Goal: Complete application form

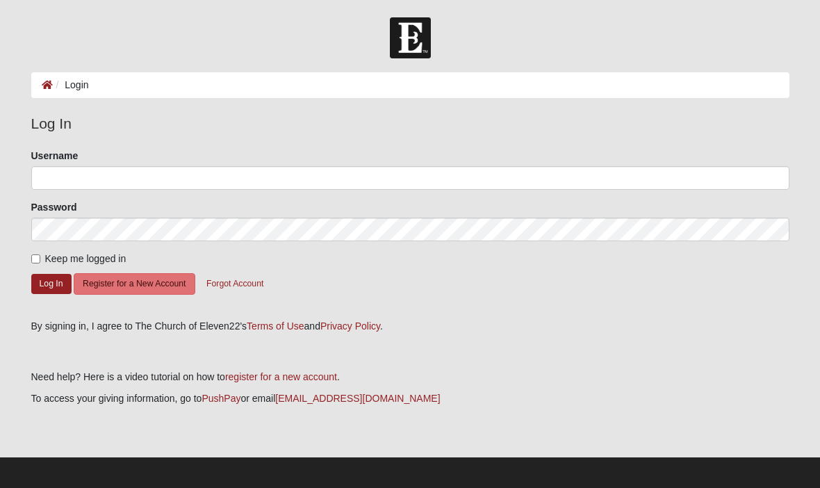
scroll to position [1, 0]
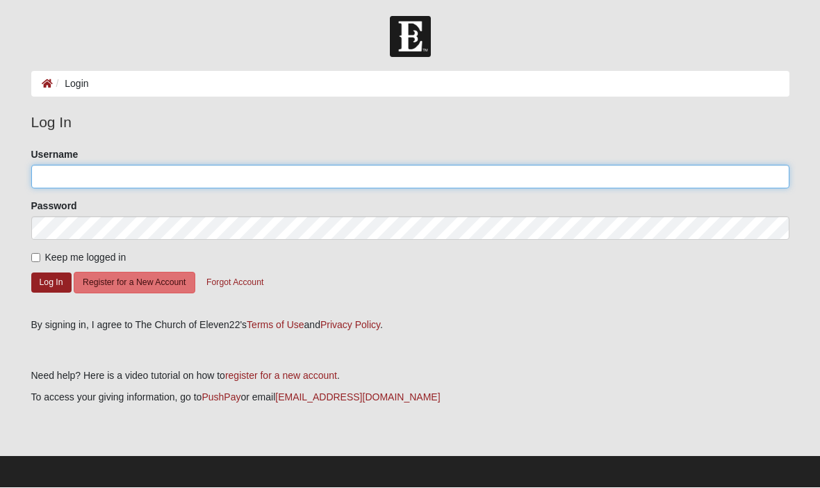
type input "Jimbobaluba"
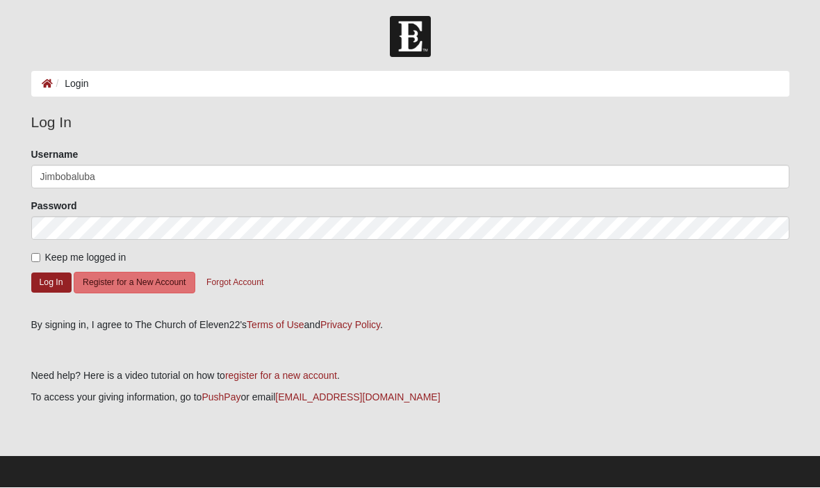
click at [51, 282] on button "Log In" at bounding box center [51, 283] width 40 height 20
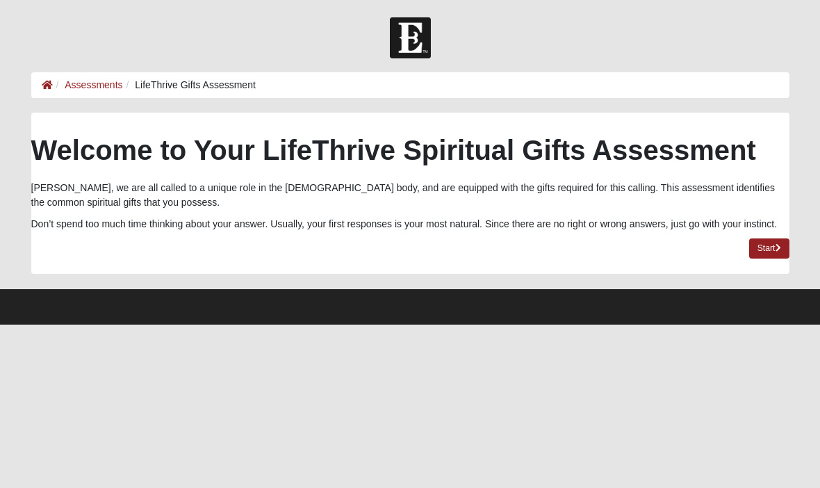
click at [763, 249] on link "Start" at bounding box center [769, 248] width 40 height 20
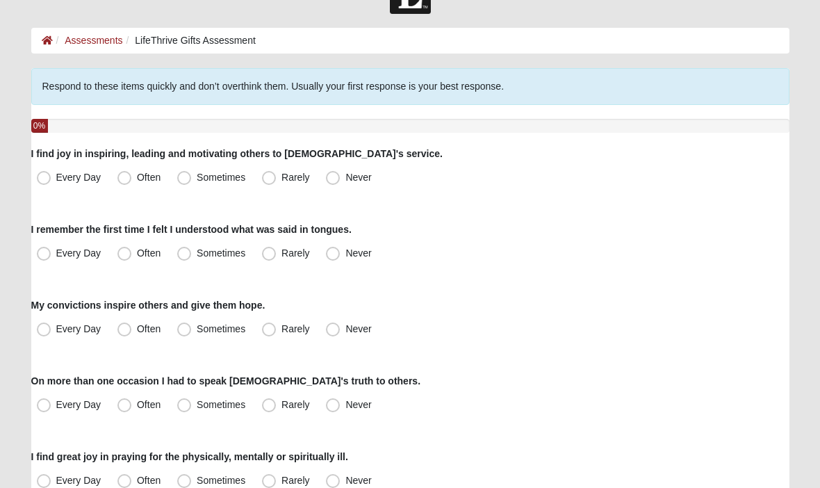
scroll to position [45, 0]
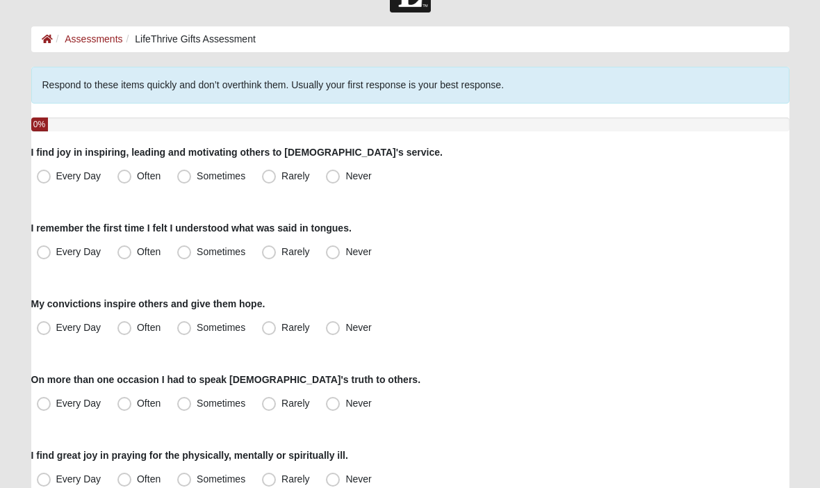
click at [54, 172] on label "Every Day" at bounding box center [70, 177] width 78 height 22
click at [51, 172] on input "Every Day" at bounding box center [46, 176] width 9 height 9
radio input "true"
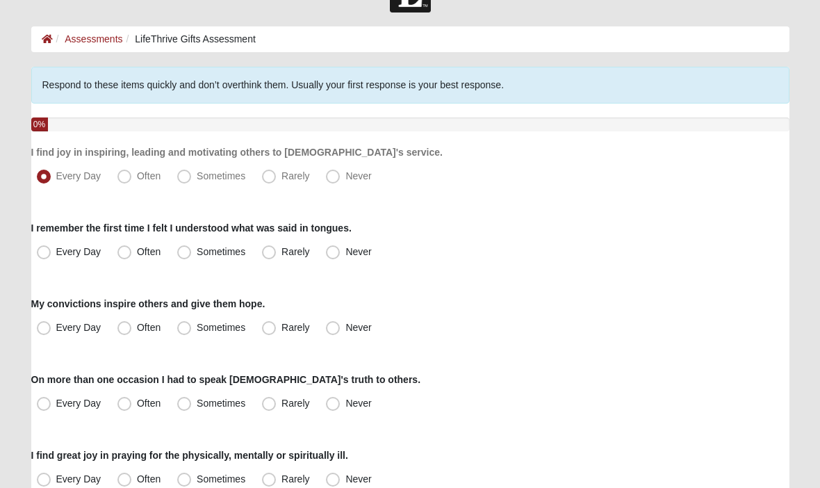
click at [345, 258] on span "Never" at bounding box center [358, 252] width 26 height 11
click at [338, 257] on input "Never" at bounding box center [335, 252] width 9 height 9
radio input "true"
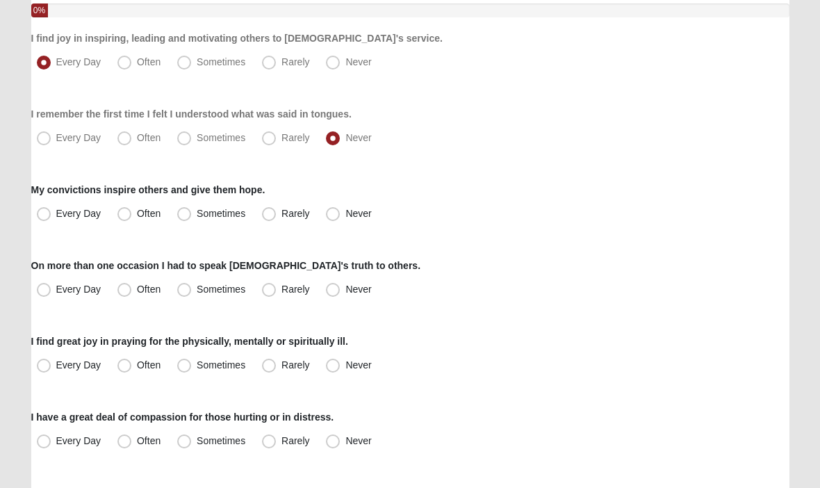
scroll to position [160, 0]
click at [137, 213] on span "Often" at bounding box center [149, 213] width 24 height 11
click at [126, 213] on input "Often" at bounding box center [127, 213] width 9 height 9
radio input "true"
click at [56, 288] on span "Every Day" at bounding box center [78, 288] width 45 height 11
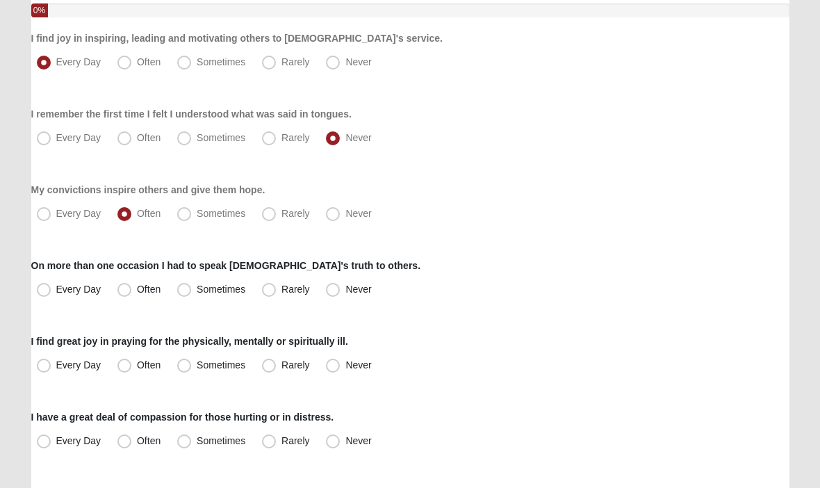
click at [49, 288] on input "Every Day" at bounding box center [46, 289] width 9 height 9
radio input "true"
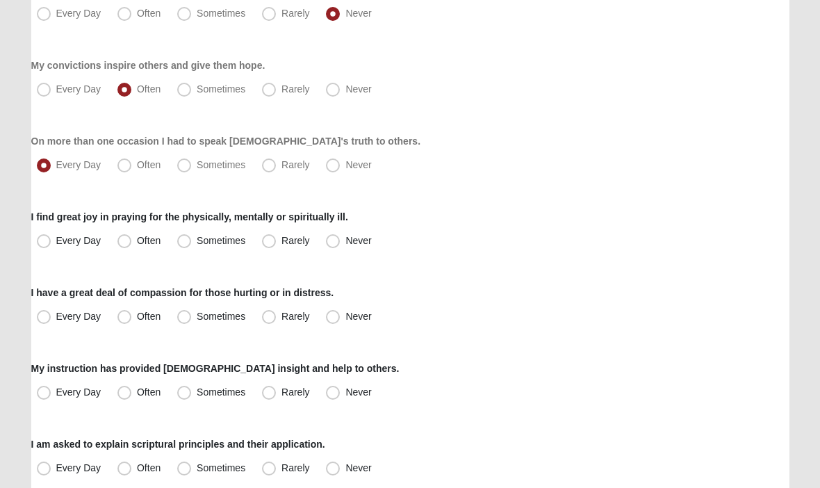
scroll to position [291, 0]
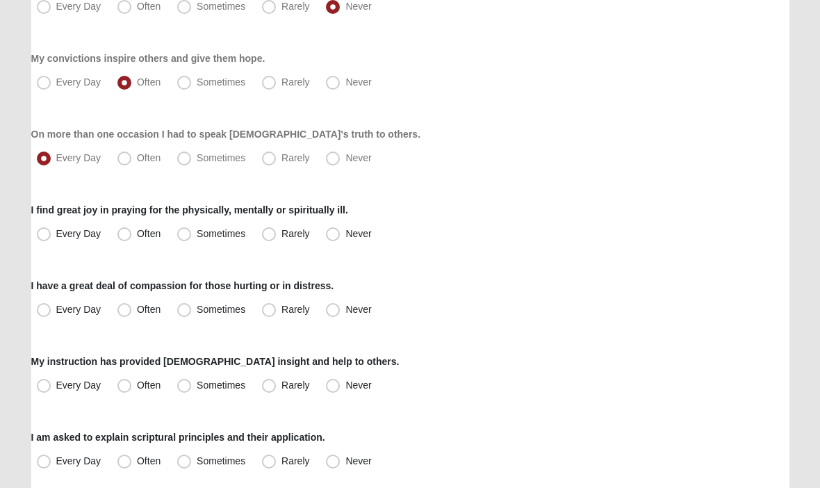
click at [192, 232] on label "Sometimes" at bounding box center [213, 234] width 82 height 22
click at [192, 232] on input "Sometimes" at bounding box center [187, 233] width 9 height 9
radio input "true"
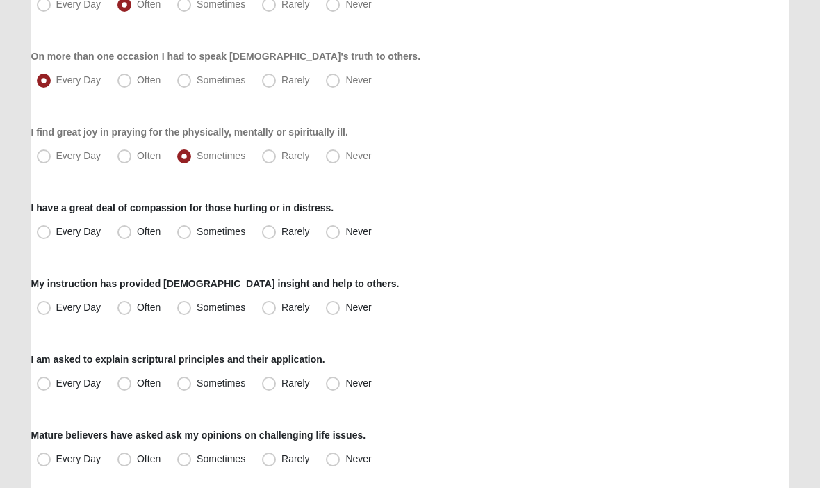
scroll to position [369, 0]
click at [197, 228] on span "Sometimes" at bounding box center [221, 231] width 49 height 11
click at [185, 228] on input "Sometimes" at bounding box center [187, 231] width 9 height 9
radio input "true"
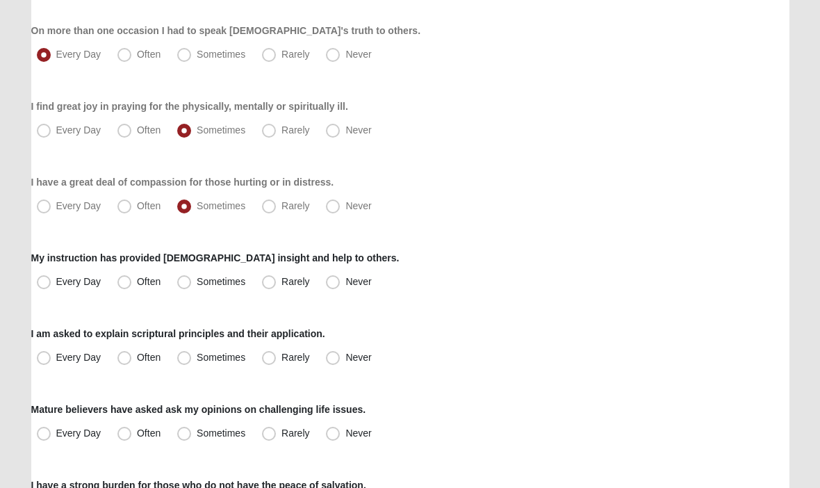
scroll to position [401, 0]
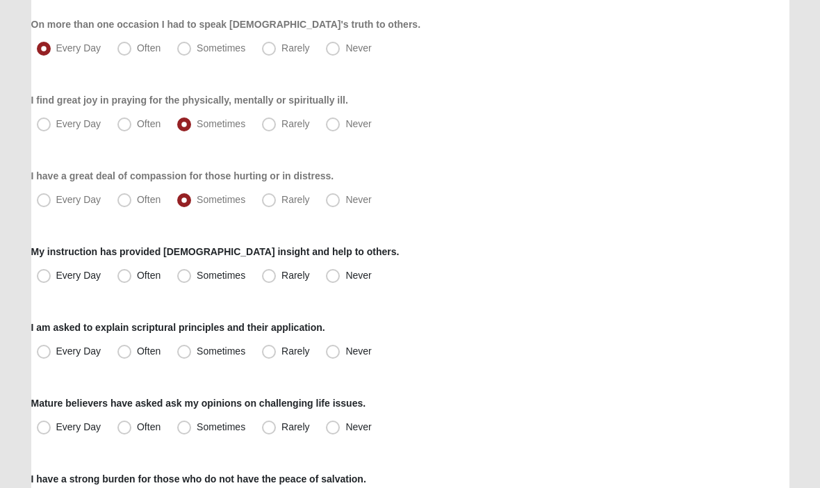
click at [56, 273] on span "Every Day" at bounding box center [78, 275] width 45 height 11
click at [47, 273] on input "Every Day" at bounding box center [46, 275] width 9 height 9
radio input "true"
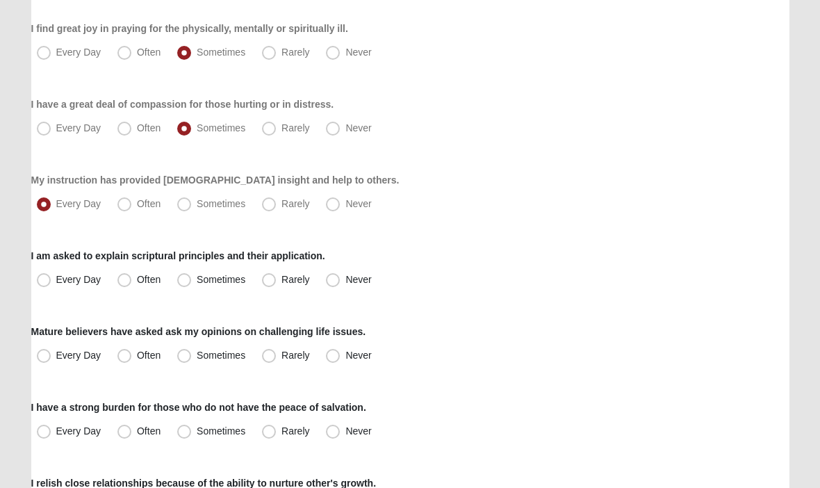
scroll to position [483, 0]
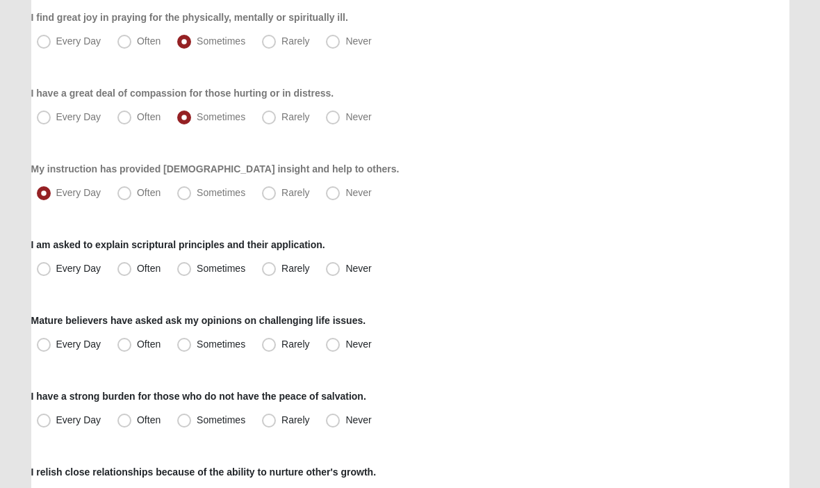
click at [56, 272] on span "Every Day" at bounding box center [78, 268] width 45 height 11
click at [42, 272] on input "Every Day" at bounding box center [46, 268] width 9 height 9
radio input "true"
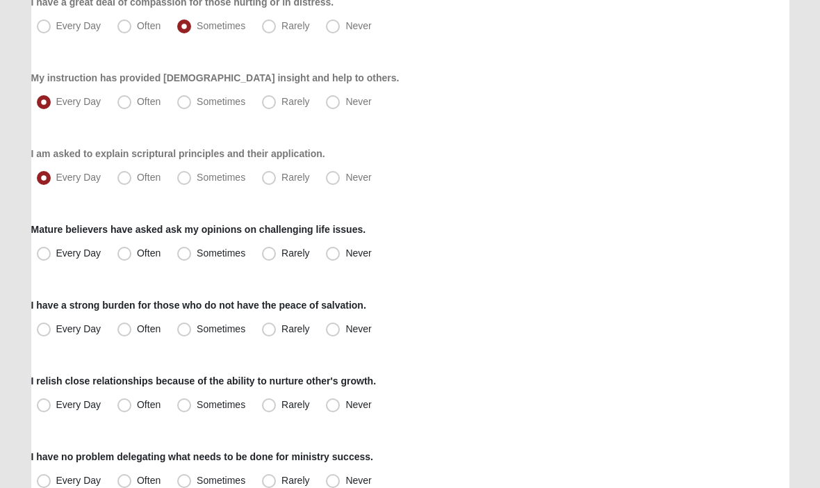
scroll to position [576, 0]
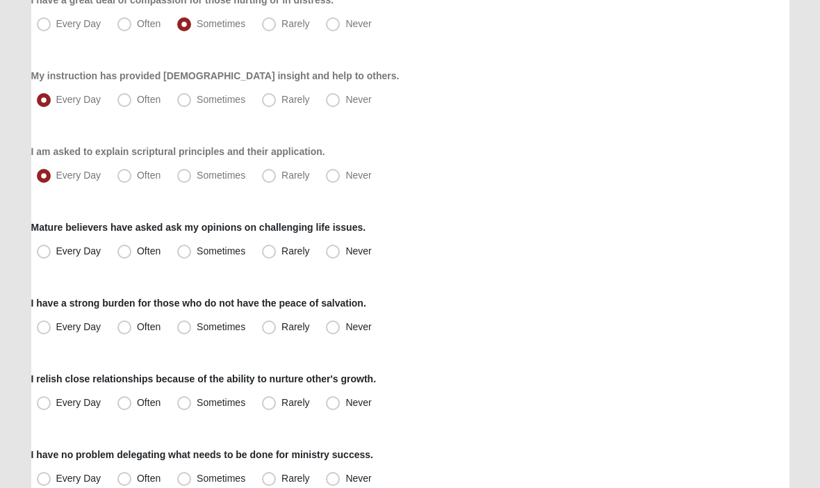
click at [52, 252] on label "Every Day" at bounding box center [70, 252] width 78 height 22
click at [51, 252] on input "Every Day" at bounding box center [46, 251] width 9 height 9
radio input "true"
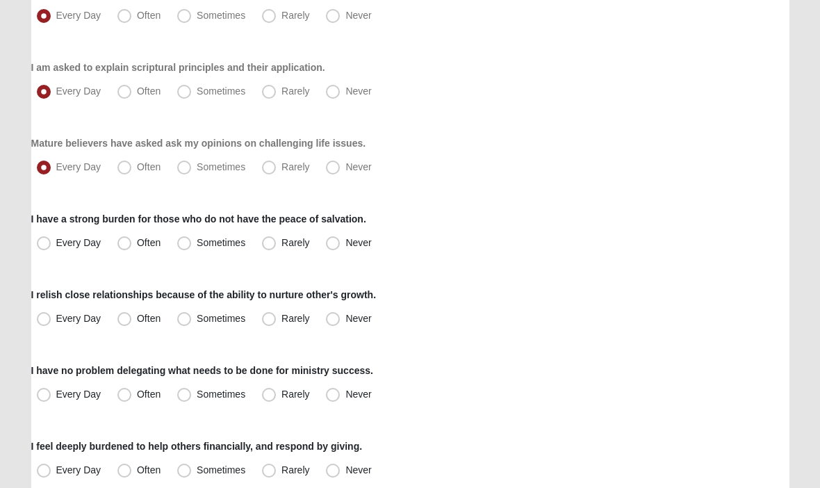
scroll to position [661, 0]
click at [197, 245] on span "Sometimes" at bounding box center [221, 242] width 49 height 11
click at [185, 245] on input "Sometimes" at bounding box center [187, 242] width 9 height 9
radio input "true"
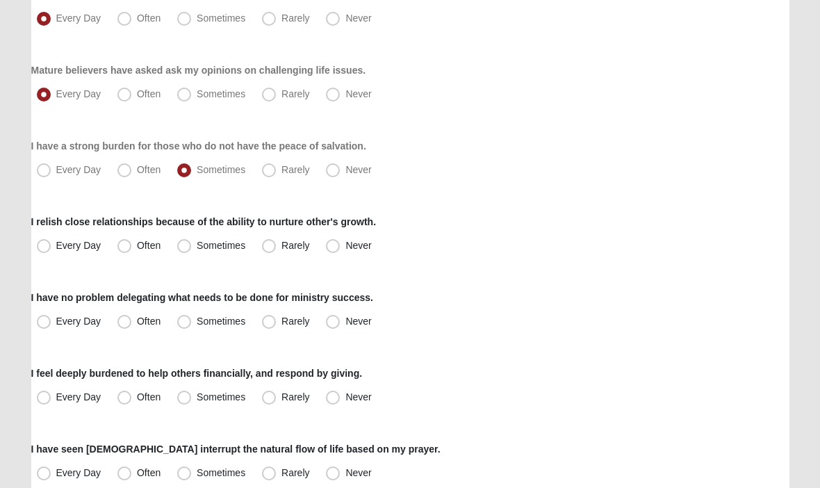
scroll to position [737, 0]
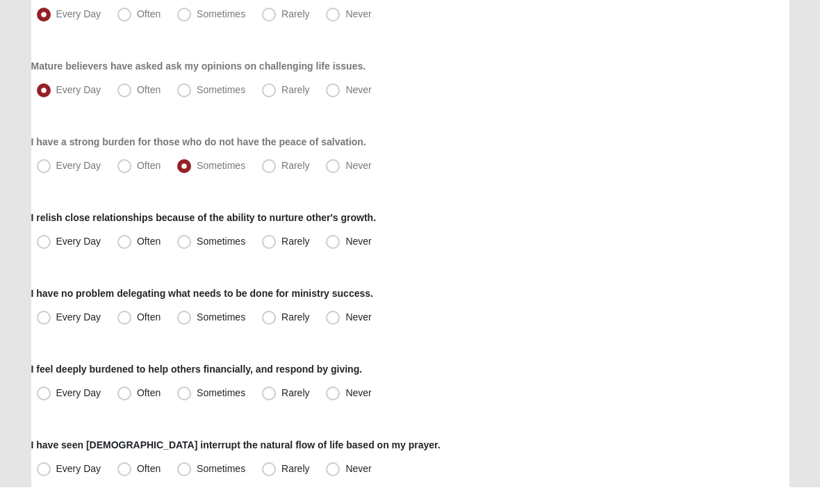
click at [197, 245] on span "Sometimes" at bounding box center [221, 241] width 49 height 11
click at [188, 245] on input "Sometimes" at bounding box center [187, 242] width 9 height 9
radio input "true"
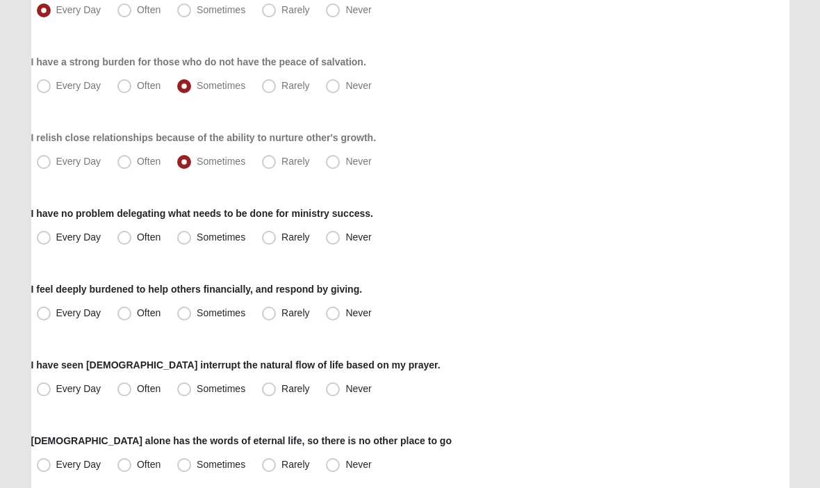
scroll to position [818, 0]
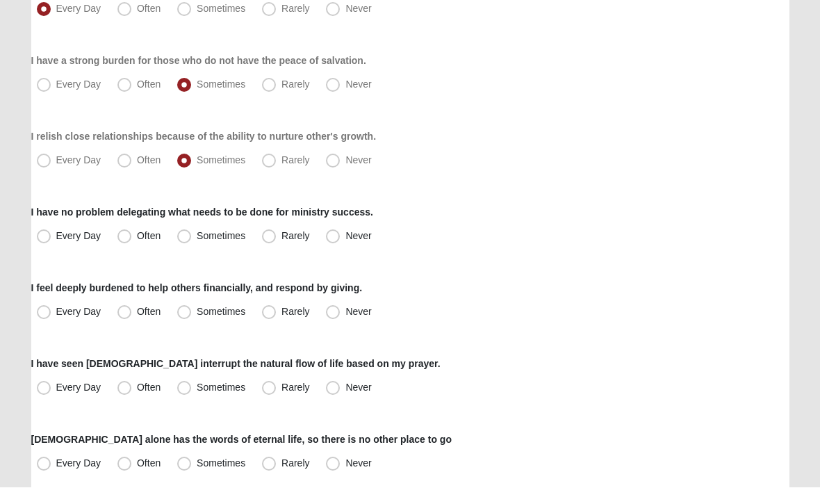
click at [56, 233] on span "Every Day" at bounding box center [78, 236] width 45 height 11
click at [50, 233] on input "Every Day" at bounding box center [46, 236] width 9 height 9
radio input "true"
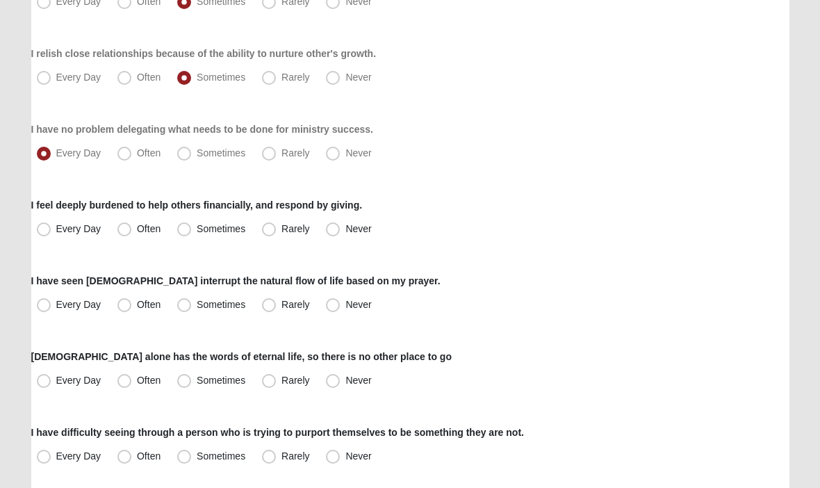
scroll to position [906, 0]
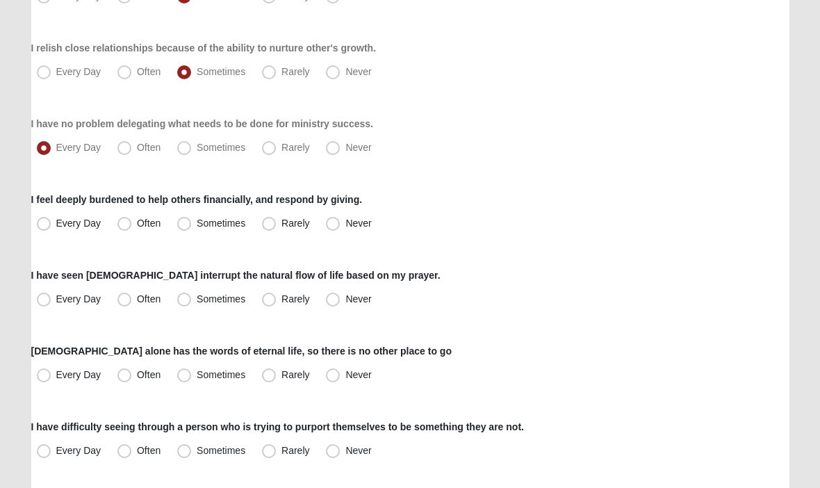
click at [137, 229] on span "Often" at bounding box center [149, 223] width 24 height 11
click at [127, 229] on input "Often" at bounding box center [127, 224] width 9 height 9
radio input "true"
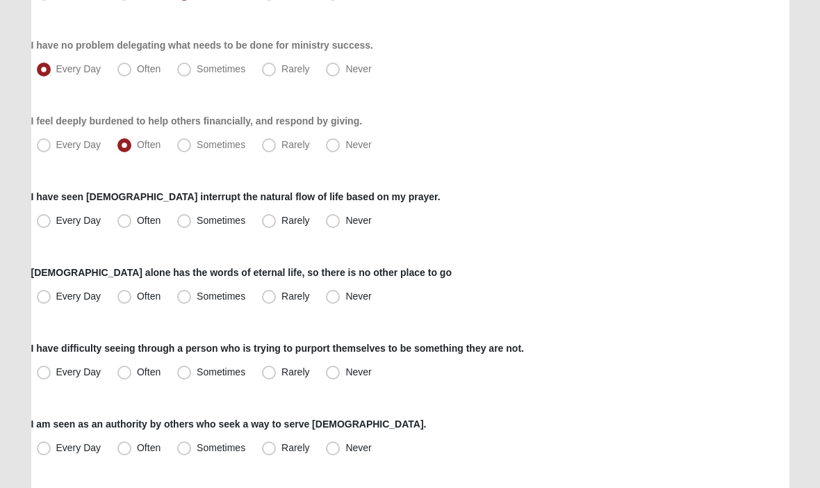
scroll to position [987, 0]
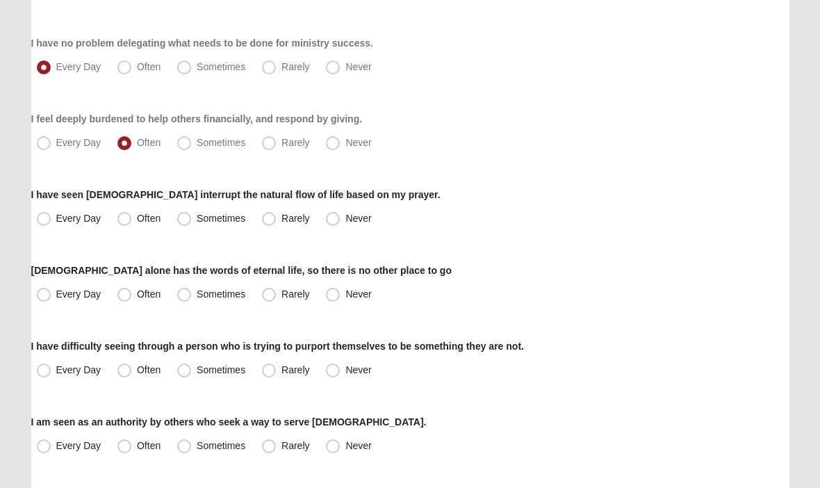
click at [197, 224] on span "Sometimes" at bounding box center [221, 218] width 49 height 11
click at [183, 224] on input "Sometimes" at bounding box center [187, 219] width 9 height 9
radio input "true"
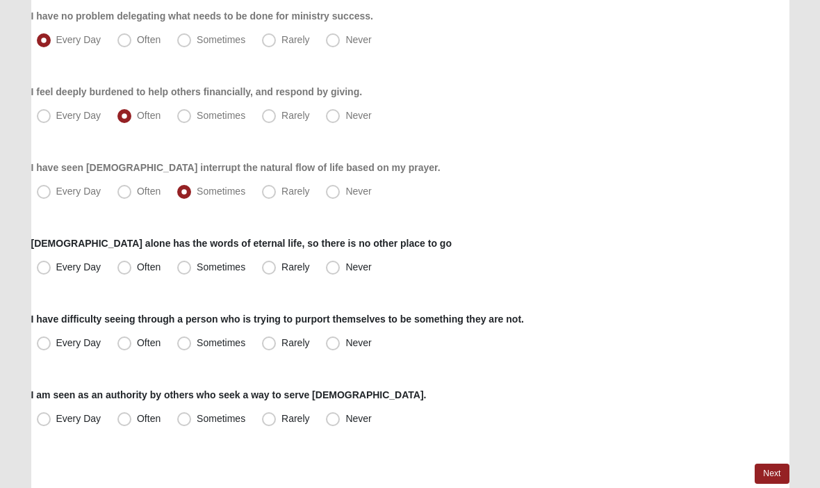
scroll to position [1029, 0]
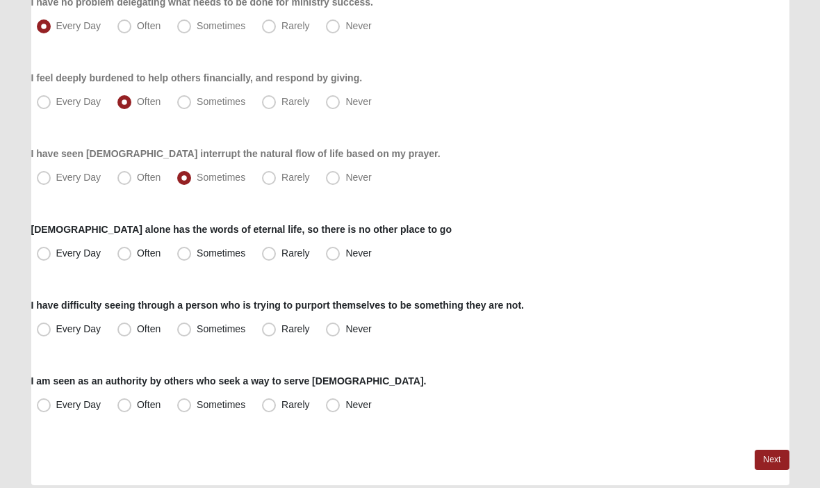
click at [137, 254] on span "Often" at bounding box center [149, 252] width 24 height 11
click at [124, 254] on input "Often" at bounding box center [127, 253] width 9 height 9
radio input "true"
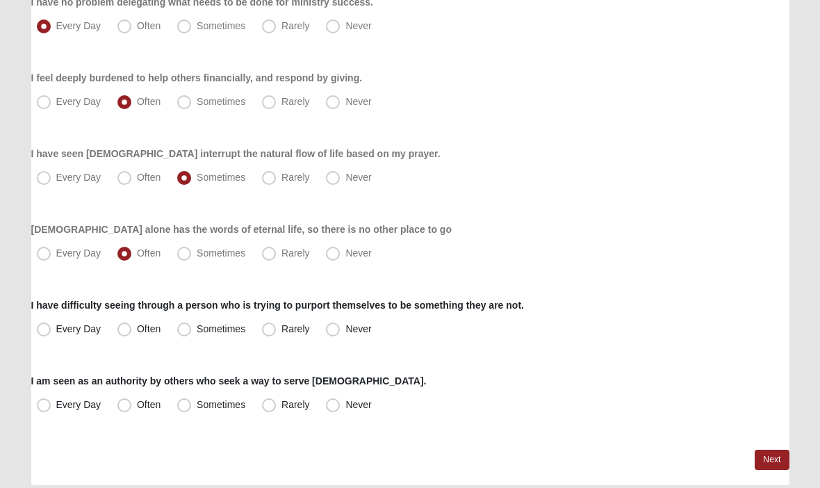
click at [281, 324] on span "Rarely" at bounding box center [295, 328] width 28 height 11
click at [269, 324] on input "Rarely" at bounding box center [271, 328] width 9 height 9
radio input "true"
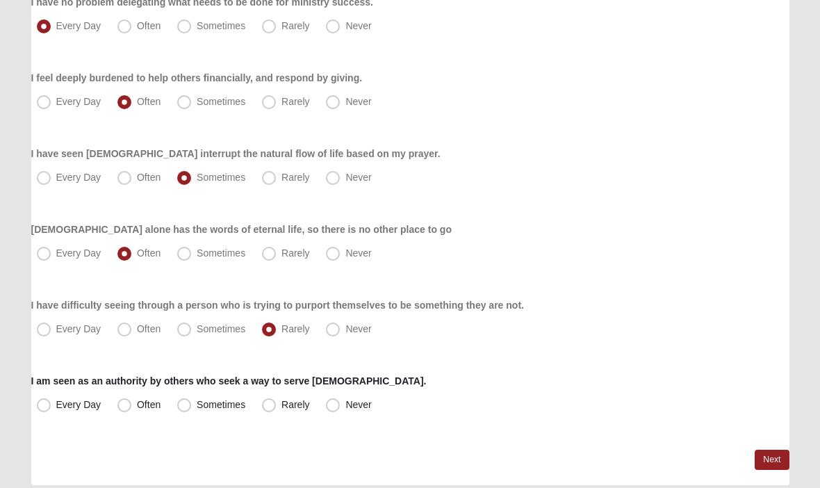
click at [56, 404] on span "Every Day" at bounding box center [78, 404] width 45 height 11
click at [42, 404] on input "Every Day" at bounding box center [46, 404] width 9 height 9
radio input "true"
click at [775, 462] on link "Next" at bounding box center [771, 459] width 34 height 20
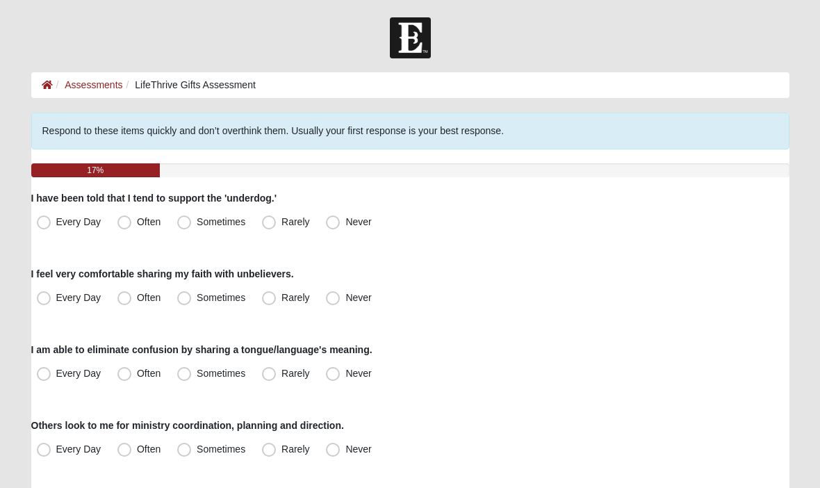
click at [281, 226] on span "Rarely" at bounding box center [295, 221] width 28 height 11
click at [270, 226] on input "Rarely" at bounding box center [271, 221] width 9 height 9
radio input "true"
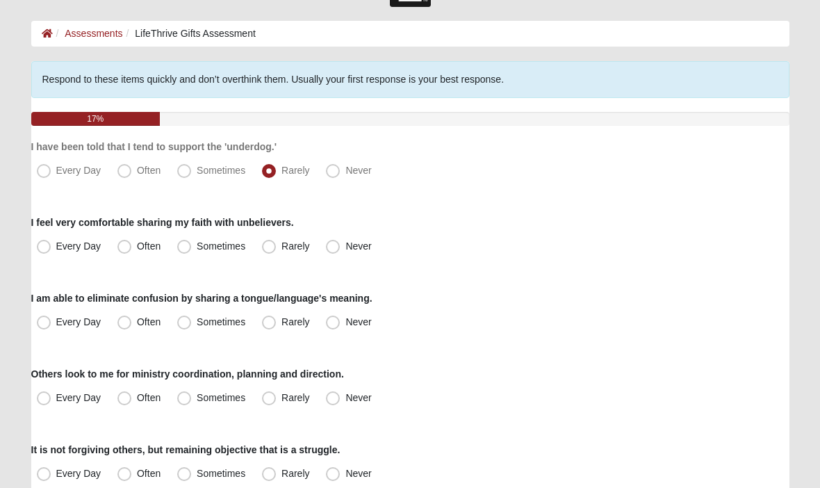
scroll to position [53, 0]
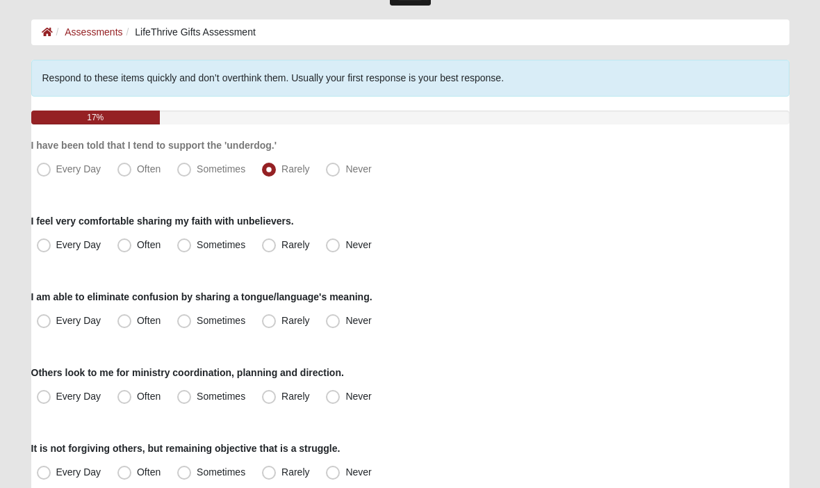
click at [137, 244] on span "Often" at bounding box center [149, 244] width 24 height 11
click at [124, 244] on input "Often" at bounding box center [127, 244] width 9 height 9
radio input "true"
click at [345, 325] on span "Never" at bounding box center [358, 320] width 26 height 11
click at [339, 325] on input "Never" at bounding box center [335, 320] width 9 height 9
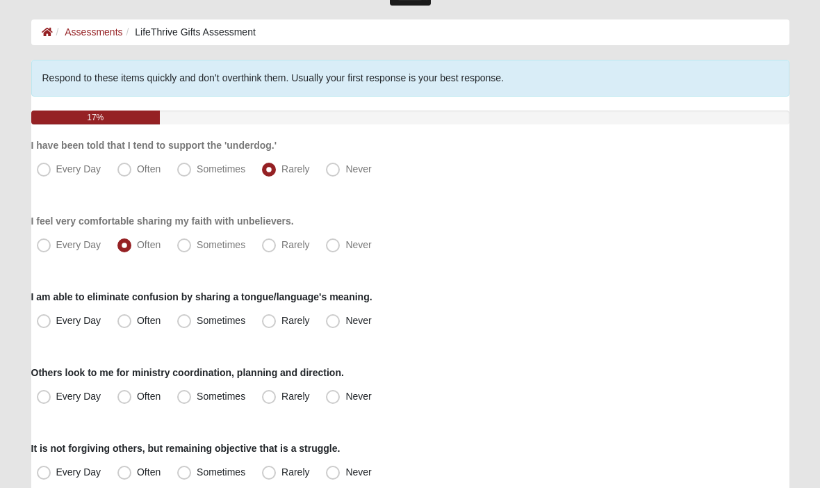
radio input "true"
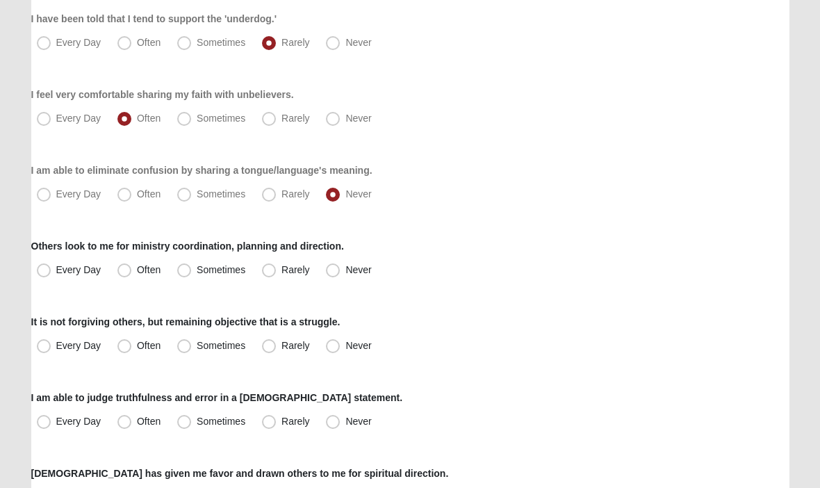
scroll to position [185, 0]
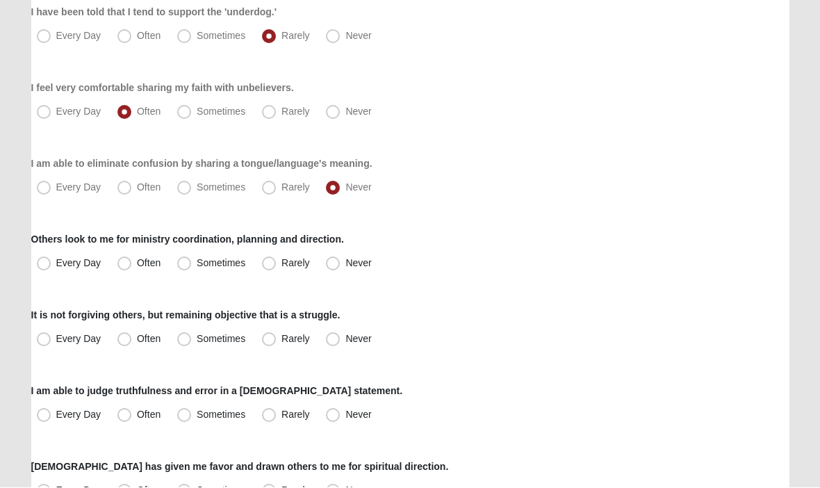
click at [56, 264] on span "Every Day" at bounding box center [78, 263] width 45 height 11
click at [43, 264] on input "Every Day" at bounding box center [46, 263] width 9 height 9
radio input "true"
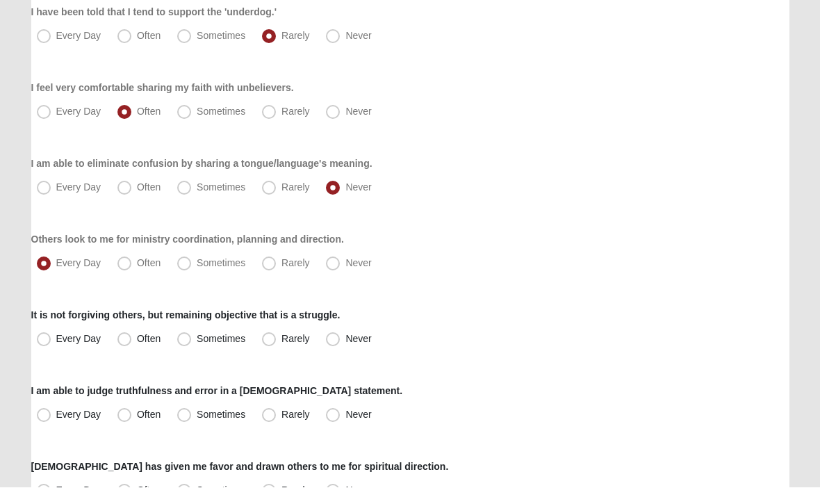
click at [281, 338] on span "Rarely" at bounding box center [295, 338] width 28 height 11
click at [270, 338] on input "Rarely" at bounding box center [271, 339] width 9 height 9
radio input "true"
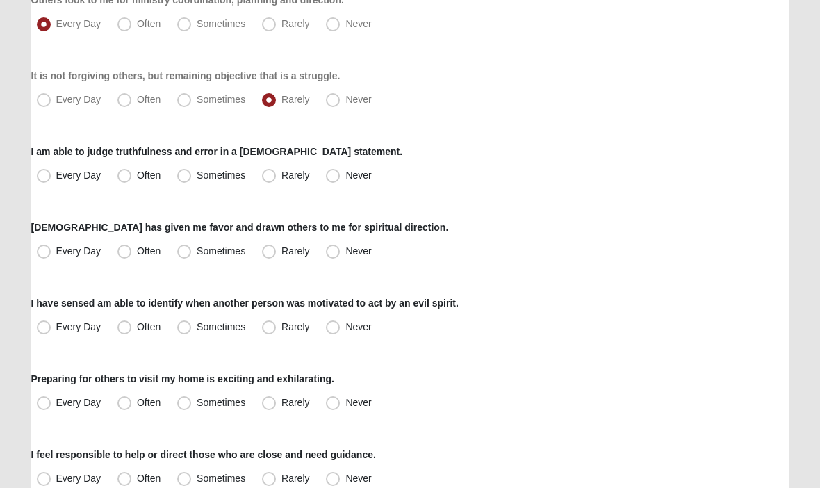
scroll to position [426, 0]
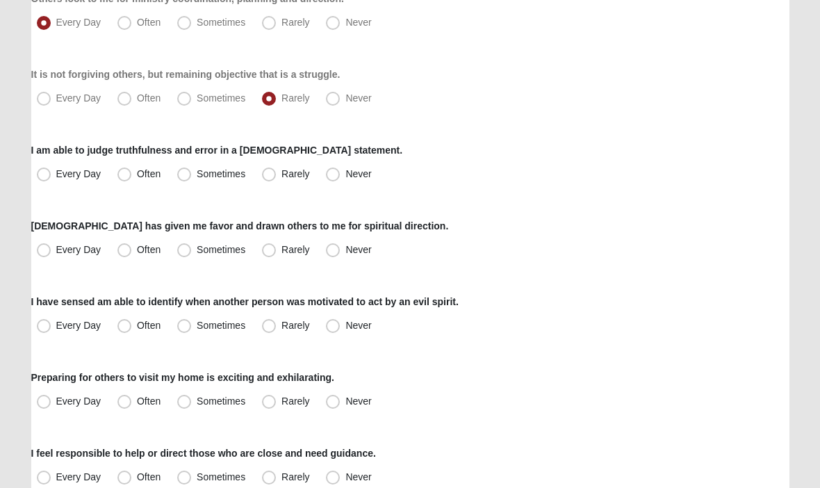
click at [56, 172] on span "Every Day" at bounding box center [78, 174] width 45 height 11
click at [47, 172] on input "Every Day" at bounding box center [46, 174] width 9 height 9
radio input "true"
click at [56, 252] on span "Every Day" at bounding box center [78, 250] width 45 height 11
click at [48, 252] on input "Every Day" at bounding box center [46, 250] width 9 height 9
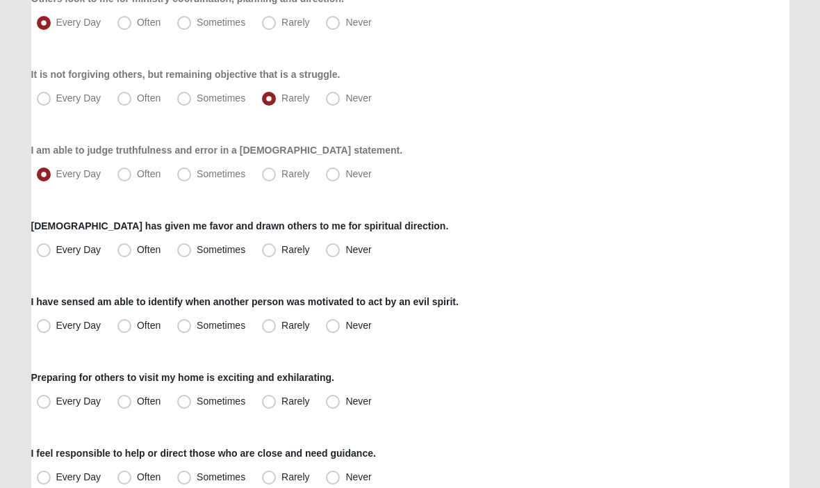
radio input "true"
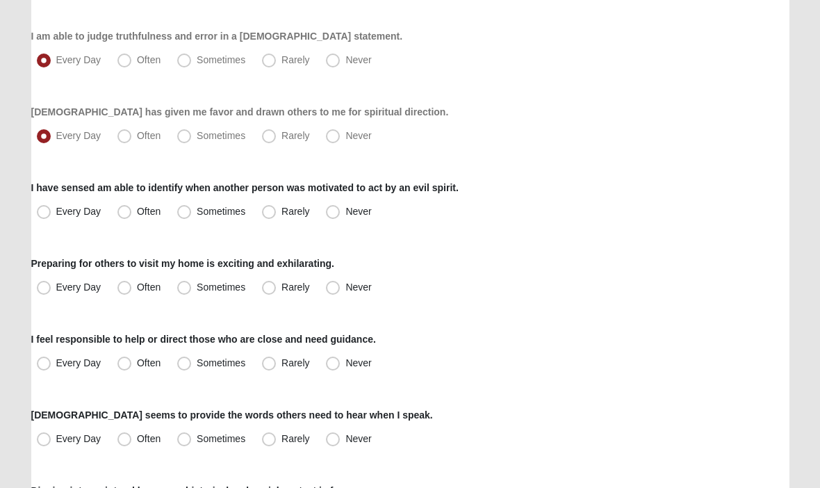
scroll to position [547, 0]
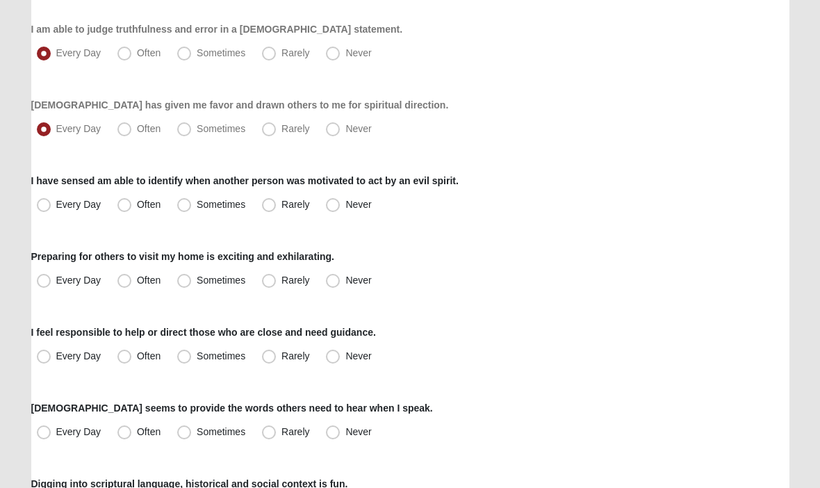
click at [197, 207] on span "Sometimes" at bounding box center [221, 204] width 49 height 11
click at [183, 207] on input "Sometimes" at bounding box center [187, 204] width 9 height 9
radio input "true"
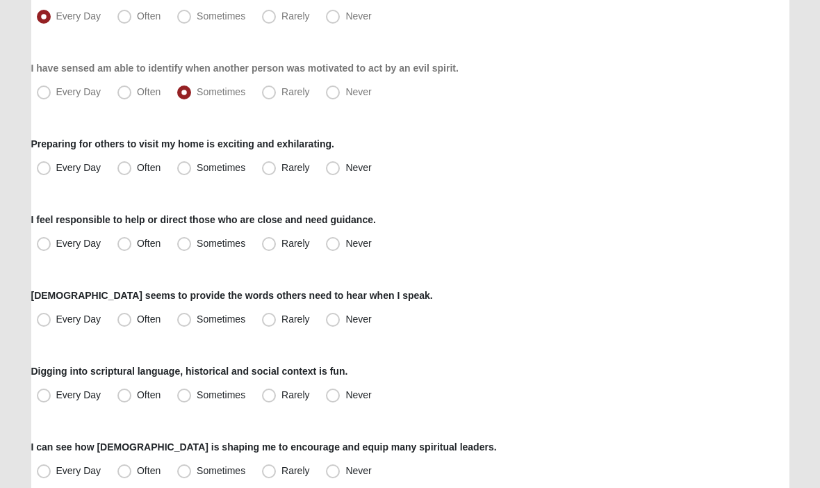
scroll to position [659, 0]
click at [281, 168] on span "Rarely" at bounding box center [295, 168] width 28 height 11
click at [268, 168] on input "Rarely" at bounding box center [271, 169] width 9 height 9
radio input "true"
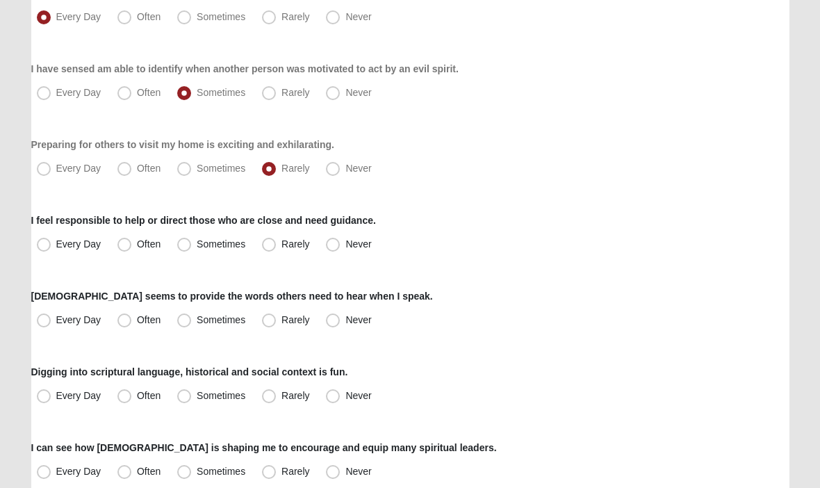
click at [56, 242] on span "Every Day" at bounding box center [78, 244] width 45 height 11
click at [51, 242] on input "Every Day" at bounding box center [46, 244] width 9 height 9
radio input "true"
click at [56, 319] on span "Every Day" at bounding box center [78, 320] width 45 height 11
click at [50, 319] on input "Every Day" at bounding box center [46, 320] width 9 height 9
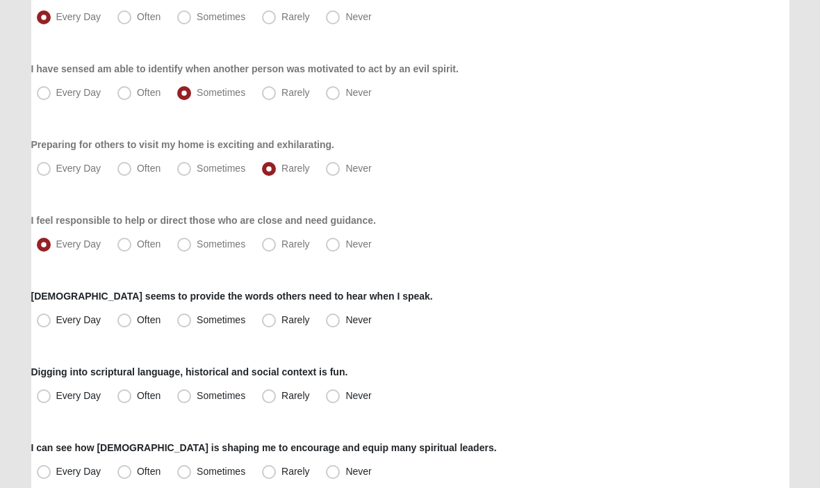
radio input "true"
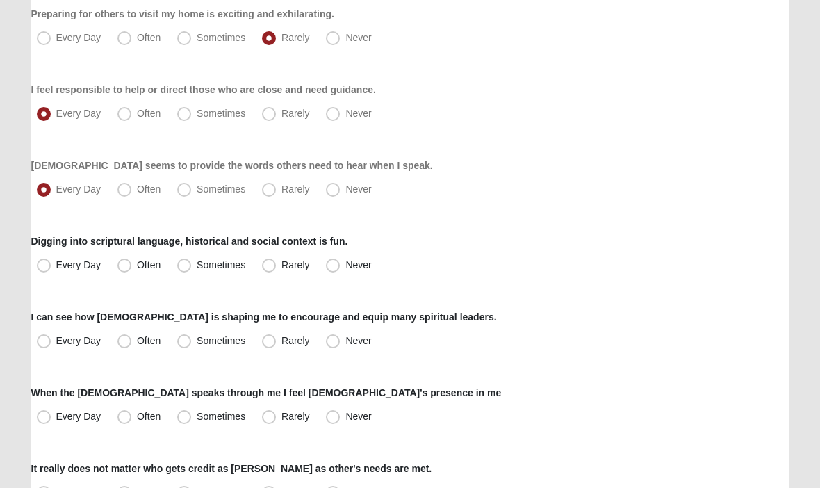
scroll to position [790, 0]
click at [137, 267] on span "Often" at bounding box center [149, 263] width 24 height 11
click at [130, 267] on input "Often" at bounding box center [127, 264] width 9 height 9
radio input "true"
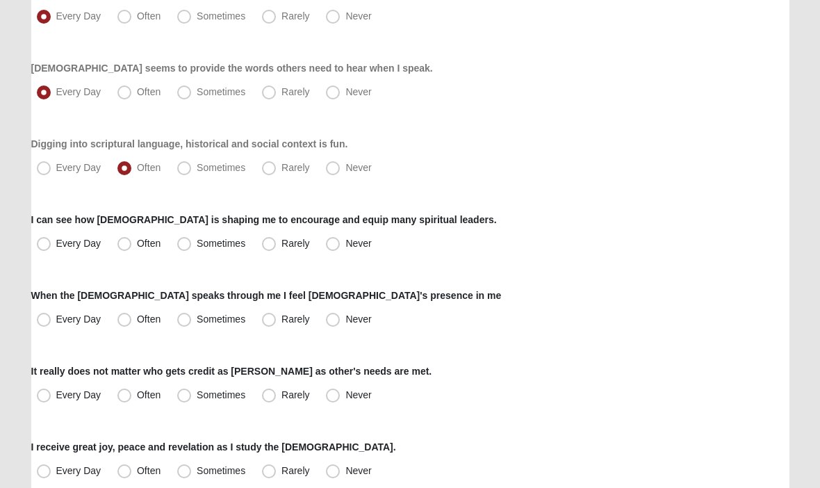
scroll to position [889, 0]
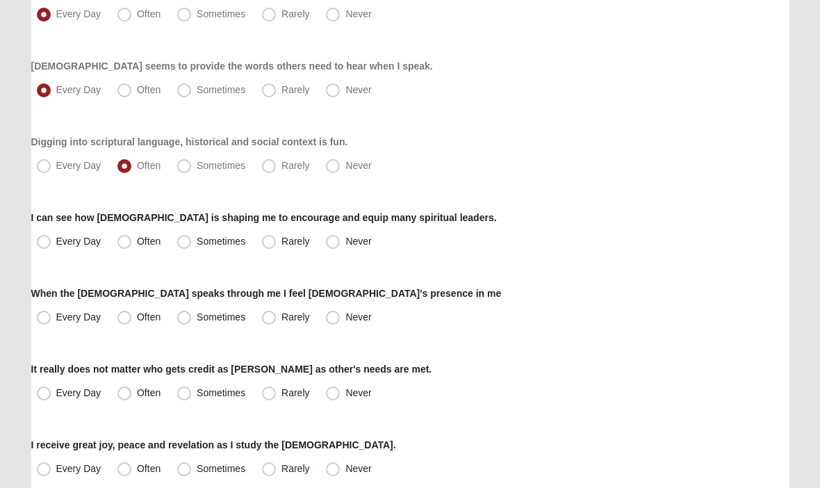
click at [56, 240] on span "Every Day" at bounding box center [78, 240] width 45 height 11
click at [45, 240] on input "Every Day" at bounding box center [46, 241] width 9 height 9
radio input "true"
click at [56, 315] on span "Every Day" at bounding box center [78, 316] width 45 height 11
click at [47, 315] on input "Every Day" at bounding box center [46, 317] width 9 height 9
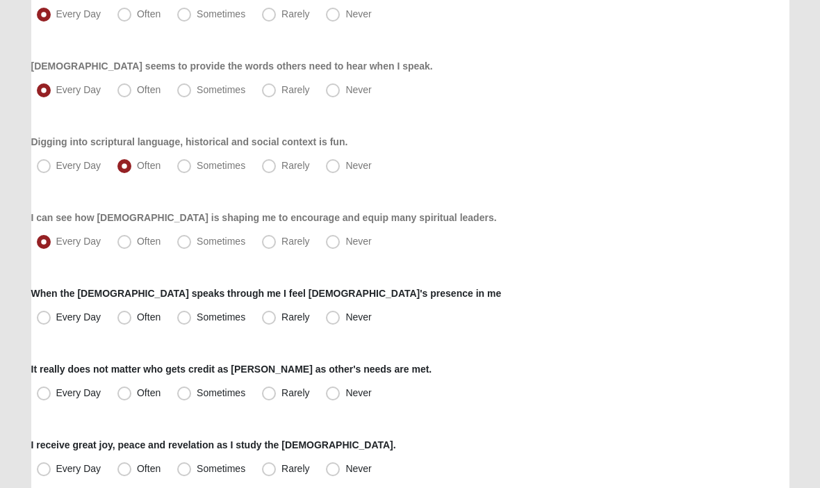
radio input "true"
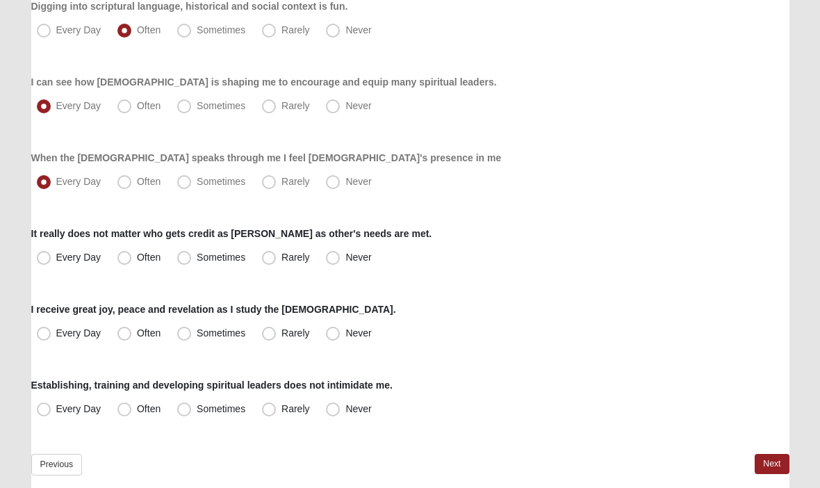
scroll to position [1030, 0]
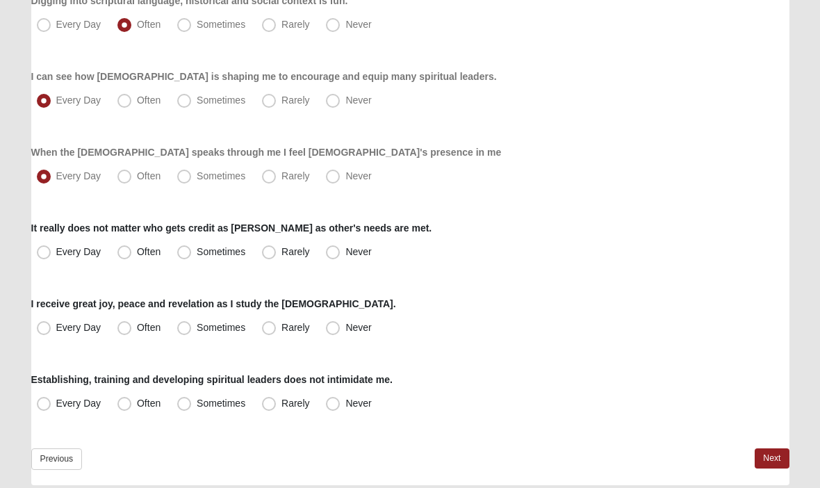
click at [137, 255] on span "Often" at bounding box center [149, 251] width 24 height 11
click at [126, 255] on input "Often" at bounding box center [127, 251] width 9 height 9
radio input "true"
click at [56, 330] on span "Every Day" at bounding box center [78, 327] width 45 height 11
click at [42, 330] on input "Every Day" at bounding box center [46, 327] width 9 height 9
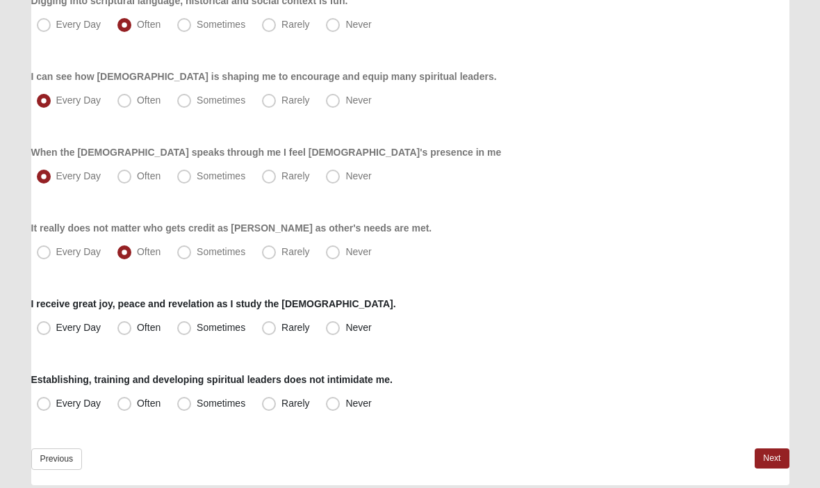
radio input "true"
click at [56, 398] on span "Every Day" at bounding box center [78, 402] width 45 height 11
click at [43, 399] on input "Every Day" at bounding box center [46, 403] width 9 height 9
radio input "true"
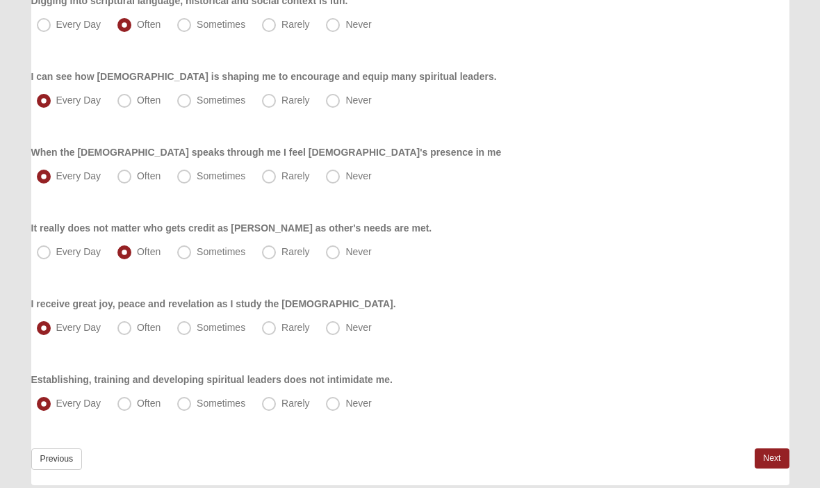
click at [776, 453] on link "Next" at bounding box center [771, 458] width 34 height 20
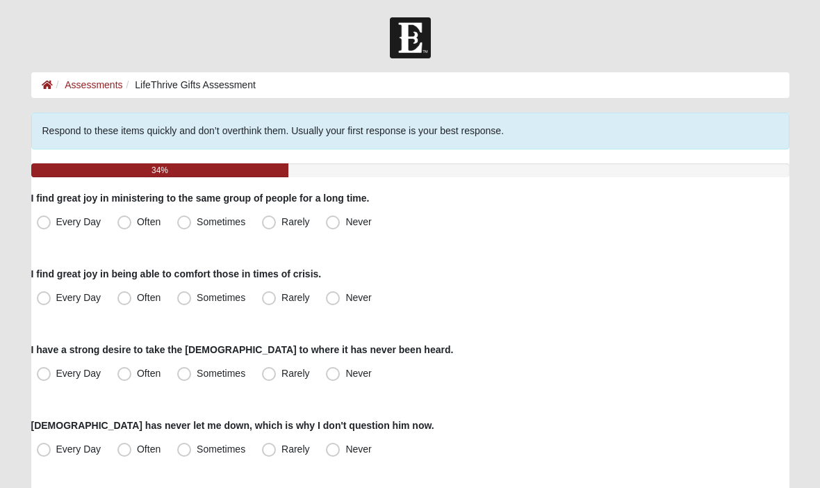
click at [197, 226] on span "Sometimes" at bounding box center [221, 221] width 49 height 11
click at [183, 226] on input "Sometimes" at bounding box center [187, 221] width 9 height 9
radio input "true"
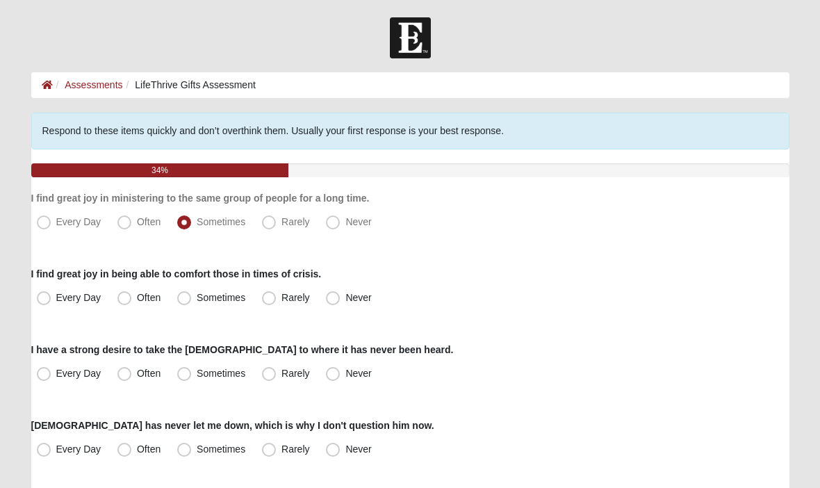
click at [197, 299] on span "Sometimes" at bounding box center [221, 297] width 49 height 11
click at [188, 299] on input "Sometimes" at bounding box center [187, 297] width 9 height 9
radio input "true"
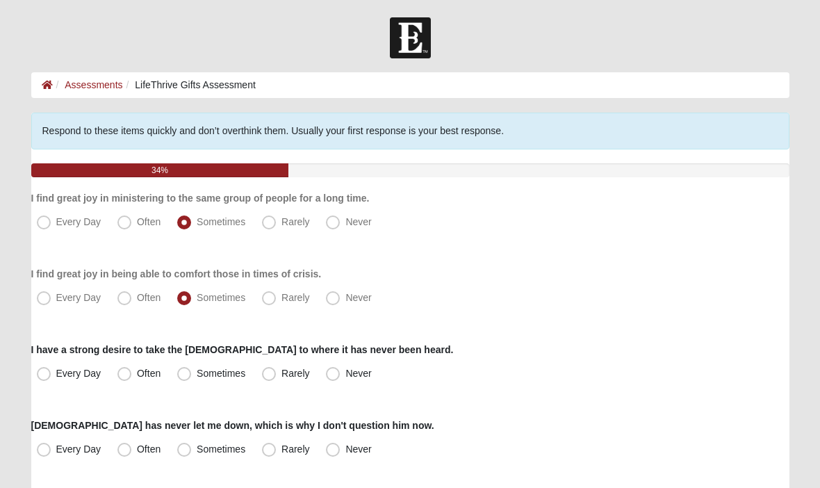
click at [137, 374] on span "Often" at bounding box center [149, 372] width 24 height 11
click at [124, 374] on input "Often" at bounding box center [127, 373] width 9 height 9
radio input "true"
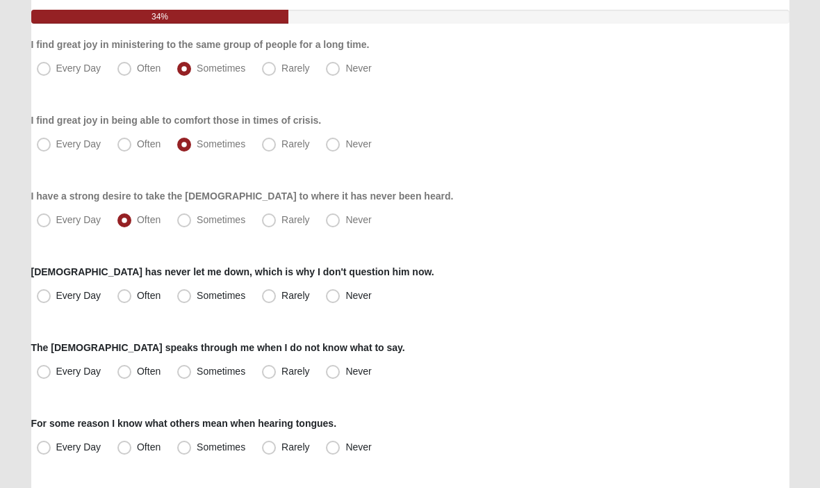
scroll to position [156, 0]
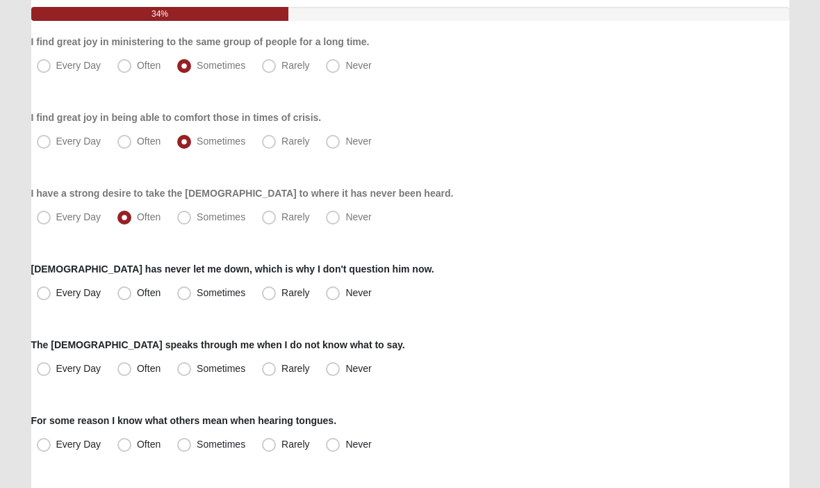
click at [197, 295] on span "Sometimes" at bounding box center [221, 293] width 49 height 11
click at [183, 295] on input "Sometimes" at bounding box center [187, 293] width 9 height 9
radio input "true"
click at [56, 367] on span "Every Day" at bounding box center [78, 368] width 45 height 11
click at [46, 367] on input "Every Day" at bounding box center [46, 369] width 9 height 9
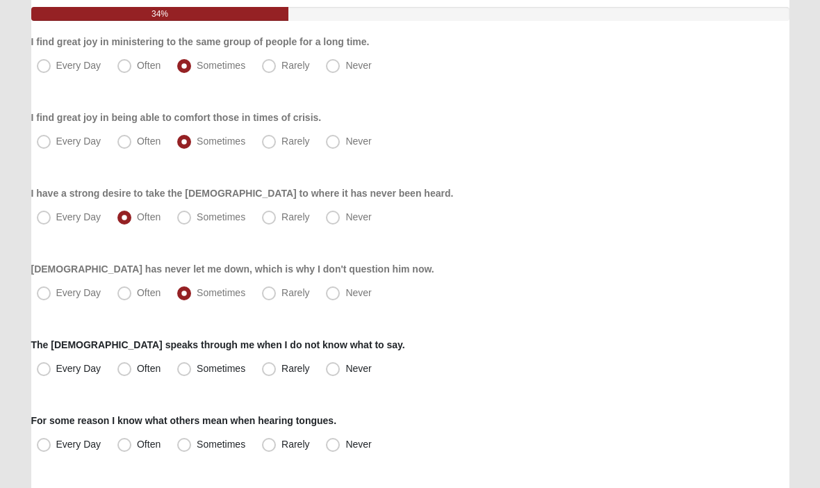
radio input "true"
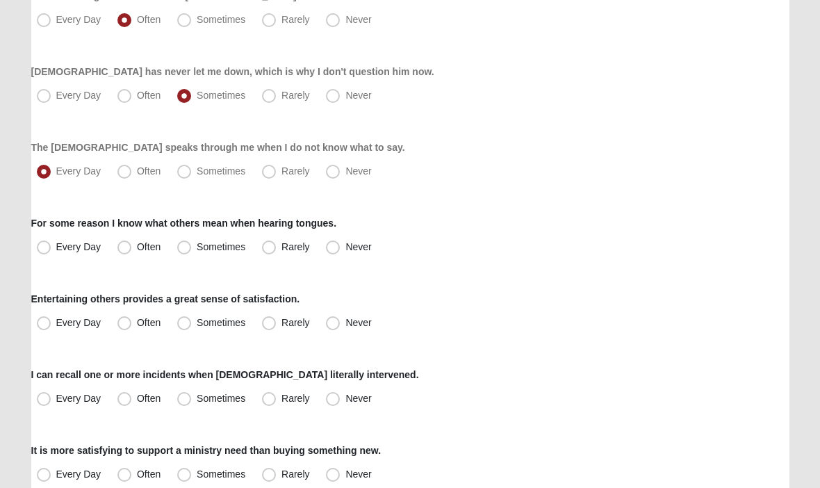
scroll to position [361, 0]
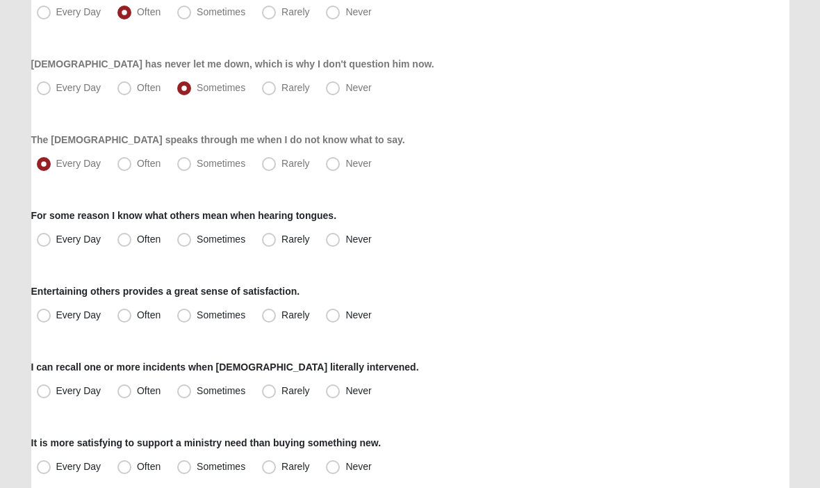
click at [345, 241] on span "Never" at bounding box center [358, 238] width 26 height 11
click at [331, 241] on input "Never" at bounding box center [335, 239] width 9 height 9
radio input "true"
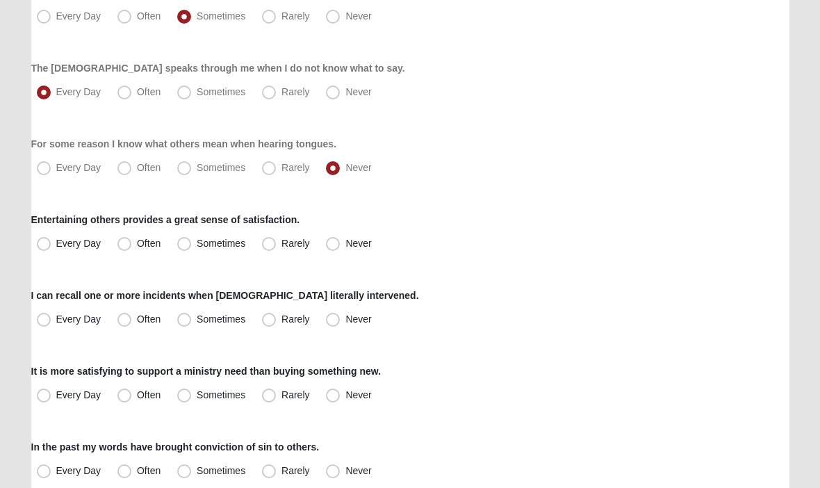
scroll to position [438, 0]
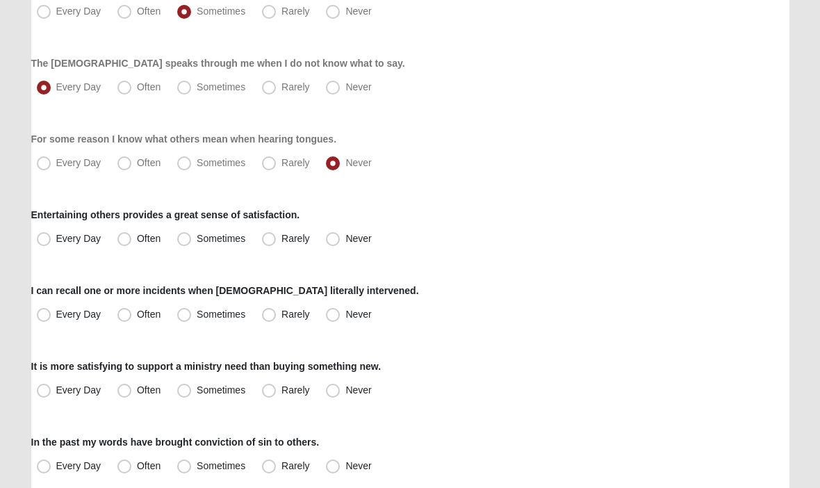
click at [281, 237] on span "Rarely" at bounding box center [295, 238] width 28 height 11
click at [267, 237] on input "Rarely" at bounding box center [271, 238] width 9 height 9
radio input "true"
click at [137, 315] on span "Often" at bounding box center [149, 313] width 24 height 11
click at [126, 315] on input "Often" at bounding box center [127, 314] width 9 height 9
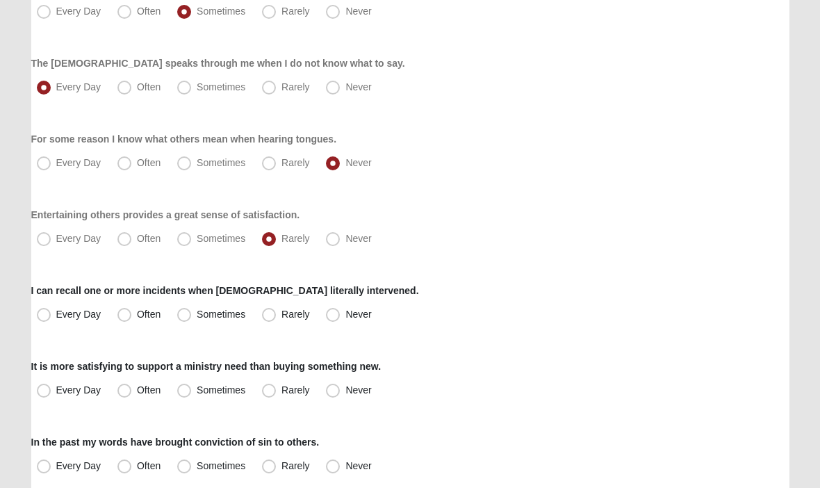
radio input "true"
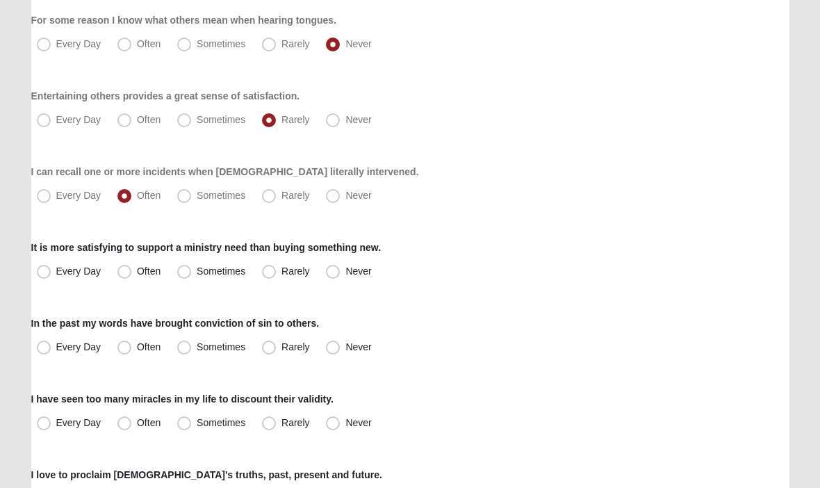
scroll to position [563, 0]
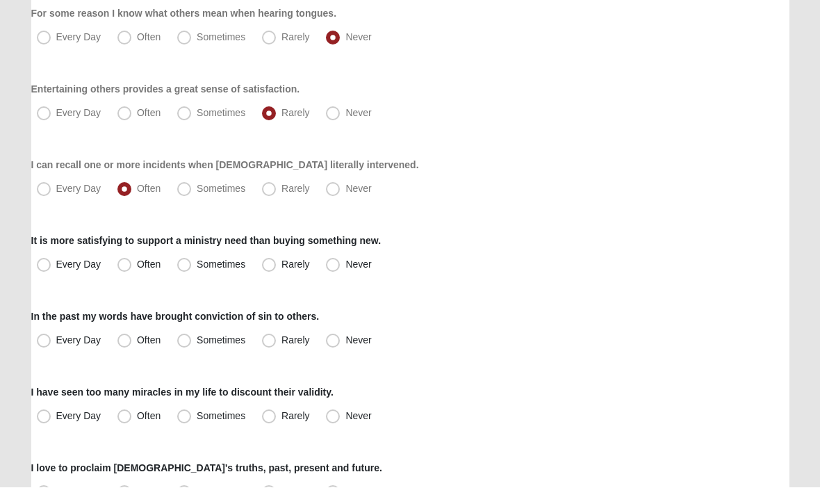
click at [137, 260] on span "Often" at bounding box center [149, 264] width 24 height 11
click at [130, 260] on input "Often" at bounding box center [127, 264] width 9 height 9
radio input "true"
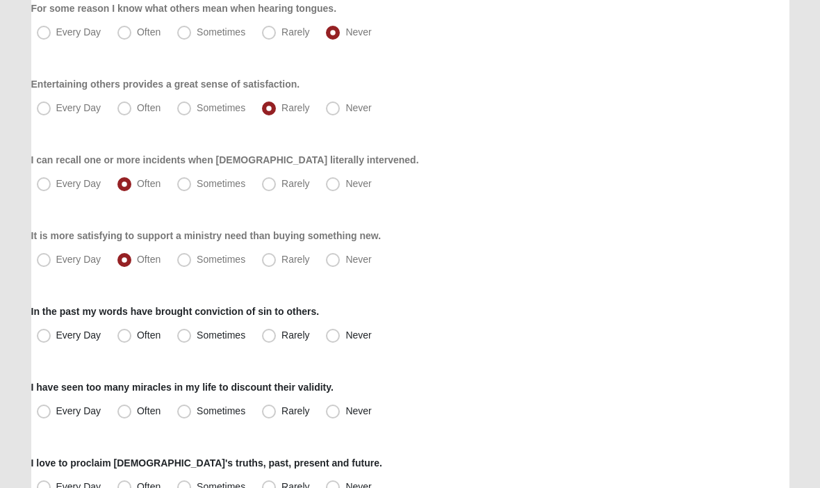
scroll to position [614, 0]
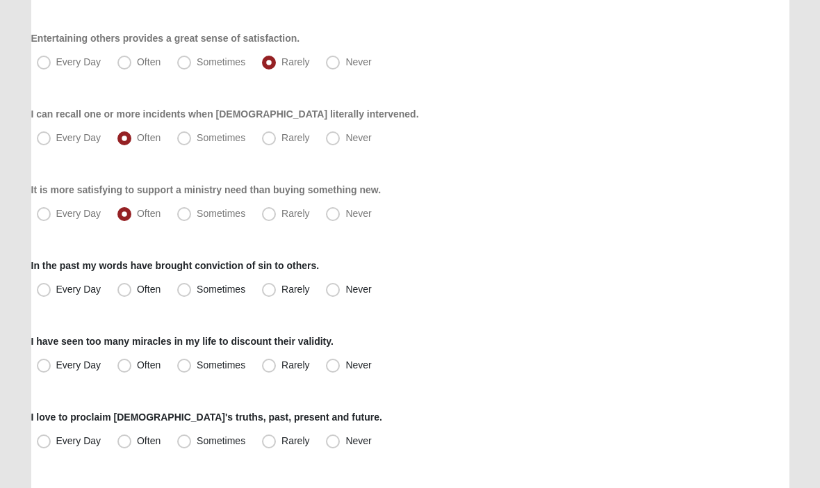
click at [56, 290] on span "Every Day" at bounding box center [78, 288] width 45 height 11
click at [46, 290] on input "Every Day" at bounding box center [46, 289] width 9 height 9
radio input "true"
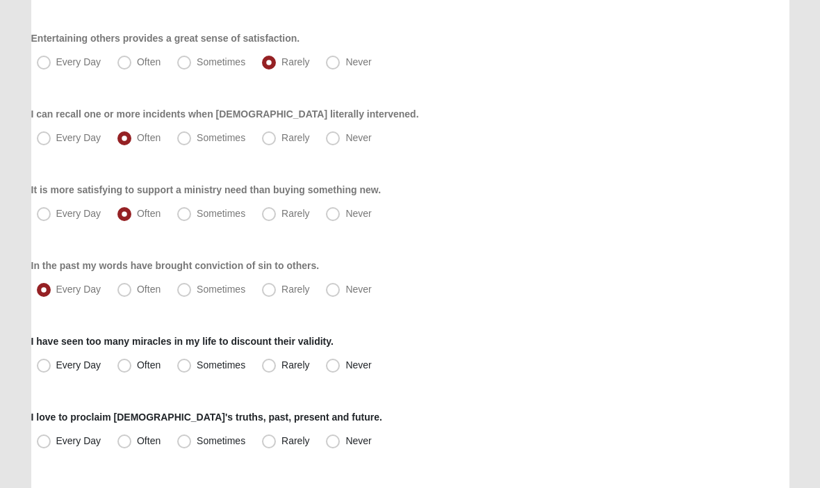
click at [137, 363] on span "Often" at bounding box center [149, 364] width 24 height 11
click at [123, 363] on input "Often" at bounding box center [127, 365] width 9 height 9
radio input "true"
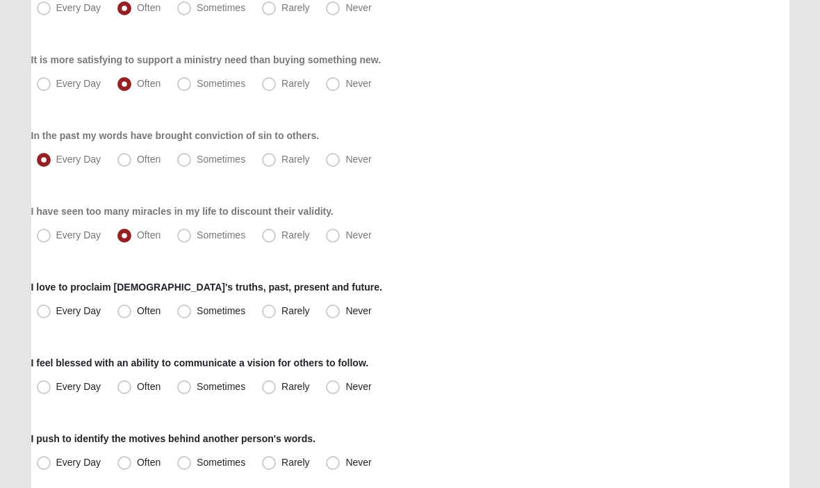
scroll to position [745, 0]
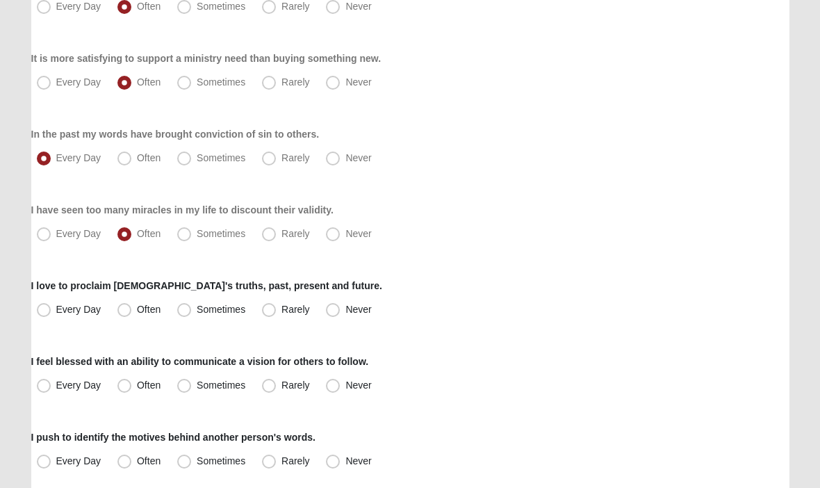
click at [50, 317] on label "Every Day" at bounding box center [70, 310] width 78 height 22
click at [50, 314] on input "Every Day" at bounding box center [46, 309] width 9 height 9
radio input "true"
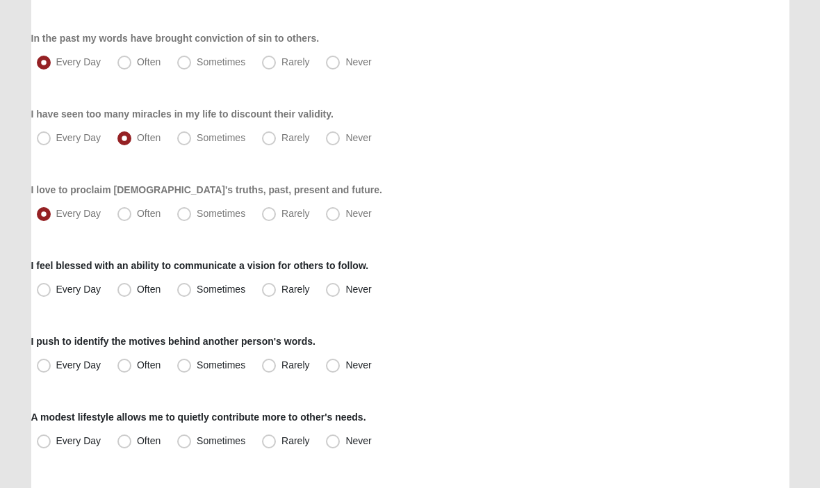
scroll to position [846, 0]
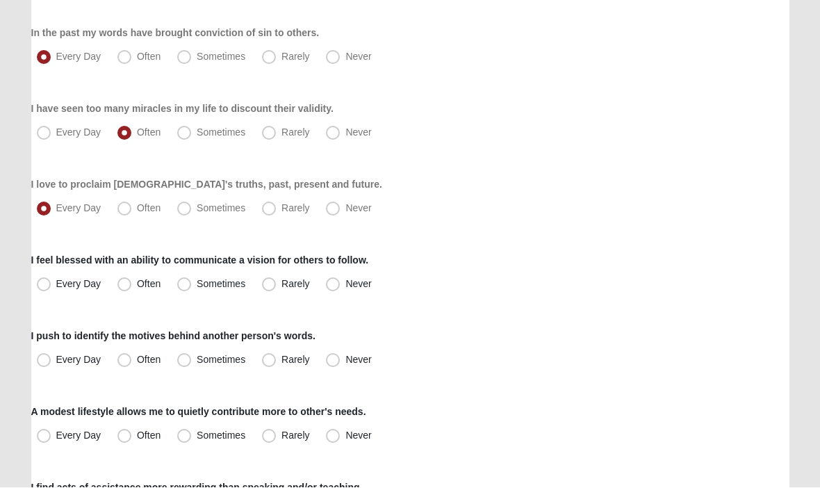
click at [47, 294] on label "Every Day" at bounding box center [70, 285] width 78 height 22
click at [47, 289] on input "Every Day" at bounding box center [46, 284] width 9 height 9
radio input "true"
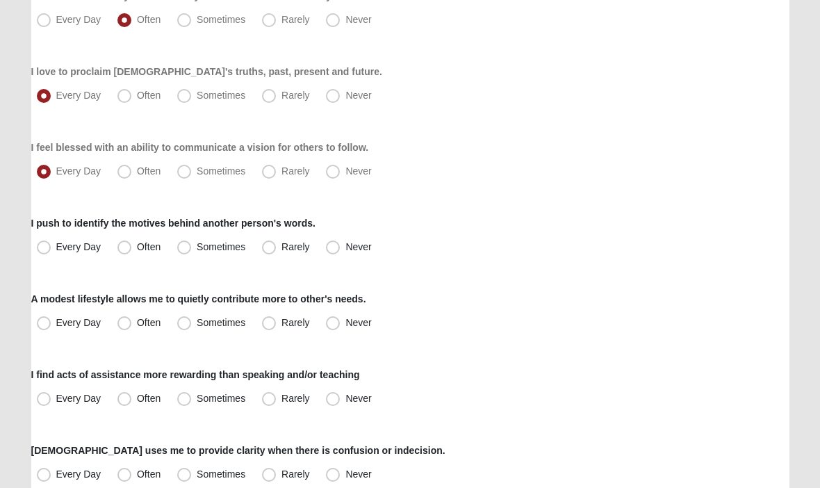
scroll to position [960, 0]
click at [47, 256] on label "Every Day" at bounding box center [70, 246] width 78 height 22
click at [47, 251] on input "Every Day" at bounding box center [46, 246] width 9 height 9
radio input "true"
click at [194, 255] on label "Sometimes" at bounding box center [213, 246] width 82 height 22
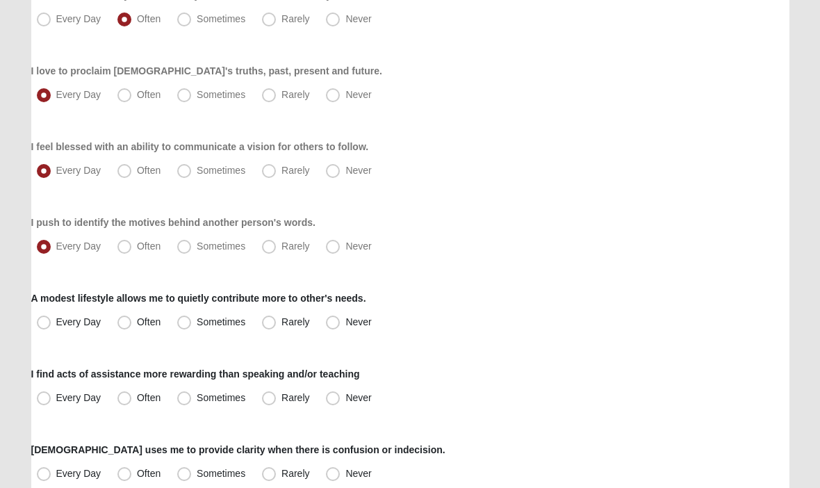
click at [192, 251] on input "Sometimes" at bounding box center [187, 246] width 9 height 9
radio input "true"
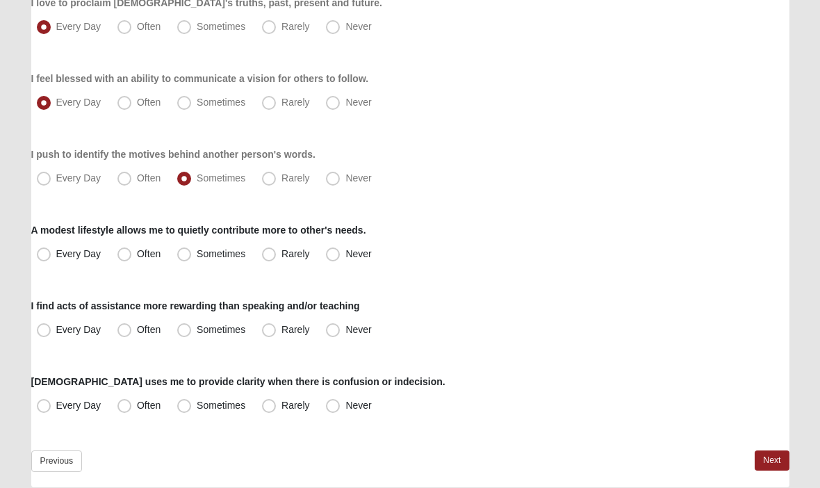
scroll to position [1030, 0]
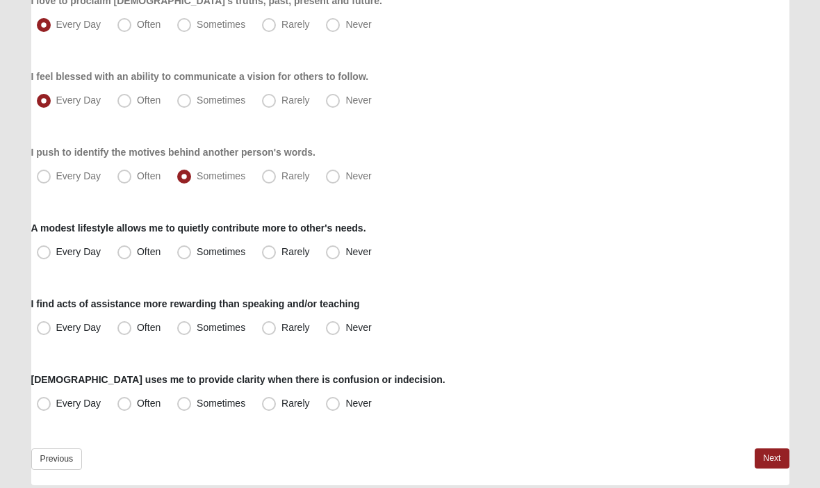
click at [197, 256] on span "Sometimes" at bounding box center [221, 251] width 49 height 11
click at [185, 256] on input "Sometimes" at bounding box center [187, 251] width 9 height 9
radio input "true"
click at [197, 326] on span "Sometimes" at bounding box center [221, 327] width 49 height 11
click at [190, 326] on input "Sometimes" at bounding box center [187, 327] width 9 height 9
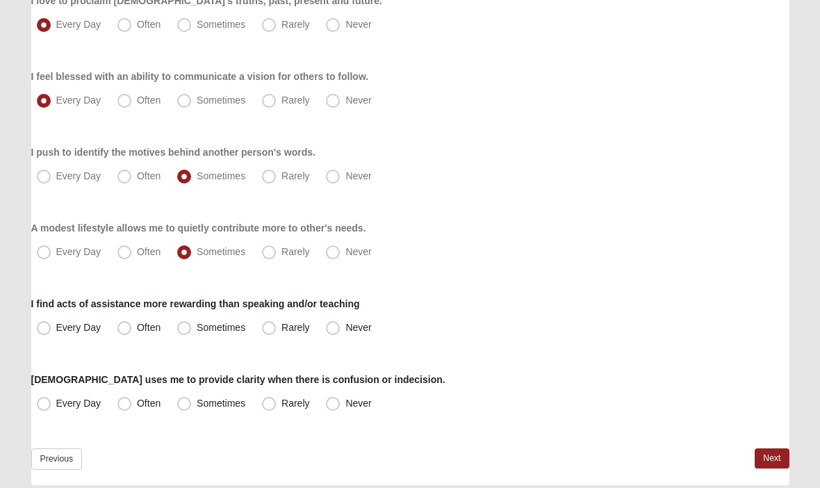
radio input "true"
click at [56, 397] on span "Every Day" at bounding box center [78, 402] width 45 height 11
click at [42, 399] on input "Every Day" at bounding box center [46, 403] width 9 height 9
radio input "true"
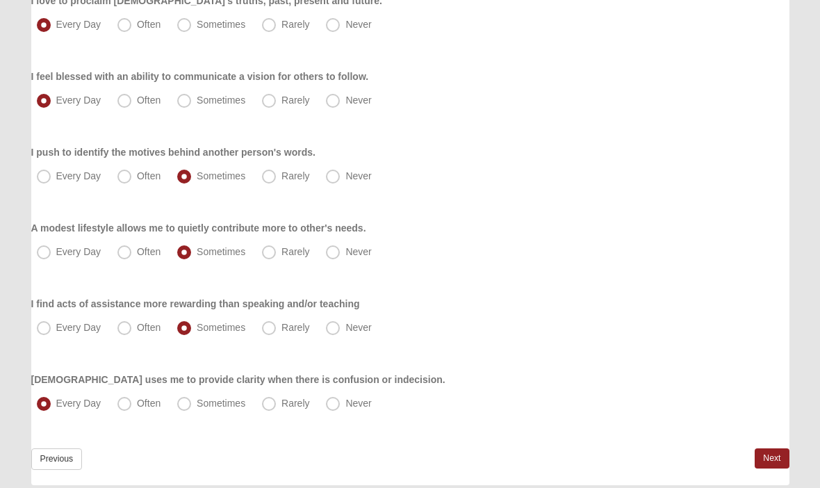
click at [775, 463] on link "Next" at bounding box center [771, 458] width 34 height 20
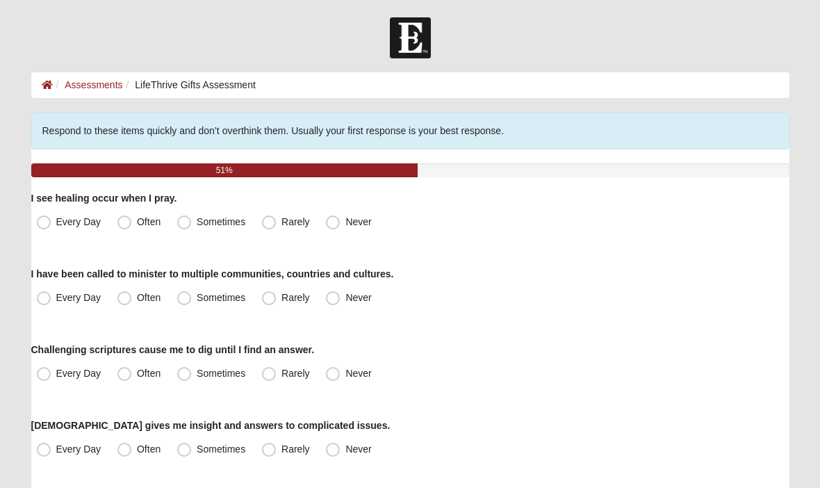
click at [272, 232] on label "Rarely" at bounding box center [286, 222] width 61 height 22
click at [272, 226] on input "Rarely" at bounding box center [271, 221] width 9 height 9
radio input "true"
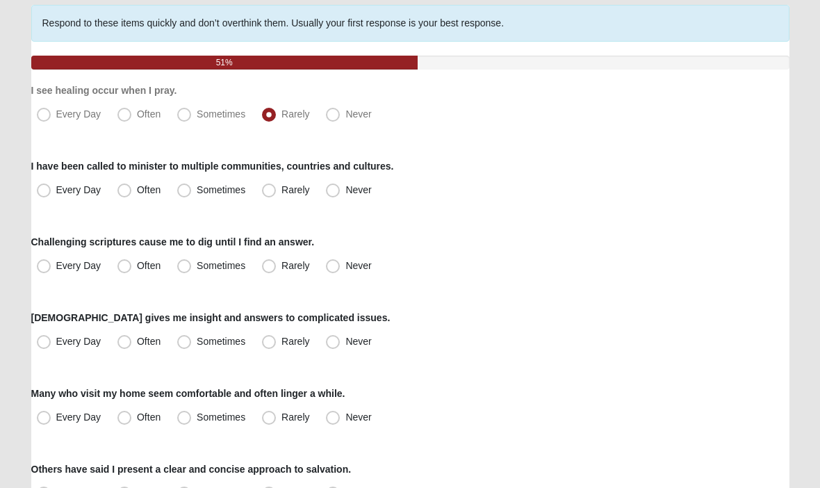
scroll to position [113, 0]
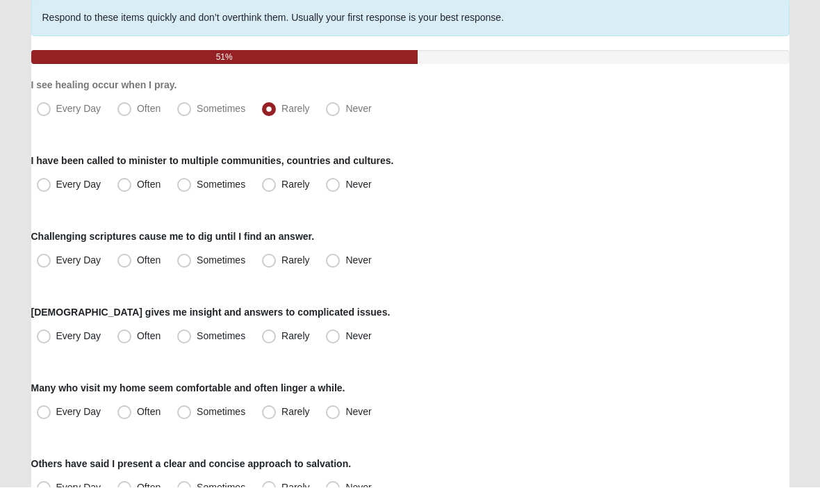
click at [56, 188] on span "Every Day" at bounding box center [78, 184] width 45 height 11
click at [42, 188] on input "Every Day" at bounding box center [46, 185] width 9 height 9
radio input "true"
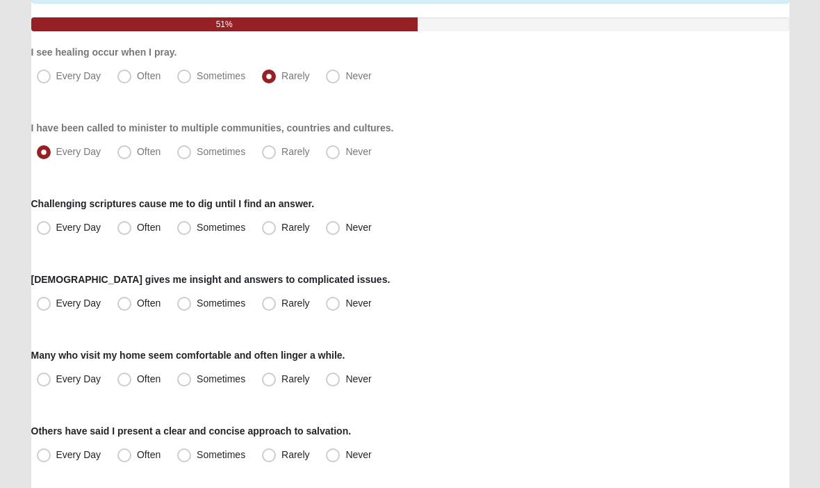
scroll to position [151, 0]
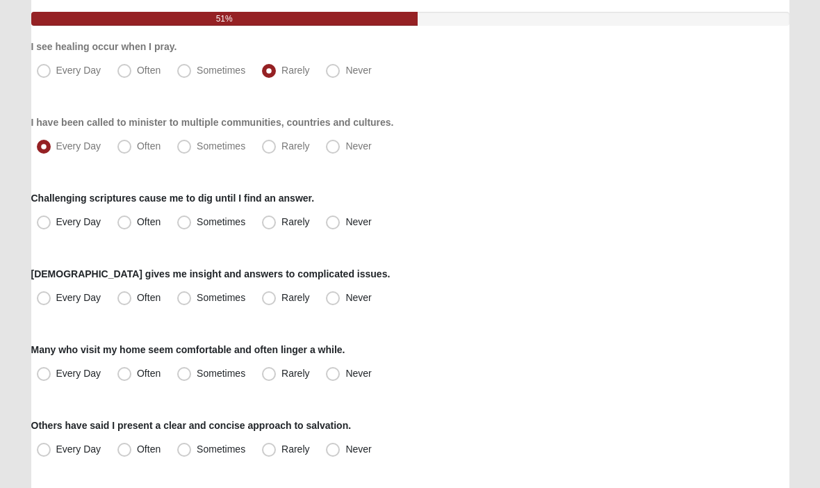
click at [56, 224] on span "Every Day" at bounding box center [78, 221] width 45 height 11
click at [51, 224] on input "Every Day" at bounding box center [46, 221] width 9 height 9
radio input "true"
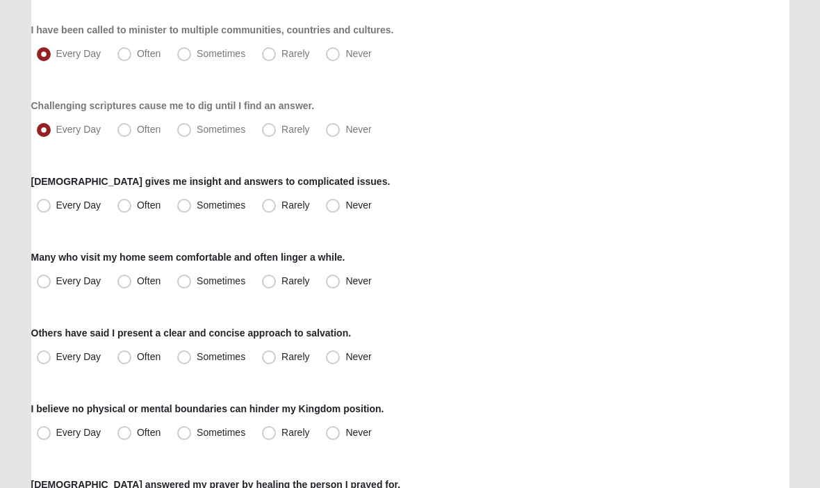
scroll to position [252, 0]
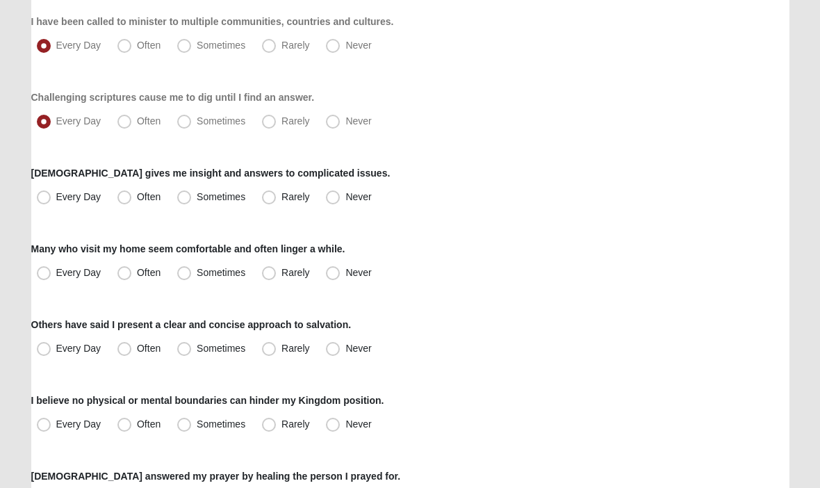
click at [137, 202] on span "Often" at bounding box center [149, 196] width 24 height 11
click at [129, 201] on input "Often" at bounding box center [127, 196] width 9 height 9
radio input "true"
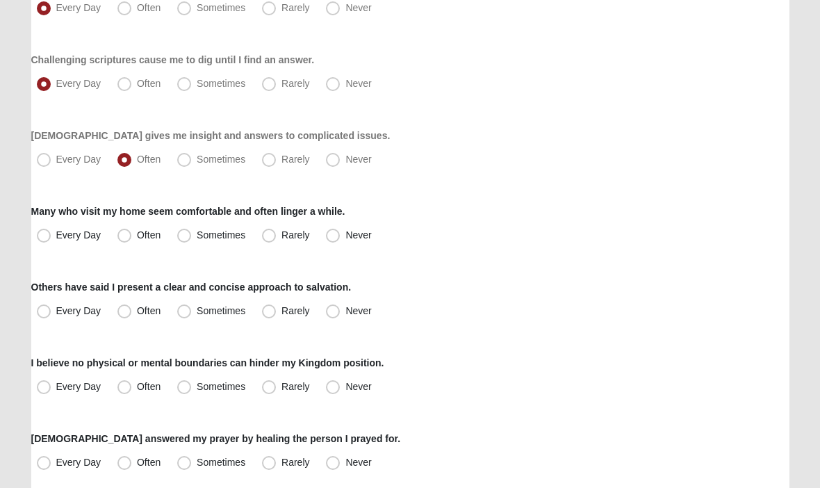
scroll to position [292, 0]
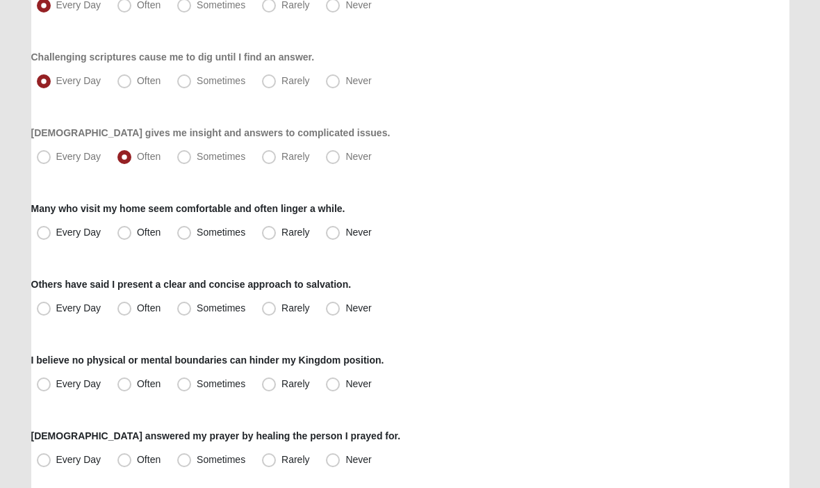
click at [281, 238] on span "Rarely" at bounding box center [295, 231] width 28 height 11
click at [270, 237] on input "Rarely" at bounding box center [271, 232] width 9 height 9
radio input "true"
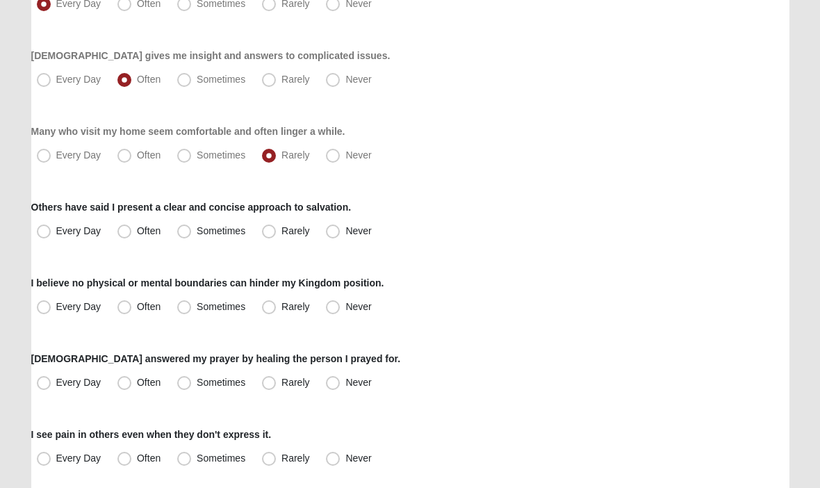
scroll to position [375, 0]
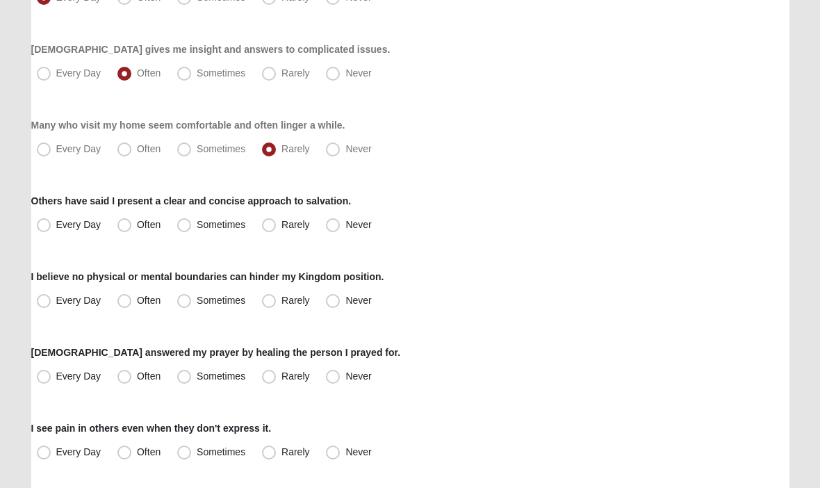
click at [137, 226] on span "Often" at bounding box center [149, 225] width 24 height 11
click at [123, 226] on input "Often" at bounding box center [127, 225] width 9 height 9
radio input "true"
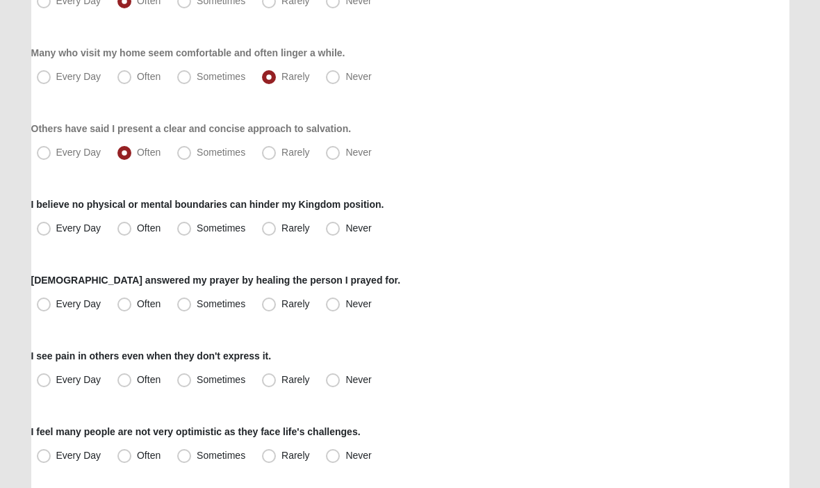
scroll to position [456, 0]
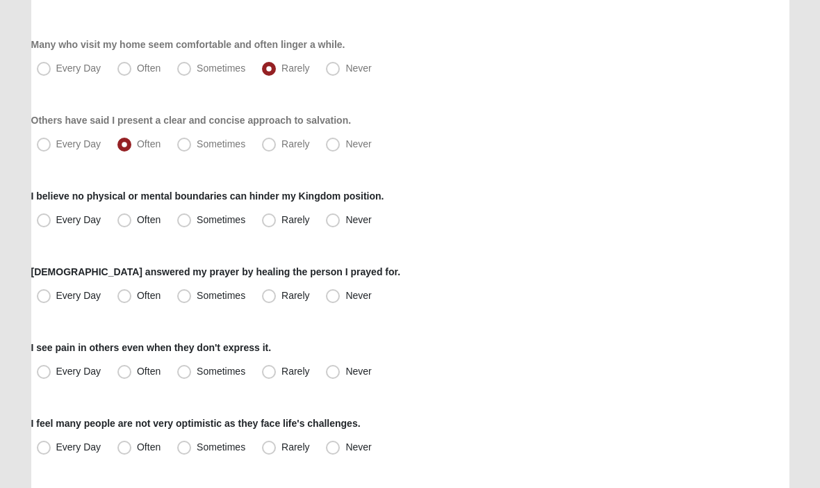
click at [132, 227] on label "Often" at bounding box center [140, 220] width 57 height 22
click at [132, 224] on input "Often" at bounding box center [127, 219] width 9 height 9
radio input "true"
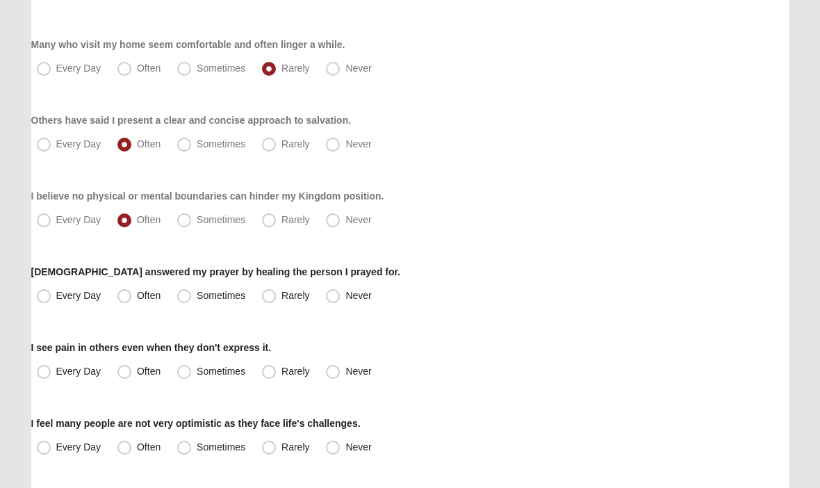
click at [56, 222] on span "Every Day" at bounding box center [78, 219] width 45 height 11
click at [47, 222] on input "Every Day" at bounding box center [46, 219] width 9 height 9
radio input "true"
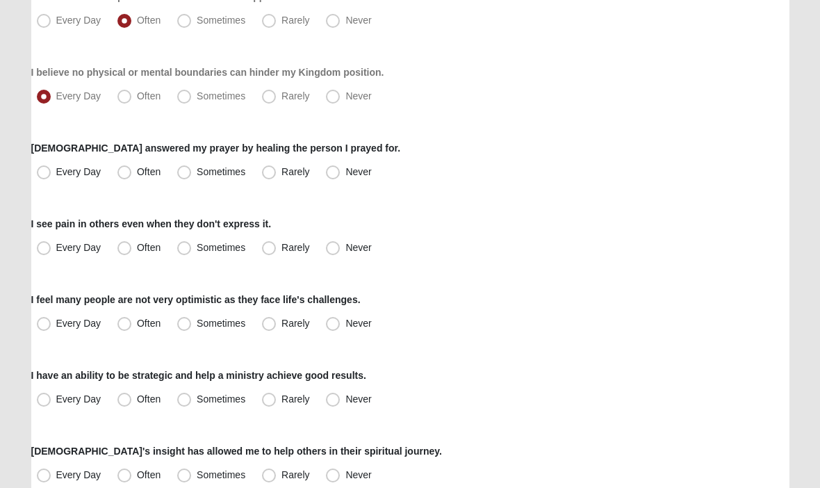
scroll to position [640, 0]
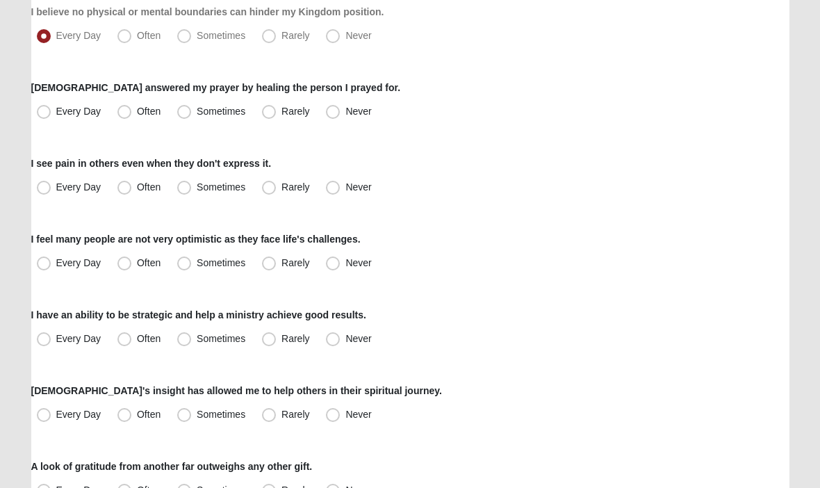
click at [197, 116] on span "Sometimes" at bounding box center [221, 111] width 49 height 11
click at [188, 116] on input "Sometimes" at bounding box center [187, 111] width 9 height 9
radio input "true"
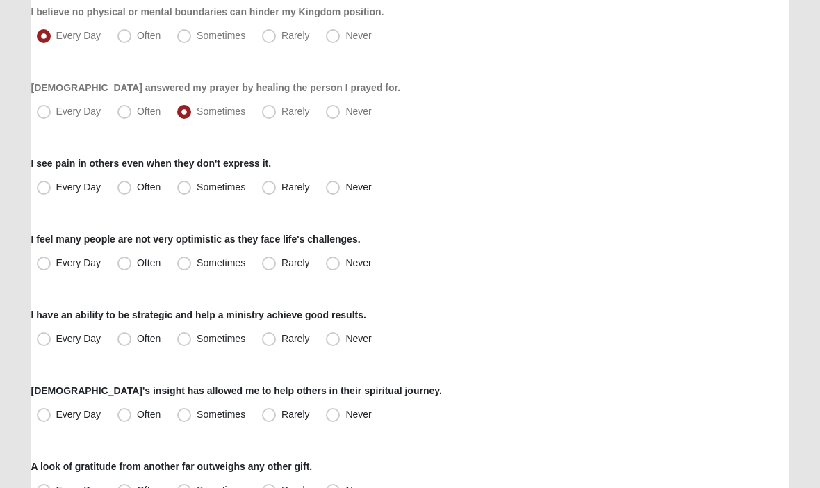
click at [184, 196] on label "Sometimes" at bounding box center [213, 187] width 82 height 22
click at [184, 192] on input "Sometimes" at bounding box center [187, 187] width 9 height 9
radio input "true"
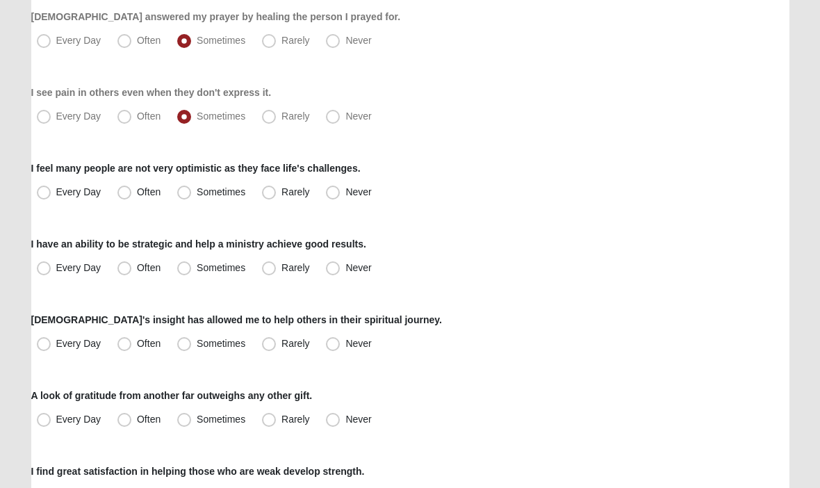
scroll to position [711, 0]
click at [197, 194] on span "Sometimes" at bounding box center [221, 191] width 49 height 11
click at [185, 194] on input "Sometimes" at bounding box center [187, 192] width 9 height 9
radio input "true"
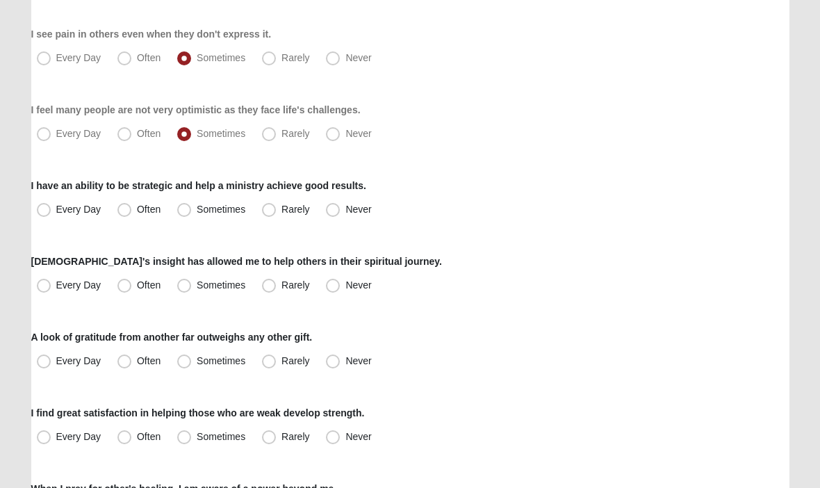
scroll to position [773, 0]
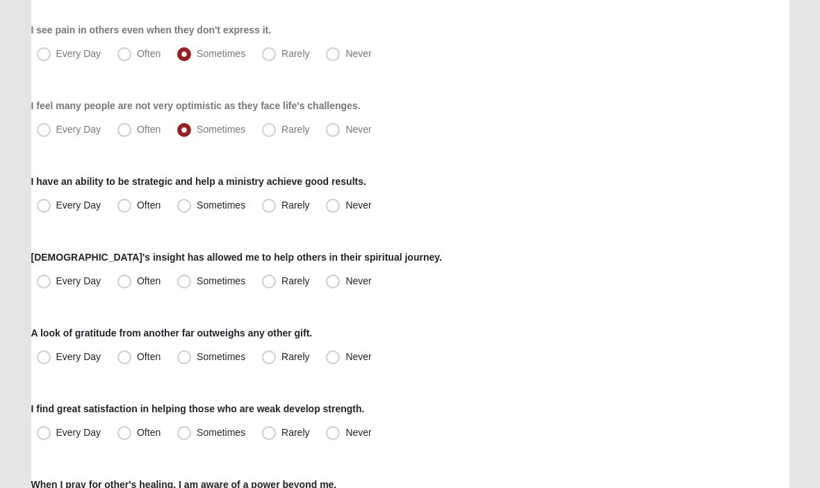
click at [56, 208] on span "Every Day" at bounding box center [78, 205] width 45 height 11
click at [43, 208] on input "Every Day" at bounding box center [46, 205] width 9 height 9
radio input "true"
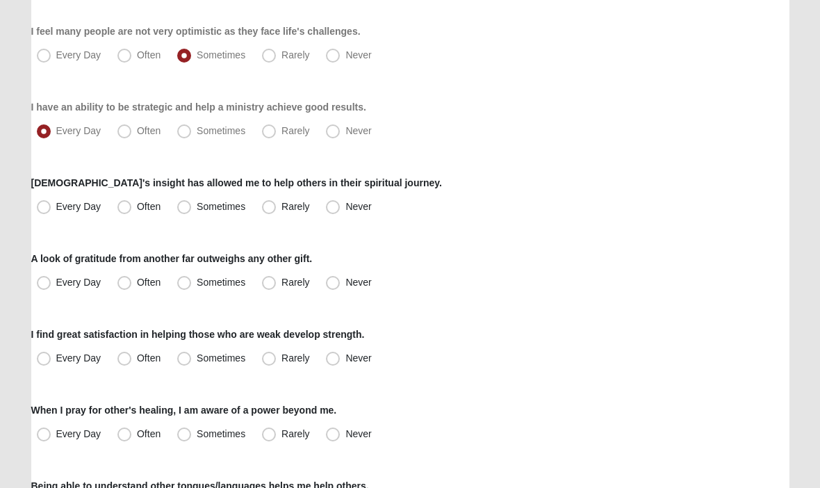
scroll to position [849, 0]
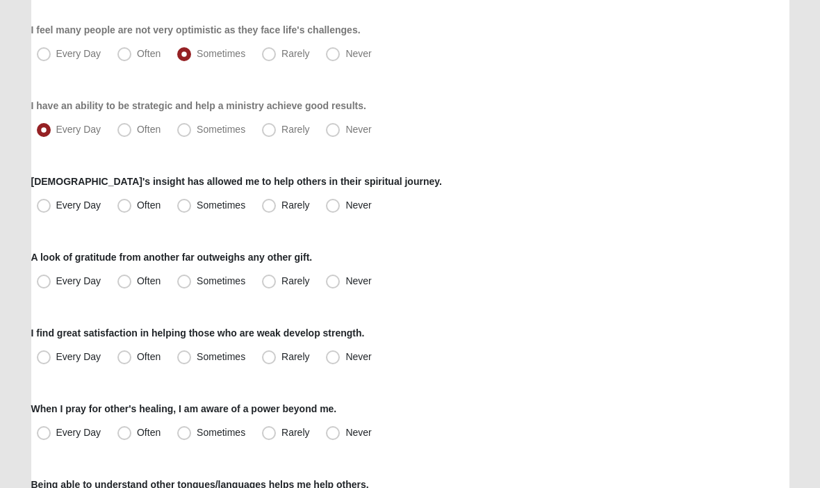
click at [51, 213] on label "Every Day" at bounding box center [70, 206] width 78 height 22
click at [51, 210] on input "Every Day" at bounding box center [46, 205] width 9 height 9
radio input "true"
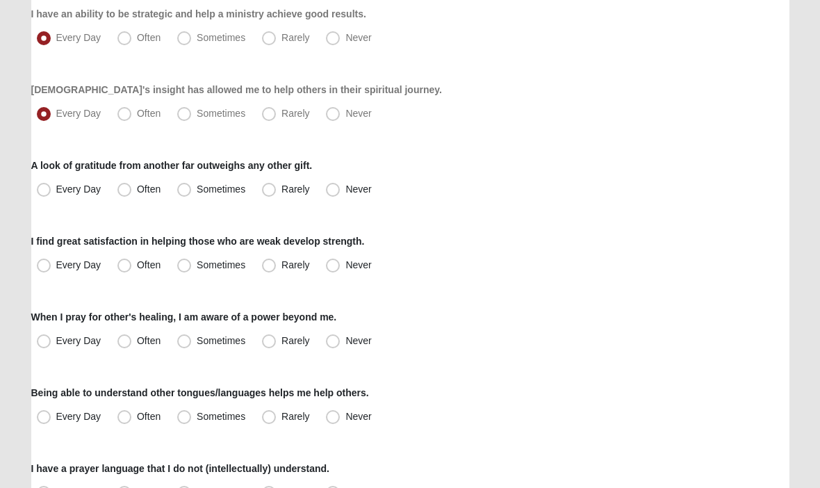
scroll to position [945, 0]
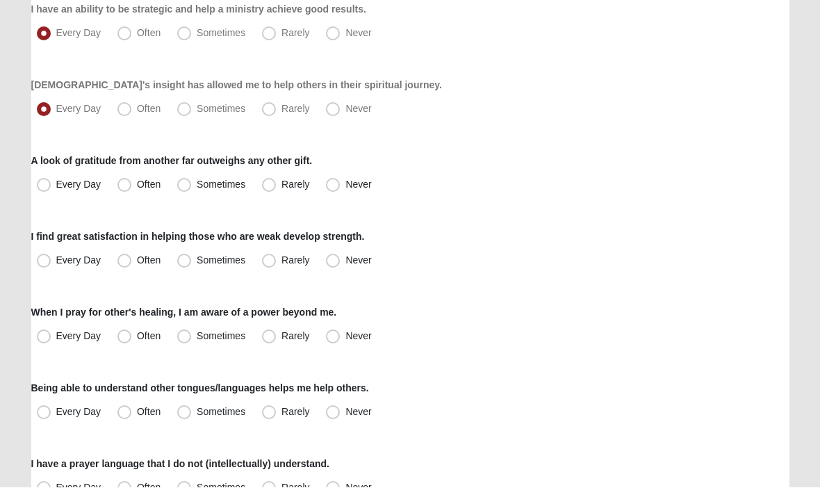
click at [137, 188] on span "Often" at bounding box center [149, 184] width 24 height 11
click at [123, 188] on input "Often" at bounding box center [127, 185] width 9 height 9
radio input "true"
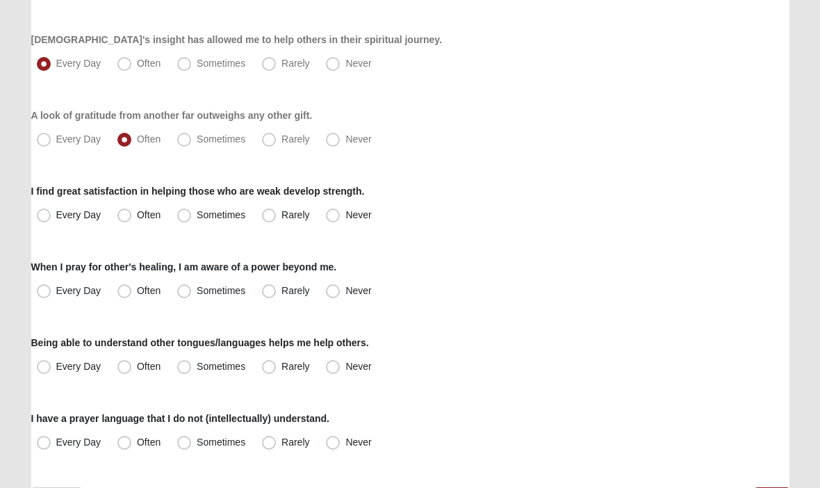
scroll to position [991, 0]
click at [56, 213] on span "Every Day" at bounding box center [78, 214] width 45 height 11
click at [42, 213] on input "Every Day" at bounding box center [46, 214] width 9 height 9
radio input "true"
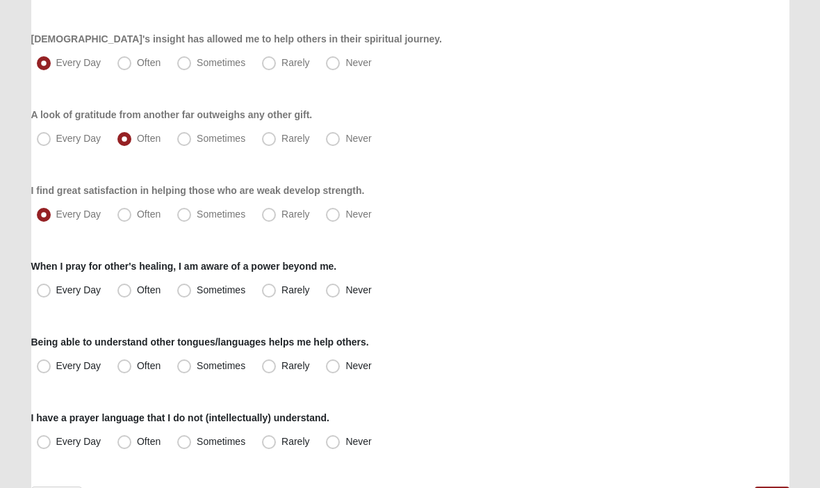
scroll to position [1030, 0]
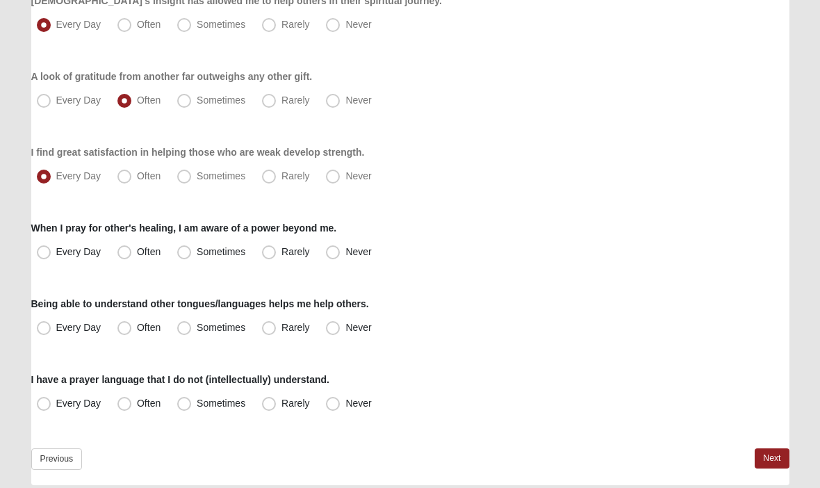
click at [281, 254] on span "Rarely" at bounding box center [295, 251] width 28 height 11
click at [267, 254] on input "Rarely" at bounding box center [271, 251] width 9 height 9
radio input "true"
click at [197, 255] on span "Sometimes" at bounding box center [221, 251] width 49 height 11
click at [183, 255] on input "Sometimes" at bounding box center [187, 251] width 9 height 9
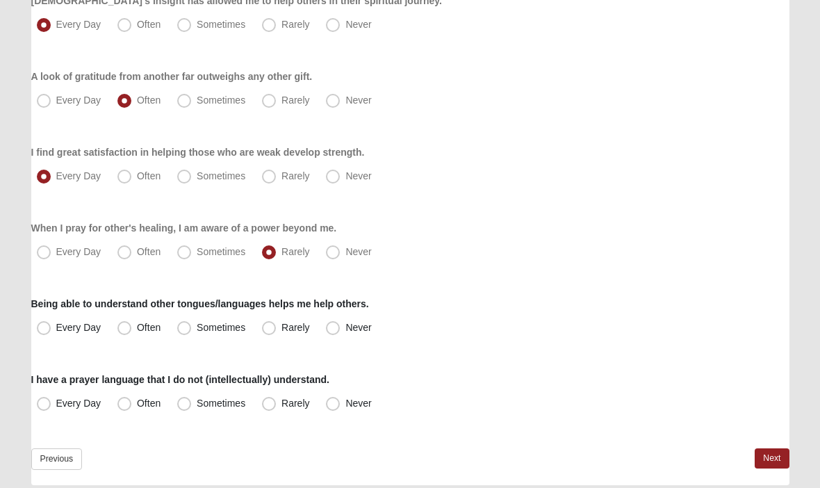
radio input "true"
click at [345, 329] on span "Never" at bounding box center [358, 327] width 26 height 11
click at [331, 329] on input "Never" at bounding box center [335, 327] width 9 height 9
radio input "true"
click at [326, 408] on label "Never" at bounding box center [349, 403] width 59 height 22
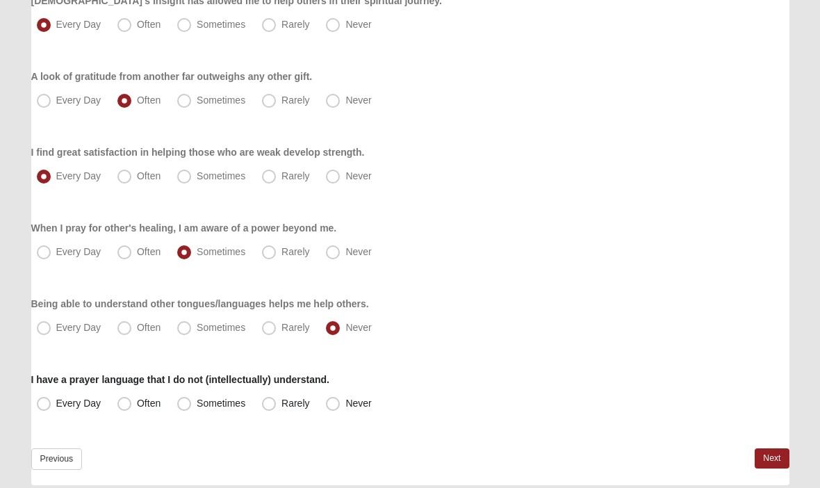
click at [331, 408] on input "Never" at bounding box center [335, 403] width 9 height 9
radio input "true"
click at [775, 458] on link "Next" at bounding box center [771, 458] width 34 height 20
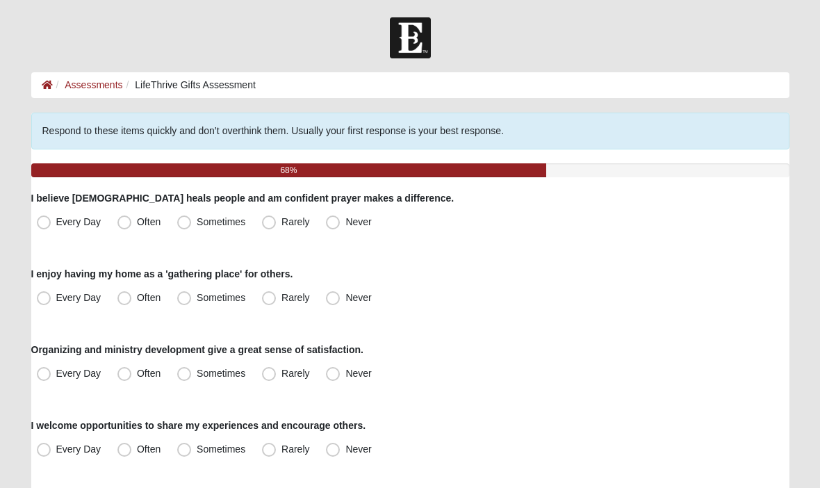
click at [183, 229] on label "Sometimes" at bounding box center [213, 222] width 82 height 22
click at [183, 226] on input "Sometimes" at bounding box center [187, 221] width 9 height 9
radio input "true"
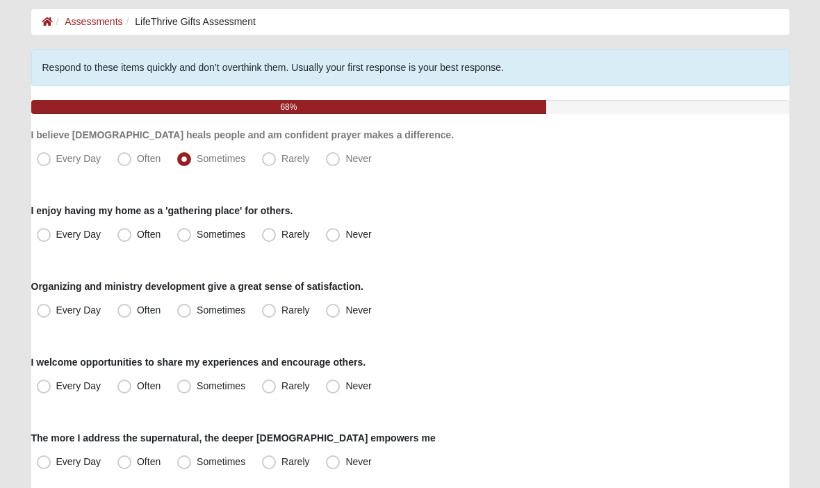
scroll to position [64, 0]
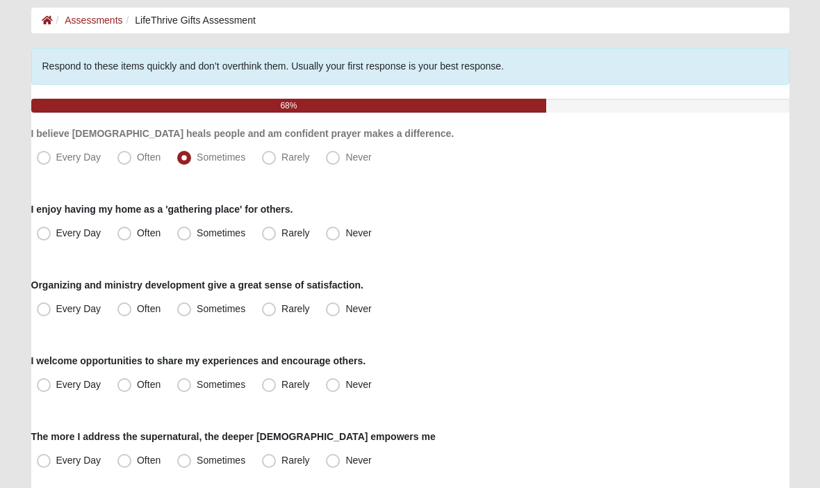
click at [267, 242] on label "Rarely" at bounding box center [286, 234] width 61 height 22
click at [267, 238] on input "Rarely" at bounding box center [271, 233] width 9 height 9
radio input "true"
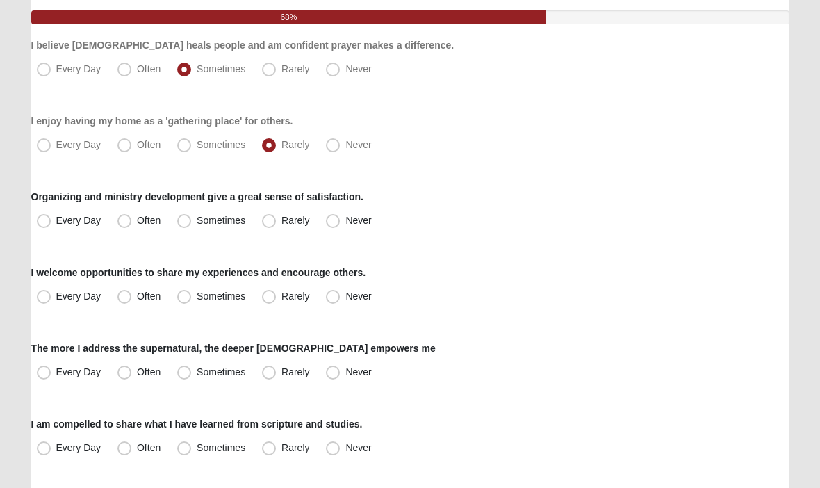
scroll to position [153, 0]
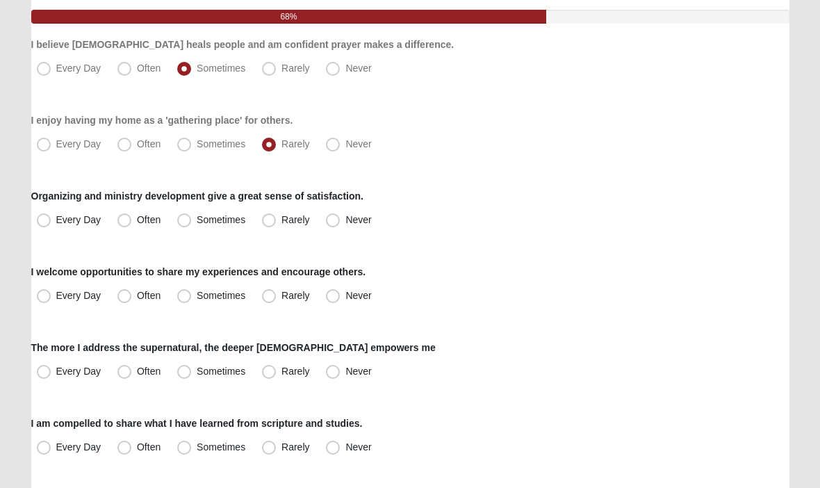
click at [56, 222] on span "Every Day" at bounding box center [78, 220] width 45 height 11
click at [48, 222] on input "Every Day" at bounding box center [46, 220] width 9 height 9
radio input "true"
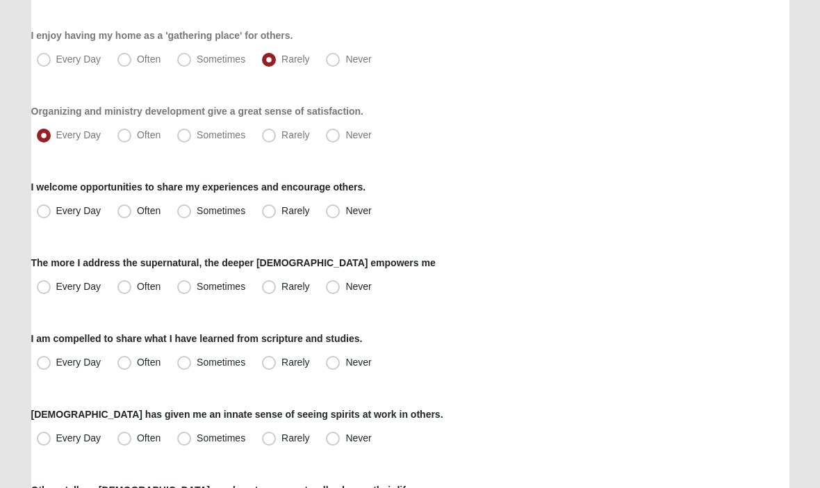
scroll to position [241, 0]
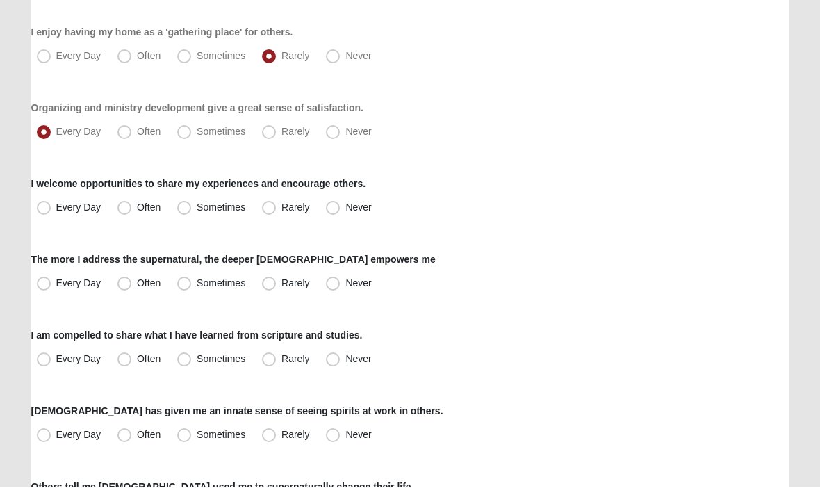
click at [56, 209] on span "Every Day" at bounding box center [78, 207] width 45 height 11
click at [49, 209] on input "Every Day" at bounding box center [46, 208] width 9 height 9
radio input "true"
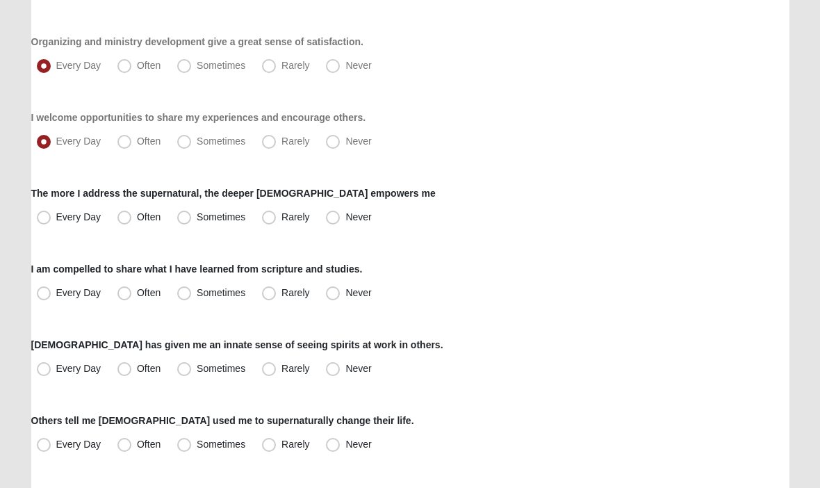
scroll to position [308, 0]
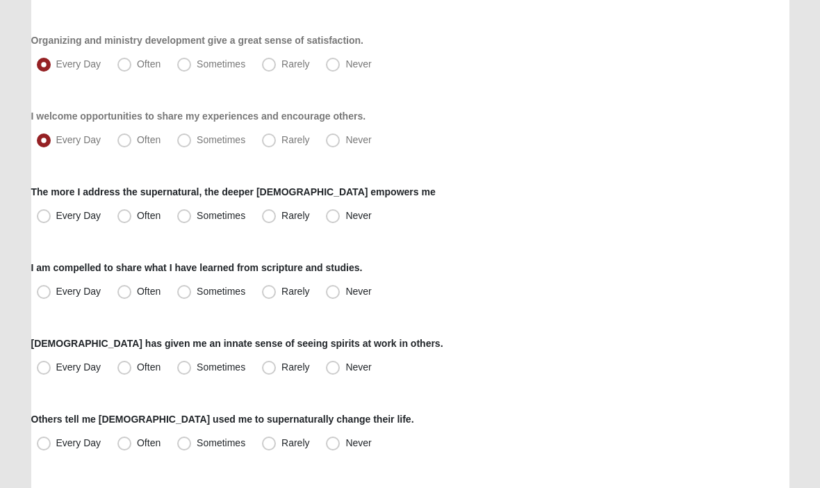
click at [183, 226] on label "Sometimes" at bounding box center [213, 217] width 82 height 22
click at [183, 221] on input "Sometimes" at bounding box center [187, 216] width 9 height 9
radio input "true"
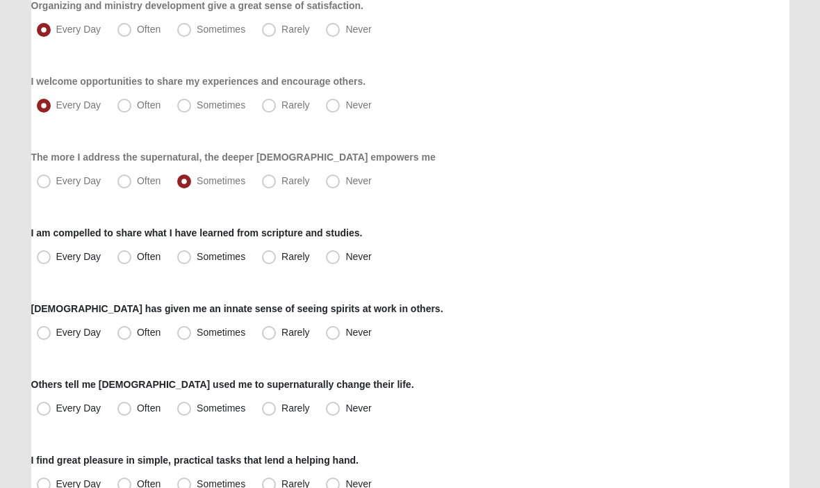
scroll to position [345, 0]
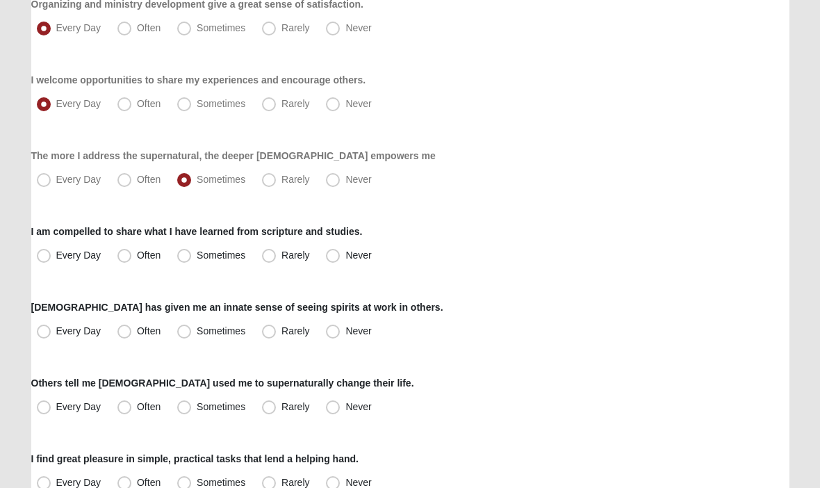
click at [56, 256] on span "Every Day" at bounding box center [78, 255] width 45 height 11
click at [42, 256] on input "Every Day" at bounding box center [46, 255] width 9 height 9
radio input "true"
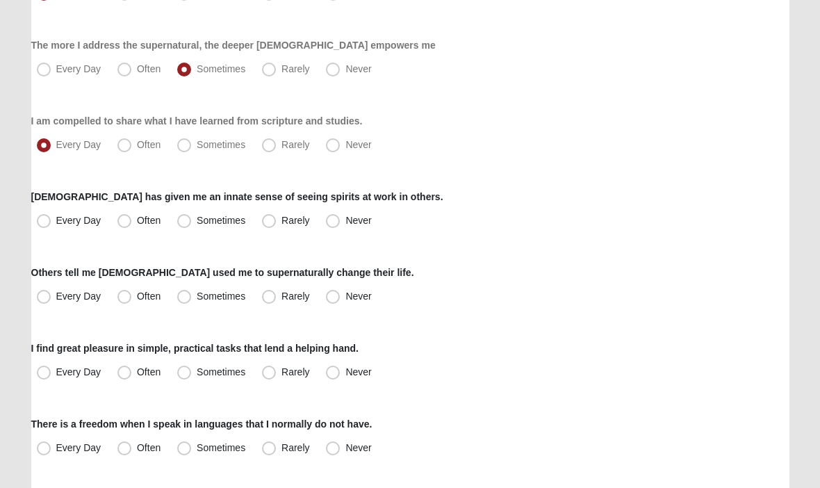
scroll to position [456, 0]
click at [197, 224] on span "Sometimes" at bounding box center [221, 220] width 49 height 11
click at [183, 224] on input "Sometimes" at bounding box center [187, 220] width 9 height 9
radio input "true"
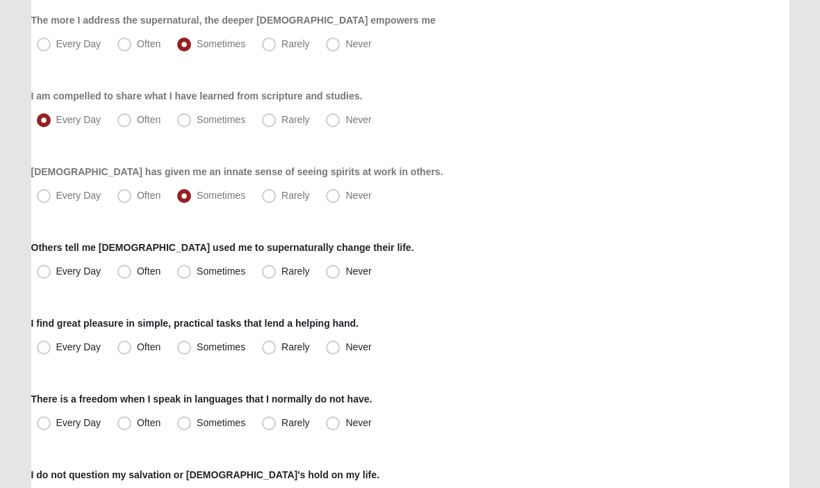
scroll to position [483, 0]
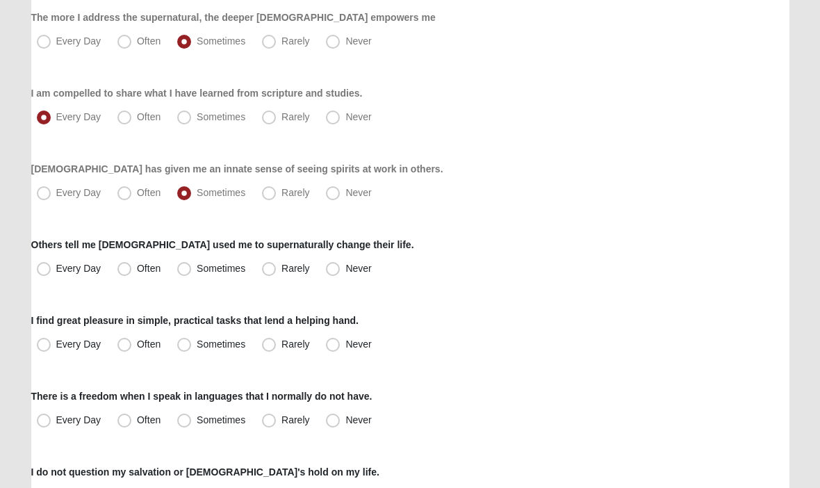
click at [137, 272] on span "Often" at bounding box center [149, 268] width 24 height 11
click at [127, 272] on input "Often" at bounding box center [127, 269] width 9 height 9
radio input "true"
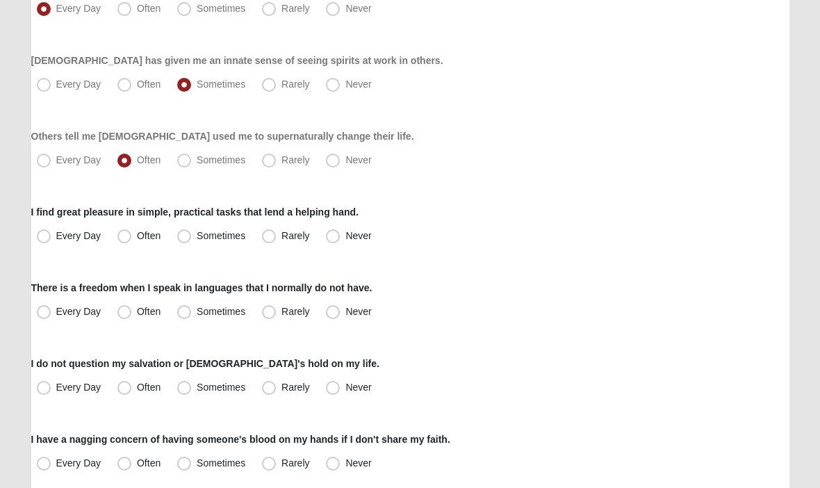
scroll to position [597, 0]
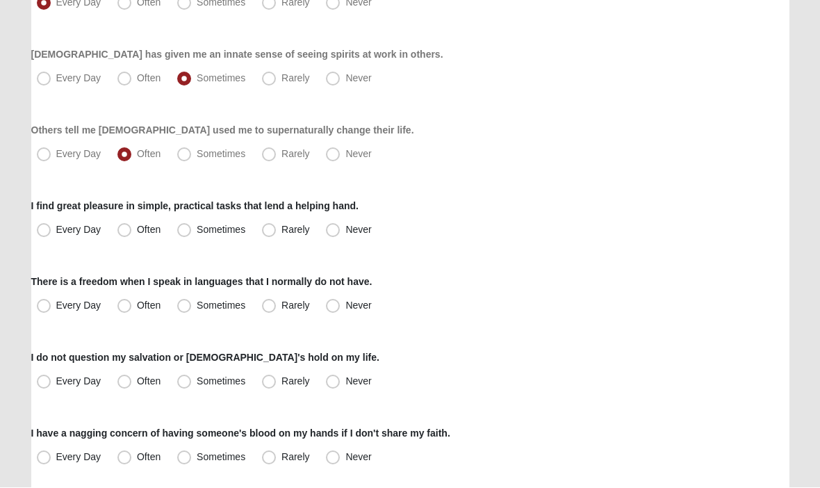
click at [197, 235] on span "Sometimes" at bounding box center [221, 229] width 49 height 11
click at [183, 235] on input "Sometimes" at bounding box center [187, 230] width 9 height 9
radio input "true"
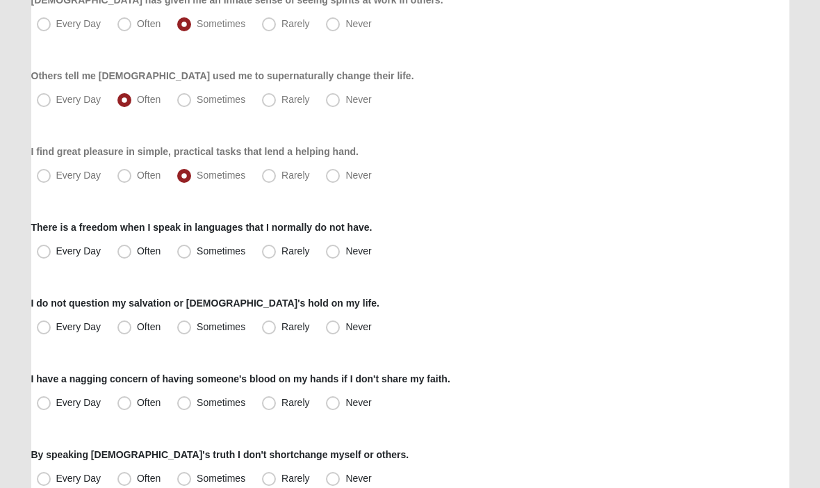
scroll to position [654, 0]
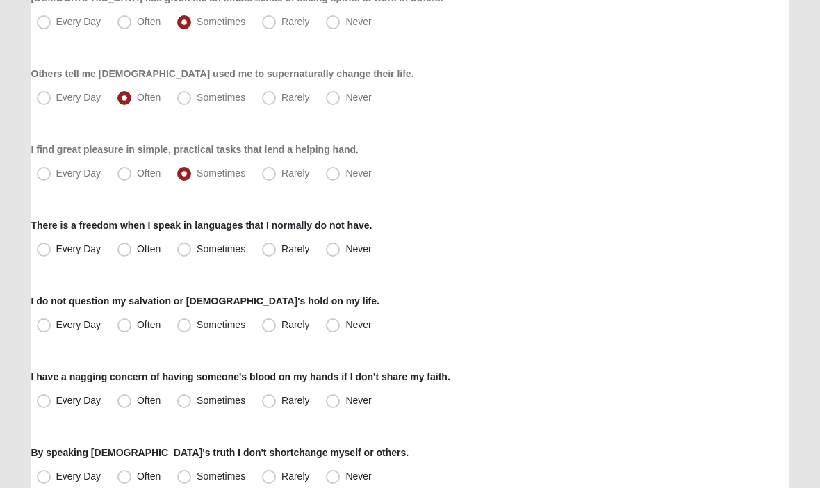
click at [326, 260] on label "Never" at bounding box center [349, 250] width 59 height 22
click at [331, 254] on input "Never" at bounding box center [335, 249] width 9 height 9
radio input "true"
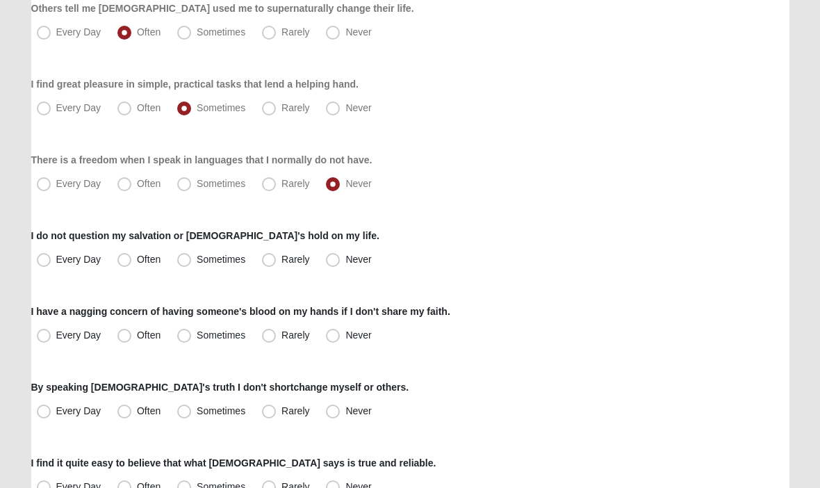
scroll to position [722, 0]
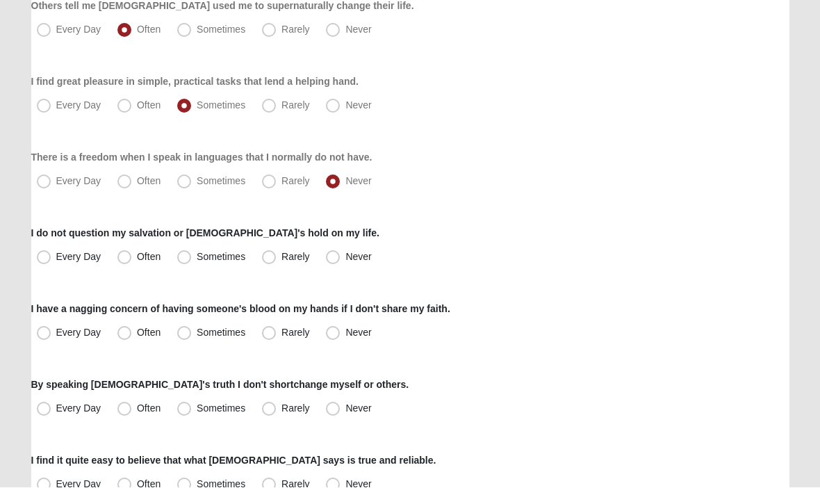
click at [137, 257] on span "Often" at bounding box center [149, 256] width 24 height 11
click at [123, 257] on input "Often" at bounding box center [127, 257] width 9 height 9
radio input "true"
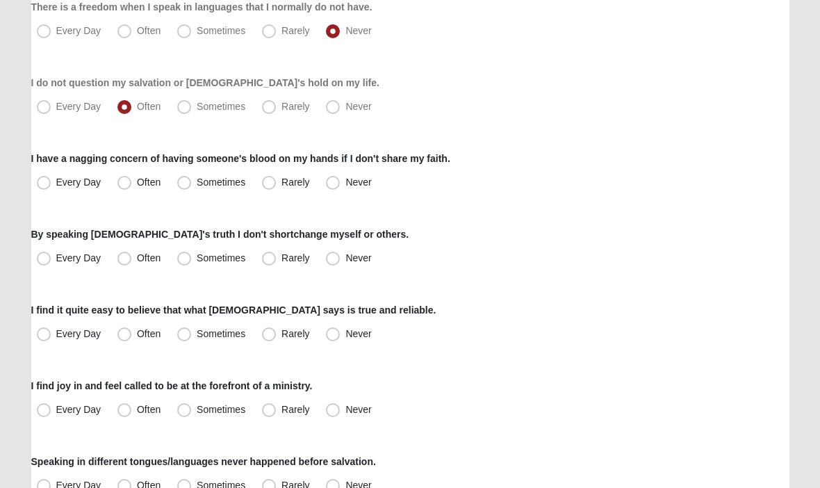
scroll to position [874, 0]
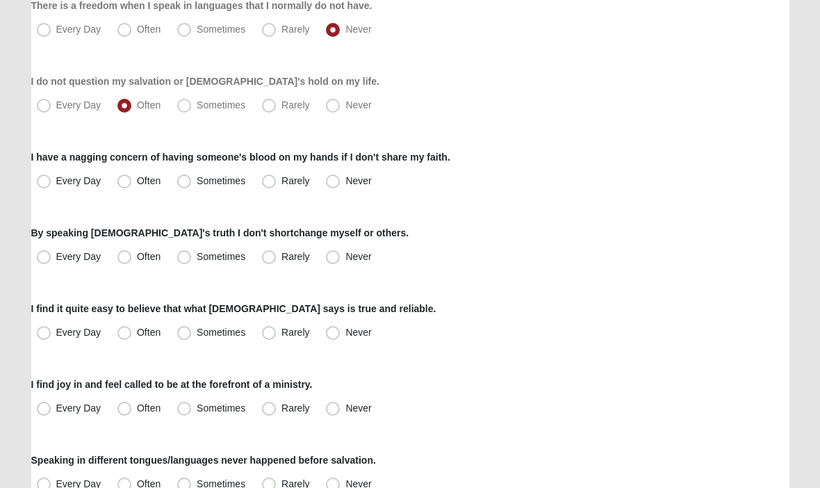
click at [265, 188] on label "Rarely" at bounding box center [286, 181] width 61 height 22
click at [267, 185] on input "Rarely" at bounding box center [271, 180] width 9 height 9
radio input "true"
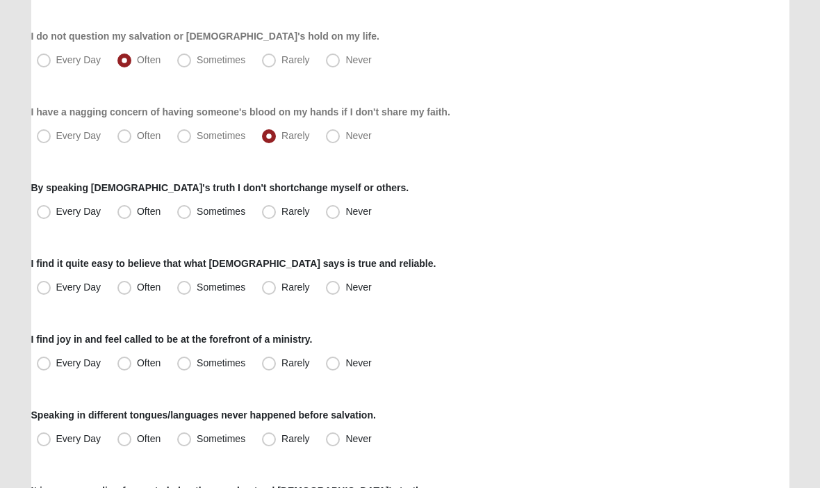
scroll to position [919, 0]
click at [56, 210] on span "Every Day" at bounding box center [78, 211] width 45 height 11
click at [47, 210] on input "Every Day" at bounding box center [46, 211] width 9 height 9
radio input "true"
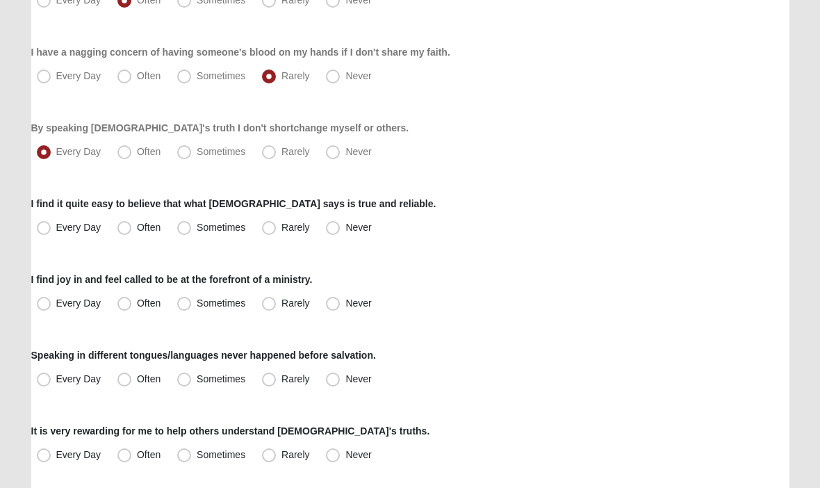
scroll to position [979, 0]
click at [124, 238] on label "Often" at bounding box center [140, 227] width 57 height 22
click at [124, 231] on input "Often" at bounding box center [127, 226] width 9 height 9
radio input "true"
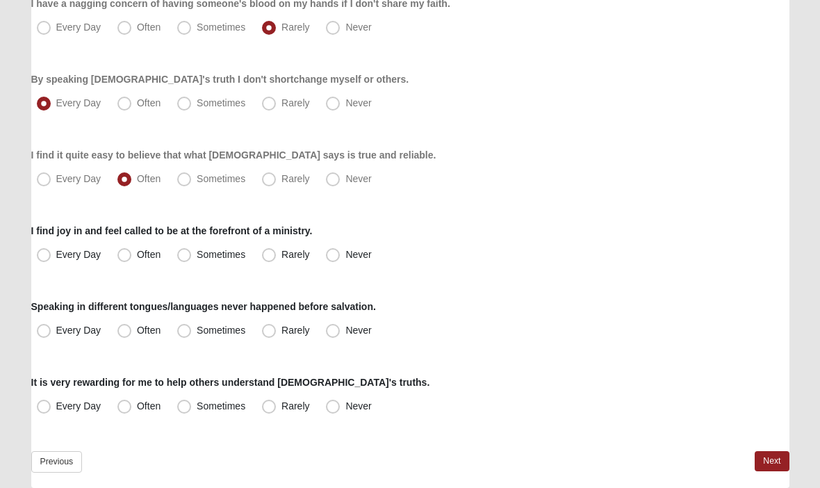
scroll to position [1030, 0]
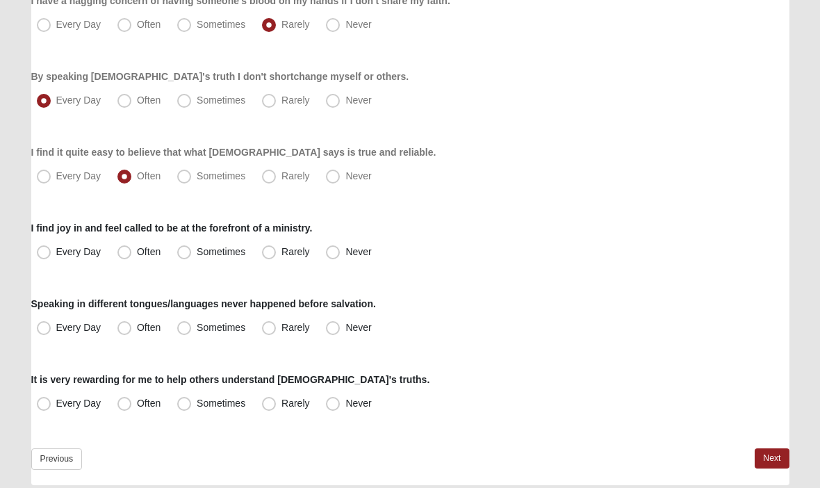
click at [40, 261] on label "Every Day" at bounding box center [70, 252] width 78 height 22
click at [42, 256] on input "Every Day" at bounding box center [46, 251] width 9 height 9
radio input "true"
click at [329, 338] on label "Never" at bounding box center [349, 328] width 59 height 22
click at [331, 332] on input "Never" at bounding box center [335, 327] width 9 height 9
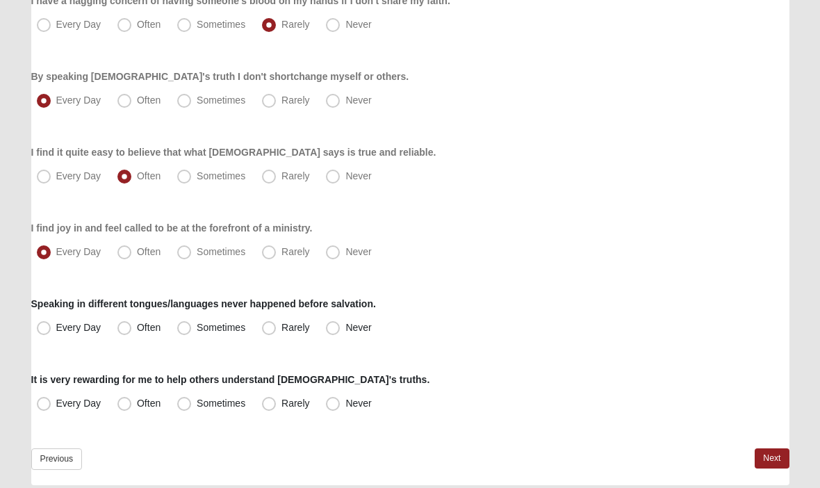
radio input "true"
click at [44, 411] on label "Every Day" at bounding box center [70, 403] width 78 height 22
click at [44, 408] on input "Every Day" at bounding box center [46, 403] width 9 height 9
radio input "true"
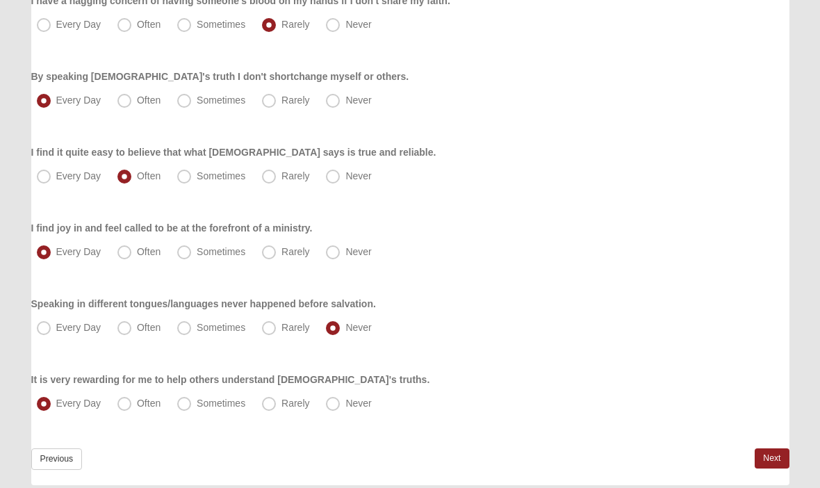
click at [777, 461] on link "Next" at bounding box center [771, 458] width 34 height 20
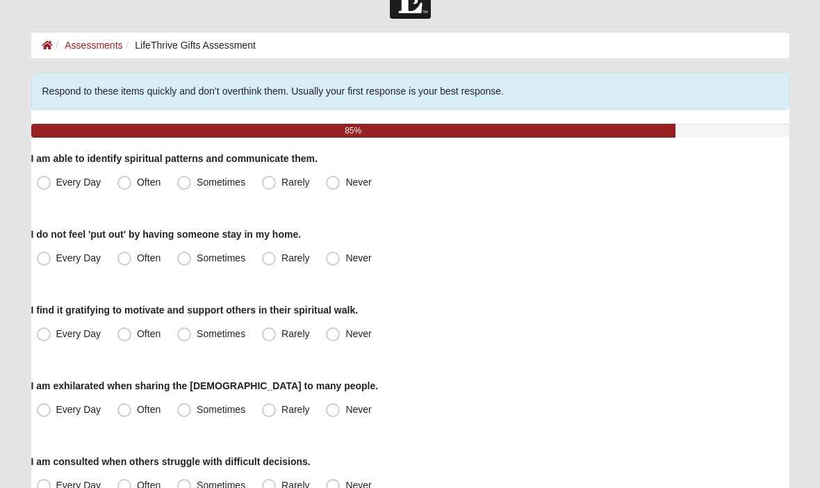
scroll to position [40, 0]
click at [56, 185] on span "Every Day" at bounding box center [78, 181] width 45 height 11
click at [49, 185] on input "Every Day" at bounding box center [46, 182] width 9 height 9
radio input "true"
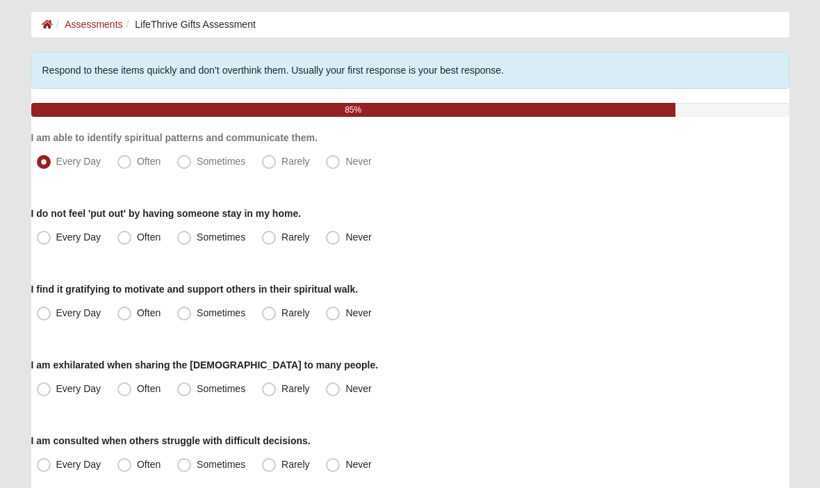
scroll to position [62, 0]
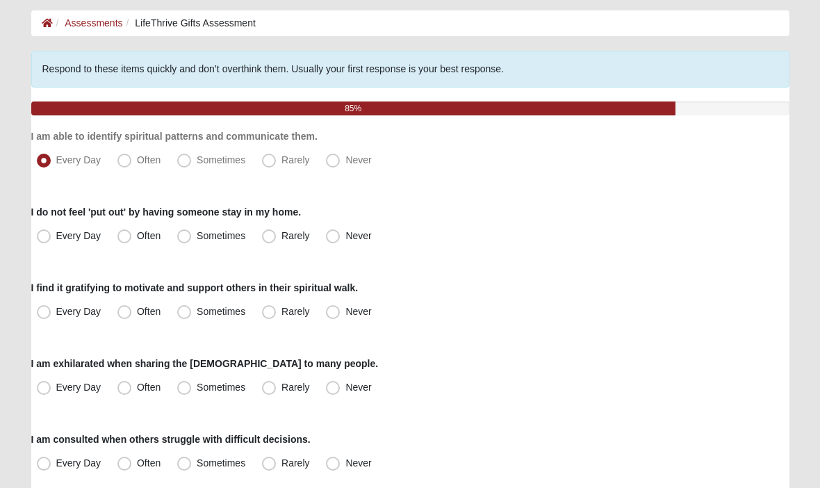
click at [281, 241] on span "Rarely" at bounding box center [295, 235] width 28 height 11
click at [267, 240] on input "Rarely" at bounding box center [271, 235] width 9 height 9
radio input "true"
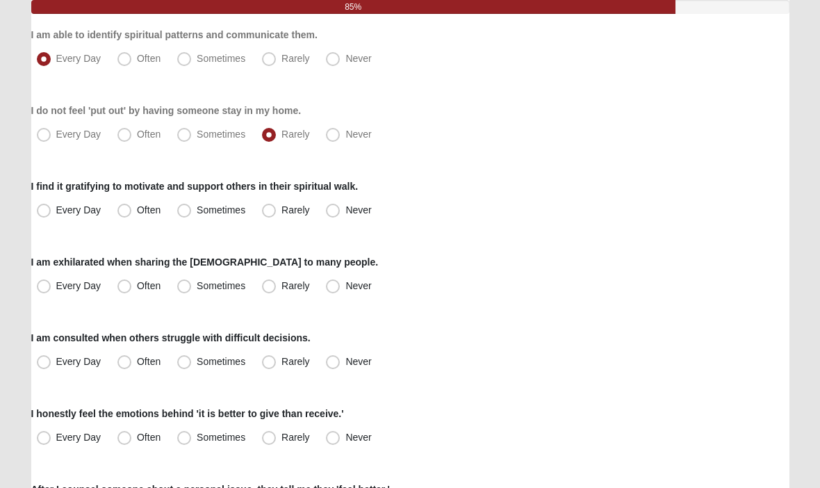
scroll to position [169, 0]
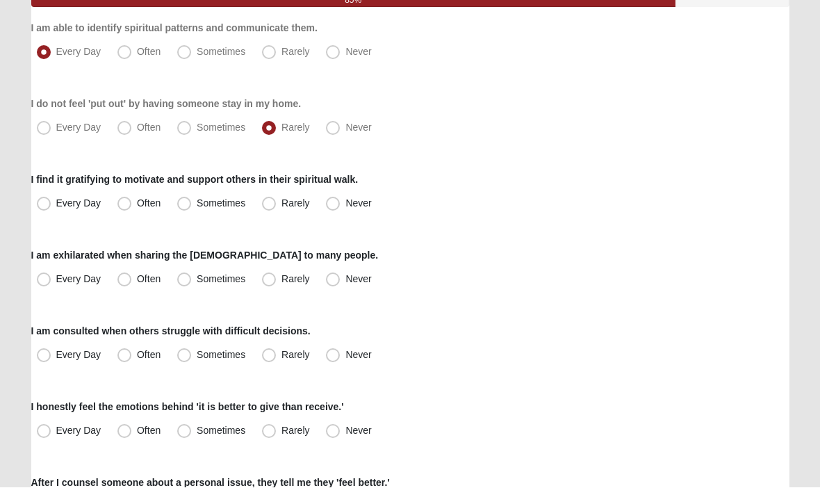
click at [42, 211] on label "Every Day" at bounding box center [70, 204] width 78 height 22
click at [42, 208] on input "Every Day" at bounding box center [46, 203] width 9 height 9
radio input "true"
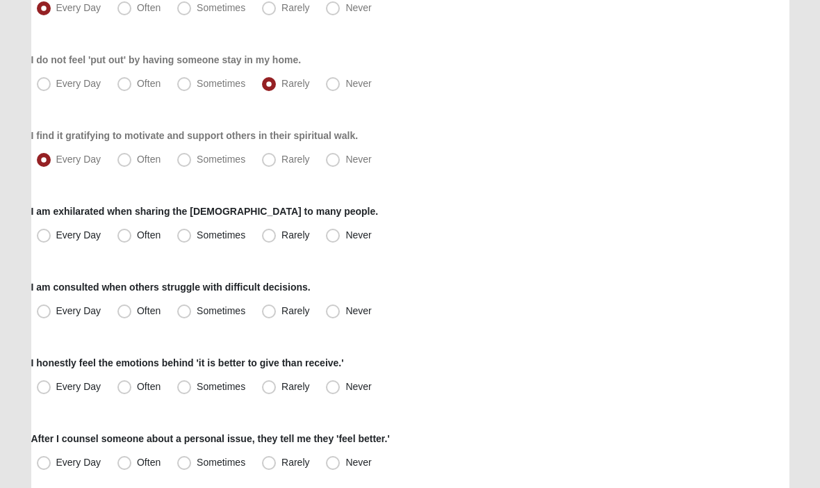
scroll to position [215, 0]
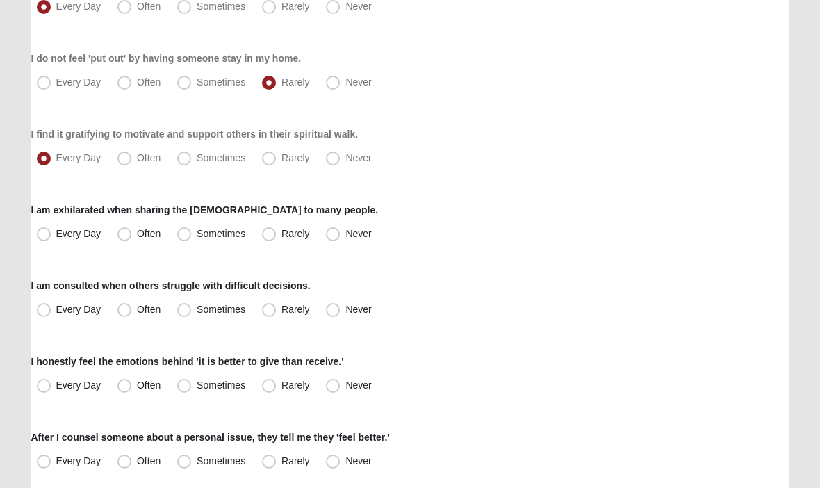
click at [137, 238] on span "Often" at bounding box center [149, 233] width 24 height 11
click at [123, 238] on input "Often" at bounding box center [127, 233] width 9 height 9
radio input "true"
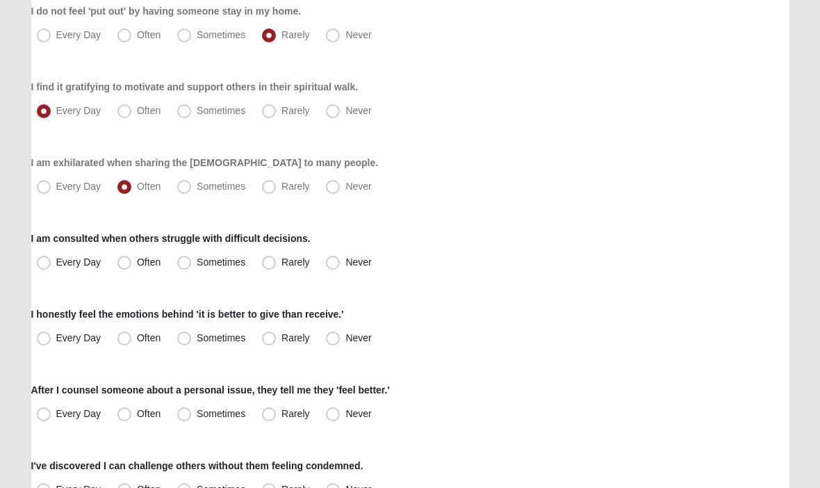
scroll to position [268, 0]
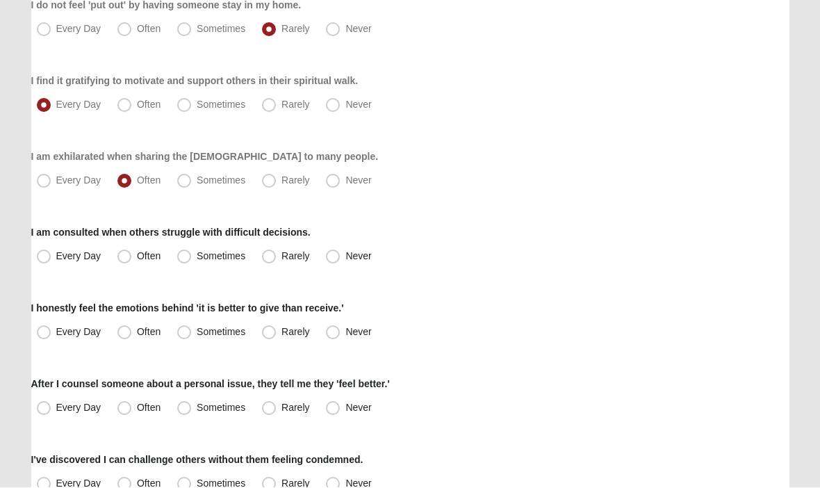
click at [56, 258] on span "Every Day" at bounding box center [78, 256] width 45 height 11
click at [47, 258] on input "Every Day" at bounding box center [46, 256] width 9 height 9
radio input "true"
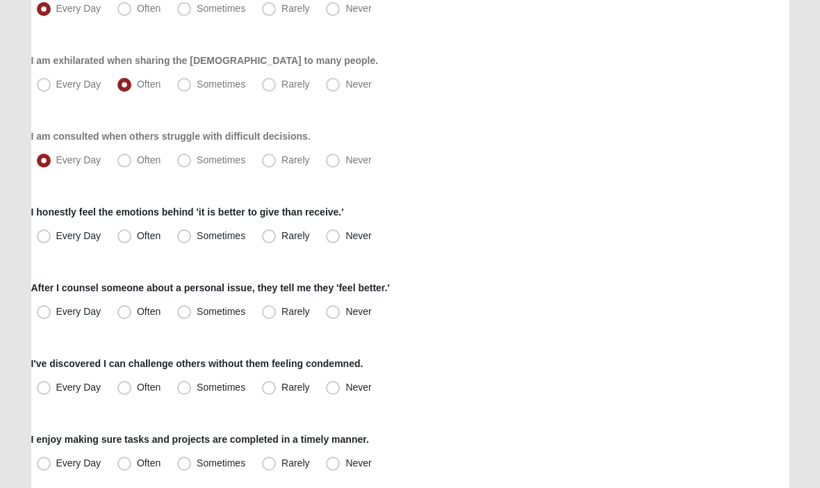
scroll to position [366, 0]
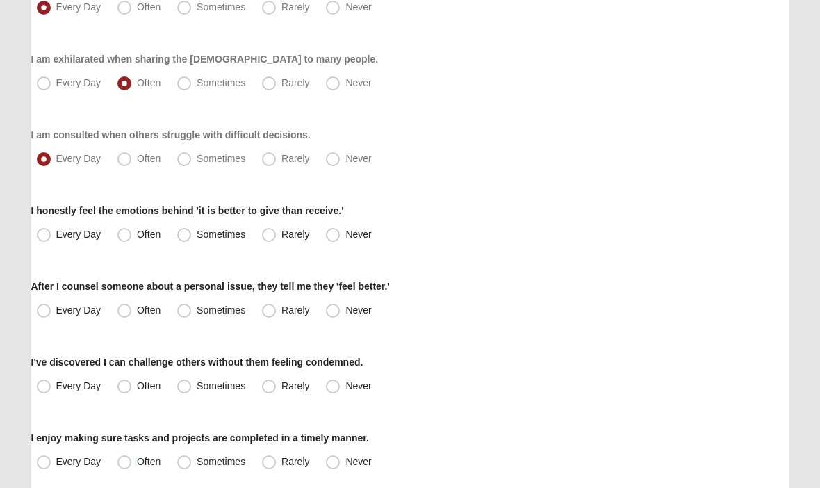
click at [137, 239] on span "Often" at bounding box center [149, 234] width 24 height 11
click at [128, 239] on input "Often" at bounding box center [127, 234] width 9 height 9
radio input "true"
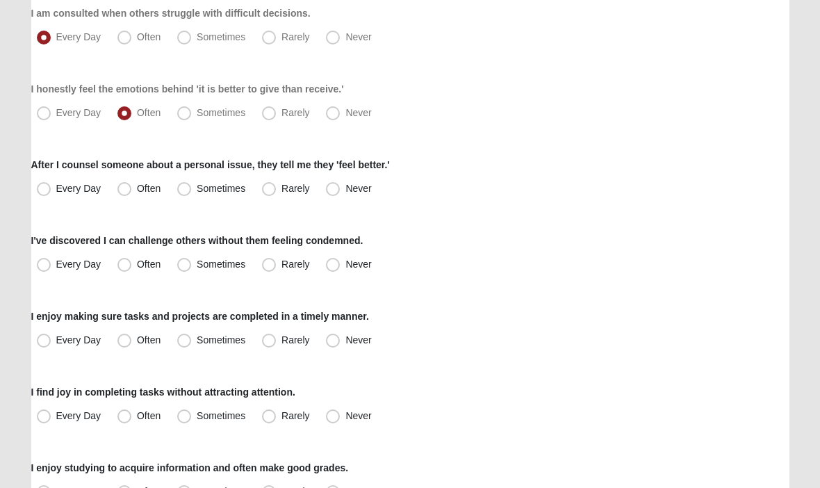
scroll to position [486, 0]
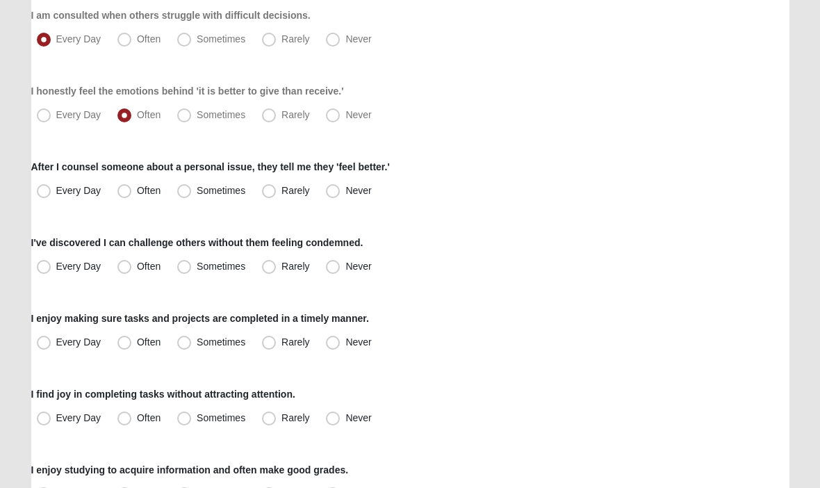
click at [137, 194] on span "Often" at bounding box center [149, 190] width 24 height 11
click at [127, 194] on input "Often" at bounding box center [127, 190] width 9 height 9
radio input "true"
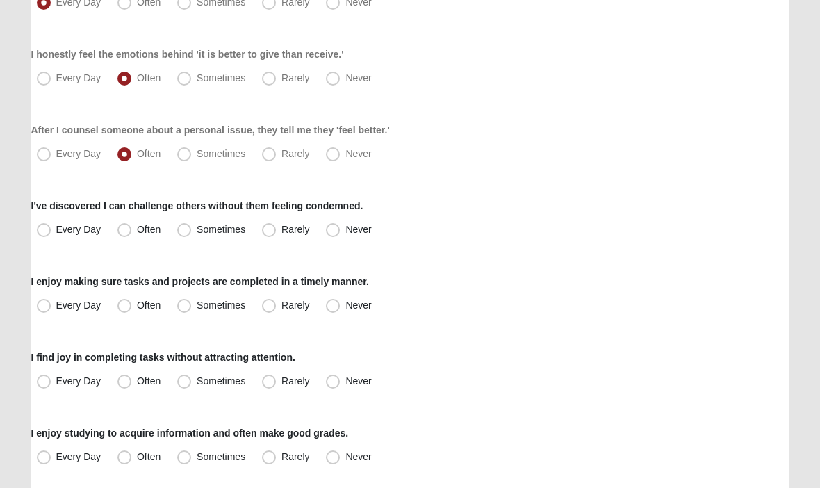
scroll to position [522, 0]
click at [51, 233] on label "Every Day" at bounding box center [70, 230] width 78 height 22
click at [51, 233] on input "Every Day" at bounding box center [46, 229] width 9 height 9
radio input "true"
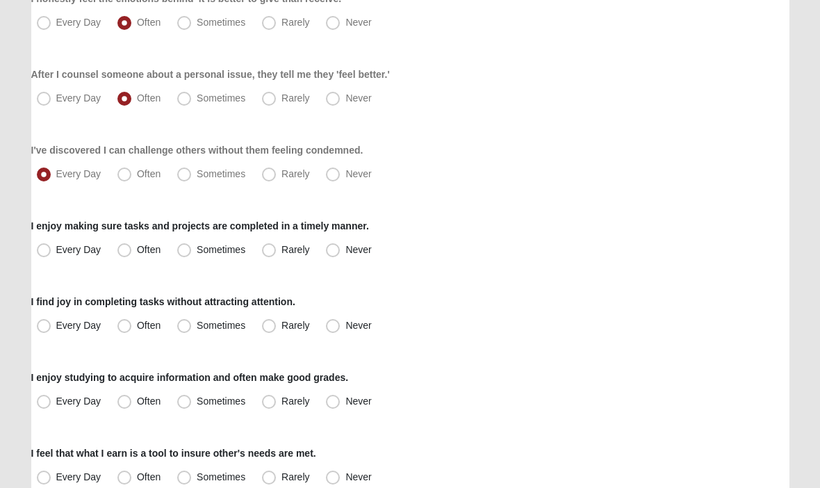
scroll to position [579, 0]
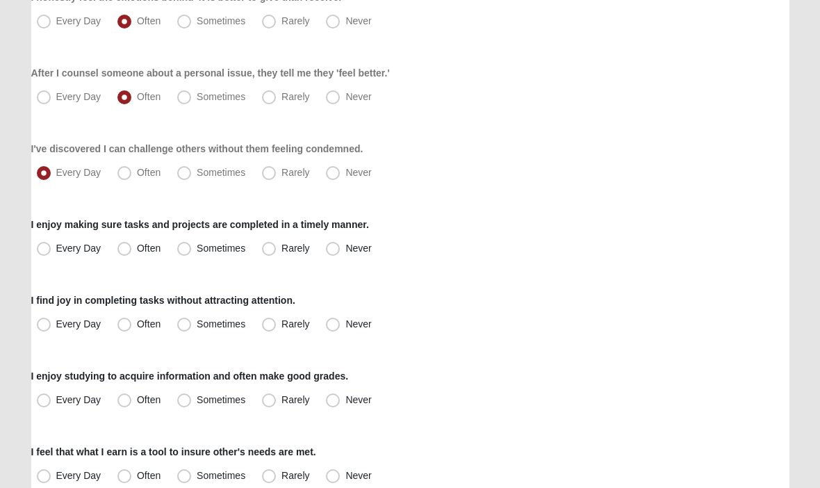
click at [137, 250] on span "Often" at bounding box center [149, 247] width 24 height 11
click at [123, 250] on input "Often" at bounding box center [127, 248] width 9 height 9
radio input "true"
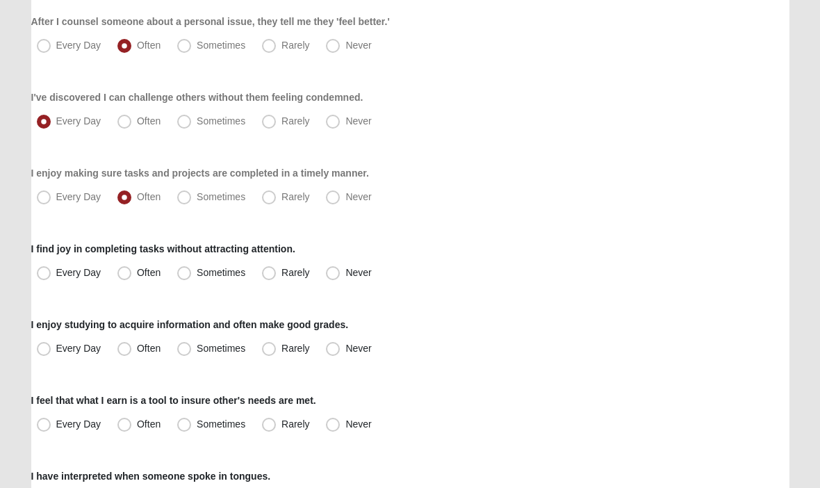
scroll to position [631, 0]
click at [137, 277] on span "Often" at bounding box center [149, 272] width 24 height 11
click at [123, 277] on input "Often" at bounding box center [127, 272] width 9 height 9
radio input "true"
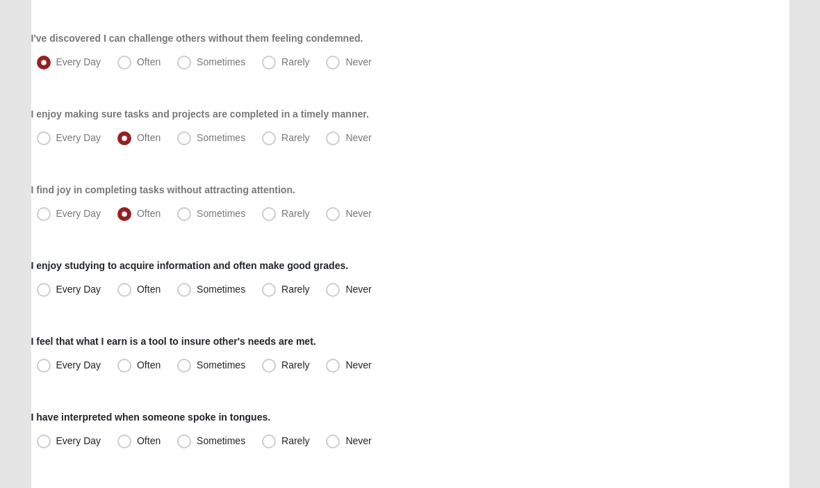
scroll to position [692, 0]
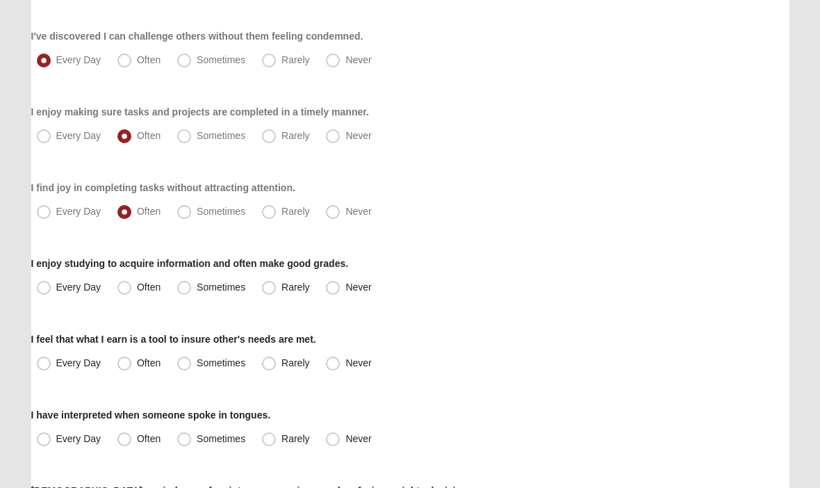
click at [45, 297] on label "Every Day" at bounding box center [70, 287] width 78 height 22
click at [45, 292] on input "Every Day" at bounding box center [46, 287] width 9 height 9
radio input "true"
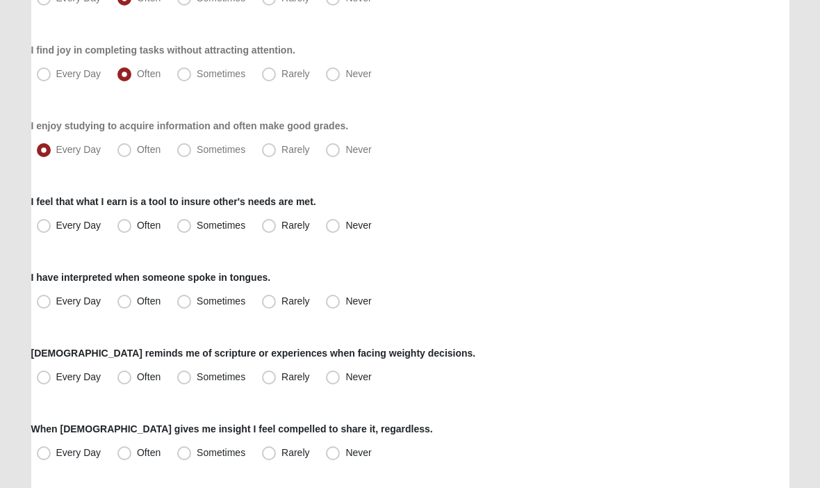
scroll to position [830, 0]
click at [197, 230] on span "Sometimes" at bounding box center [221, 224] width 49 height 11
click at [183, 229] on input "Sometimes" at bounding box center [187, 224] width 9 height 9
radio input "true"
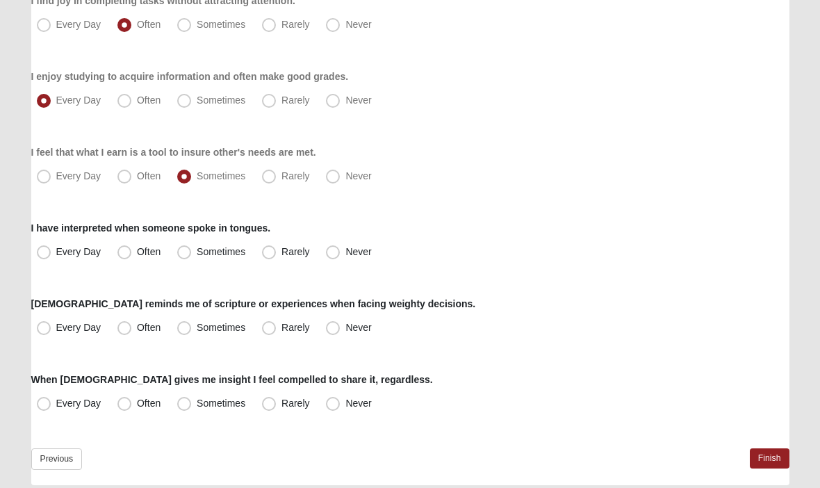
scroll to position [879, 0]
click at [345, 257] on span "Never" at bounding box center [358, 251] width 26 height 11
click at [331, 256] on input "Never" at bounding box center [335, 251] width 9 height 9
radio input "true"
click at [56, 330] on span "Every Day" at bounding box center [78, 327] width 45 height 11
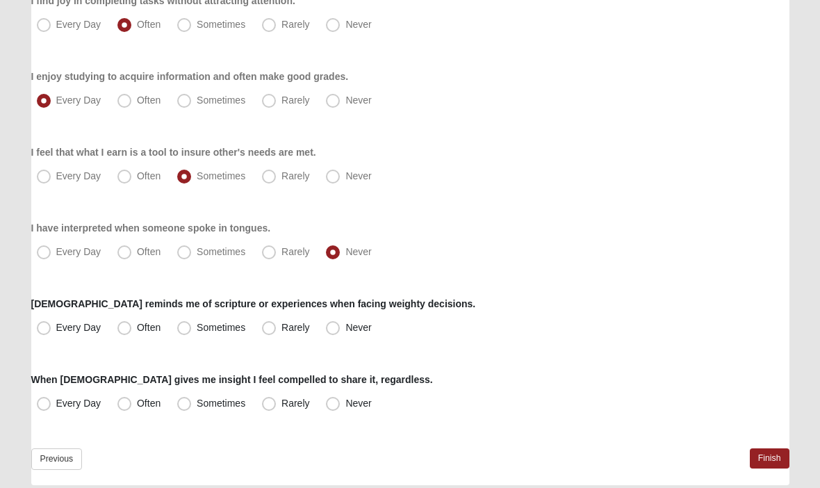
click at [42, 330] on input "Every Day" at bounding box center [46, 327] width 9 height 9
radio input "true"
click at [56, 406] on span "Every Day" at bounding box center [78, 402] width 45 height 11
click at [43, 406] on input "Every Day" at bounding box center [46, 403] width 9 height 9
radio input "true"
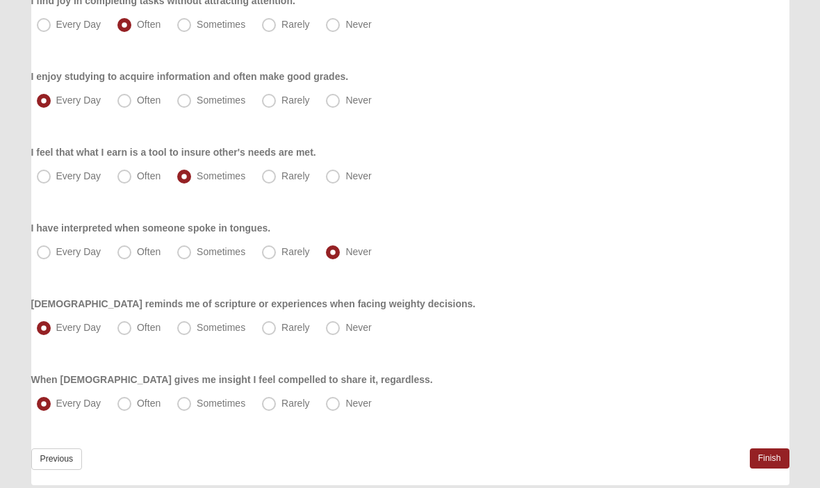
click at [768, 462] on link "Finish" at bounding box center [770, 458] width 40 height 20
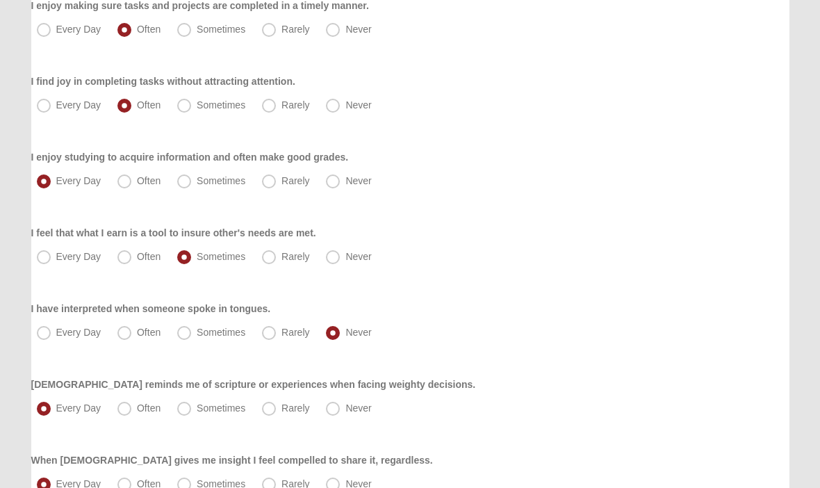
scroll to position [944, 0]
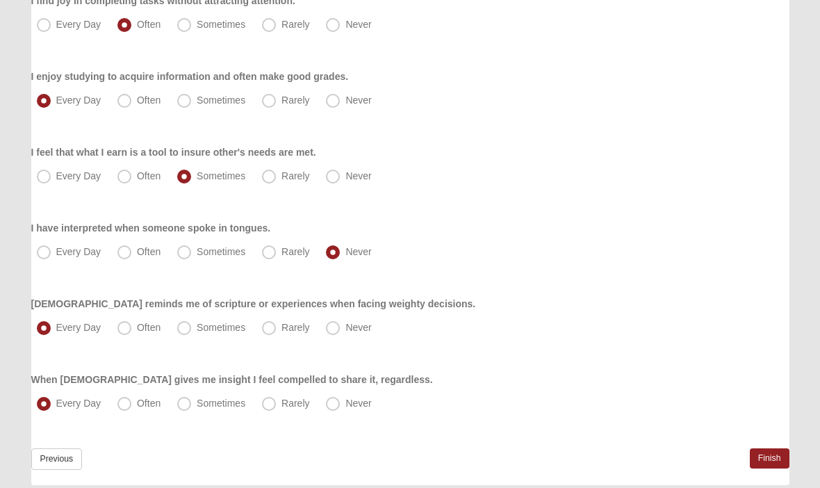
click at [774, 460] on link "Finish" at bounding box center [770, 458] width 40 height 20
click at [770, 460] on link "Finish" at bounding box center [770, 458] width 40 height 20
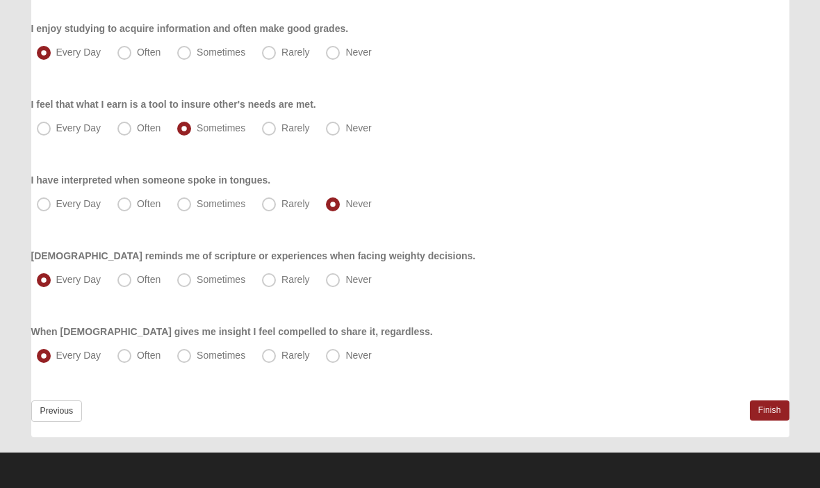
scroll to position [0, 0]
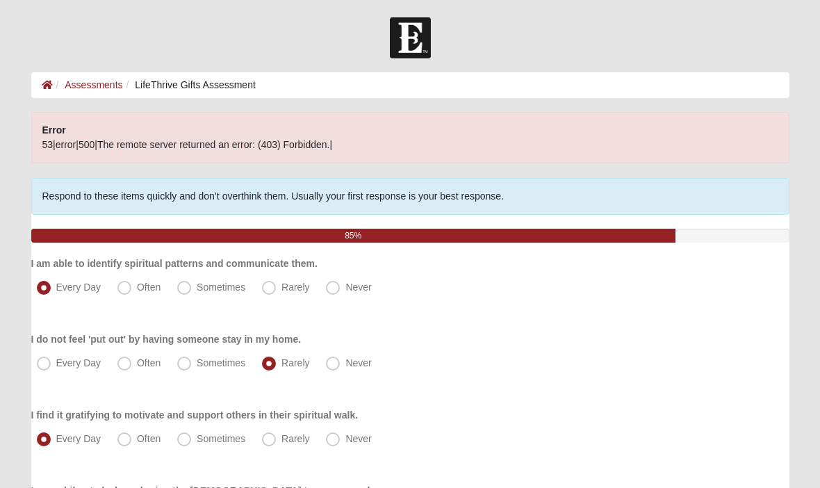
click at [103, 82] on link "Assessments" at bounding box center [94, 84] width 58 height 11
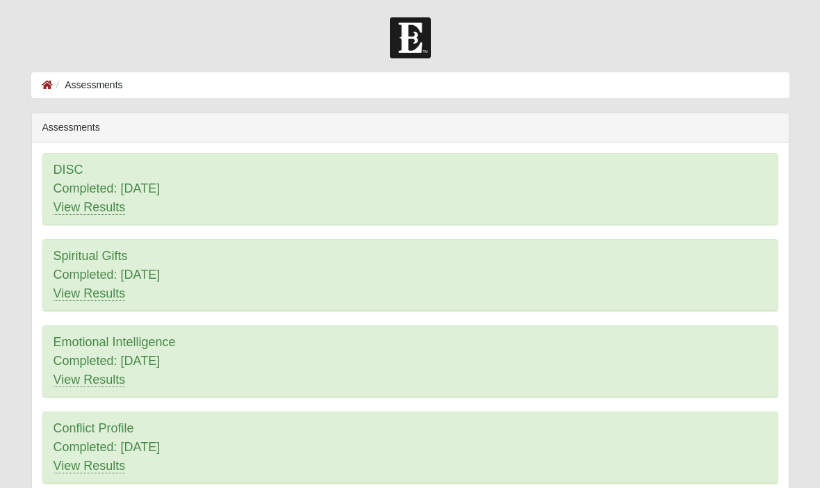
click at [48, 87] on icon at bounding box center [47, 85] width 11 height 10
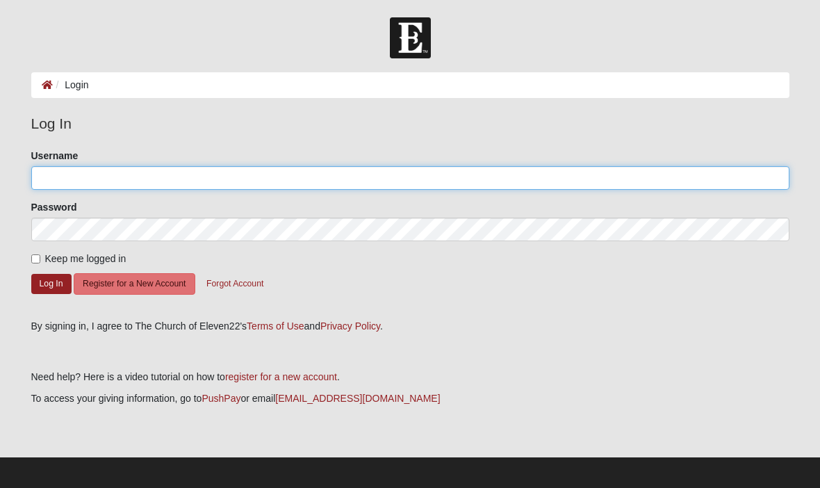
type input "Jimbobaluba"
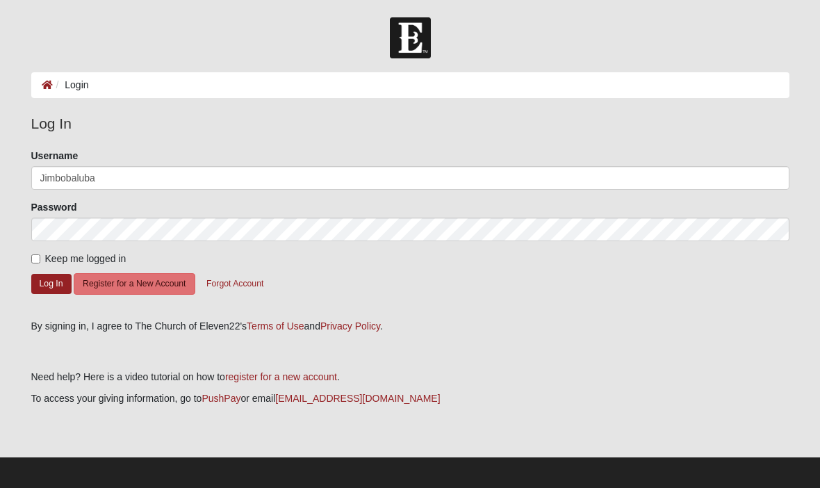
click at [51, 283] on button "Log In" at bounding box center [51, 284] width 40 height 20
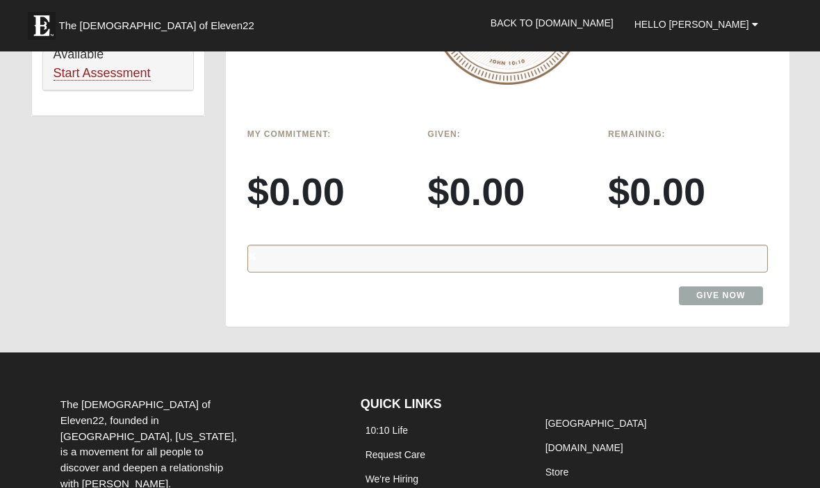
scroll to position [1157, 0]
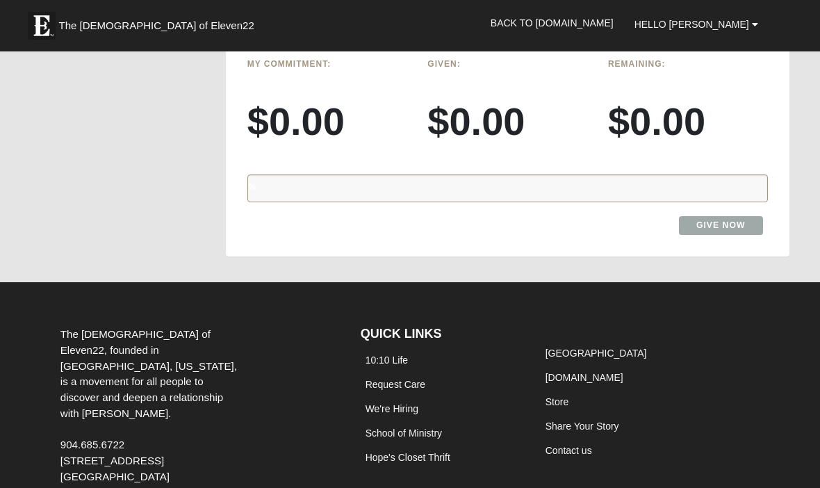
click at [570, 347] on link "Retreat Center" at bounding box center [595, 352] width 101 height 11
